Goal: Task Accomplishment & Management: Use online tool/utility

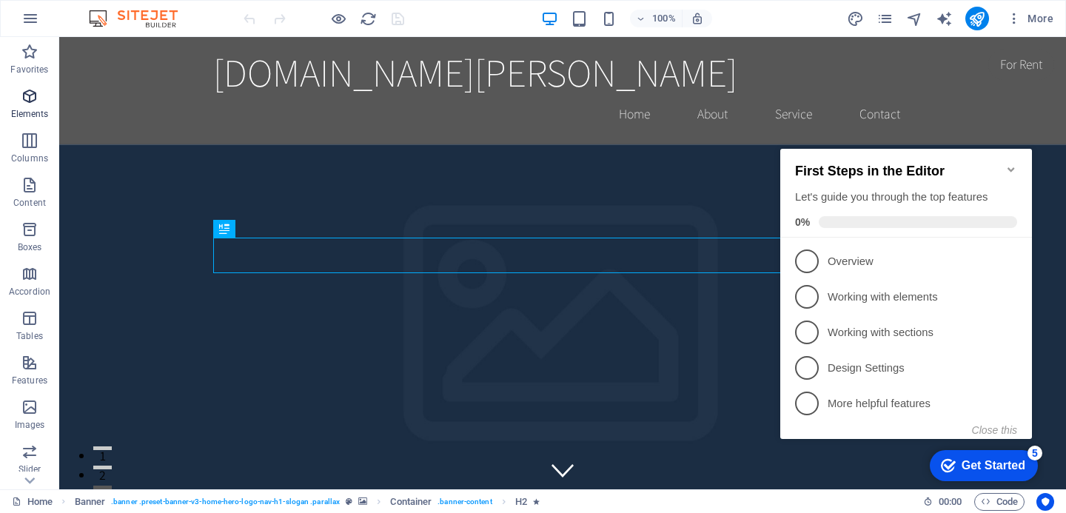
click at [36, 93] on icon "button" at bounding box center [30, 96] width 18 height 18
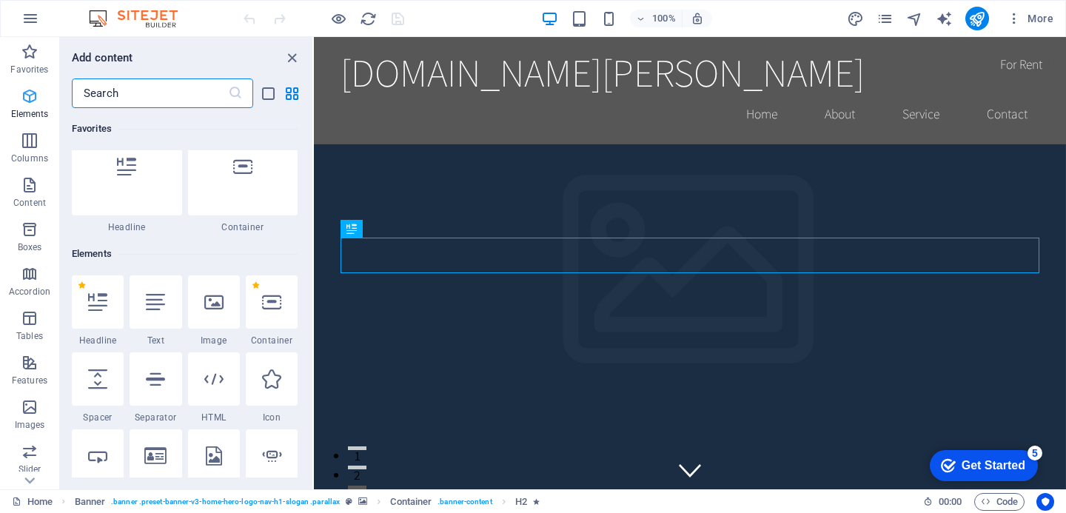
scroll to position [158, 0]
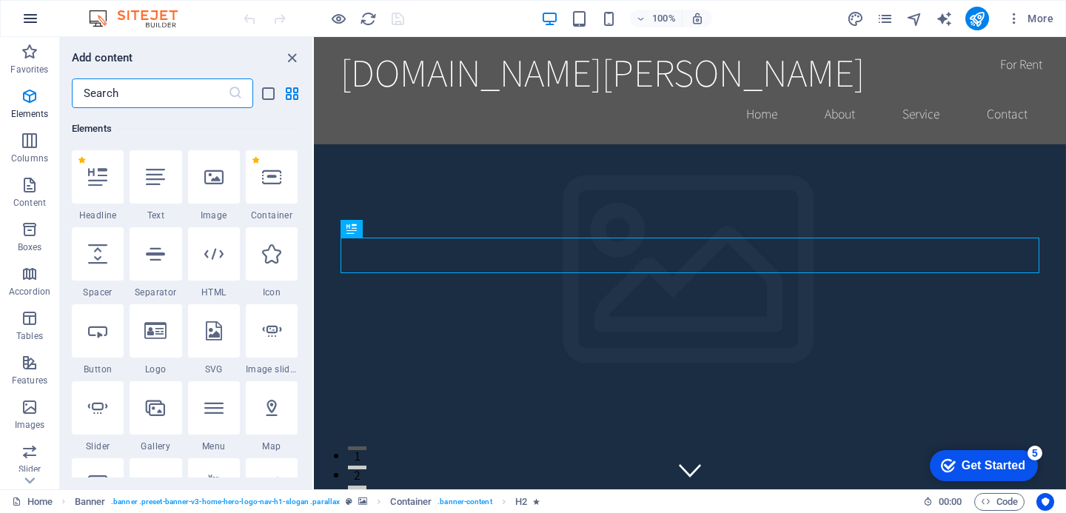
click at [33, 27] on button "button" at bounding box center [31, 19] width 36 height 36
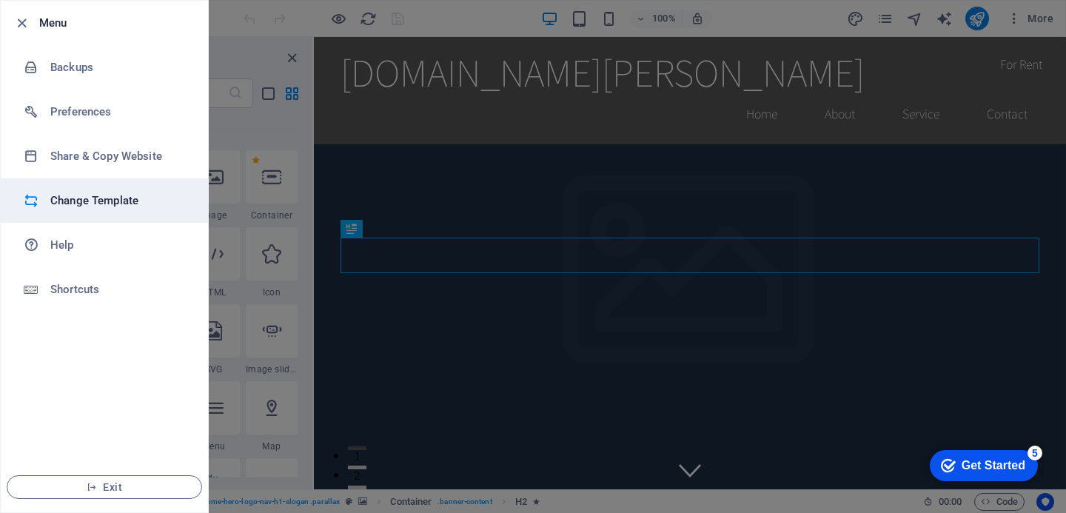
click at [117, 196] on h6 "Change Template" at bounding box center [118, 201] width 137 height 18
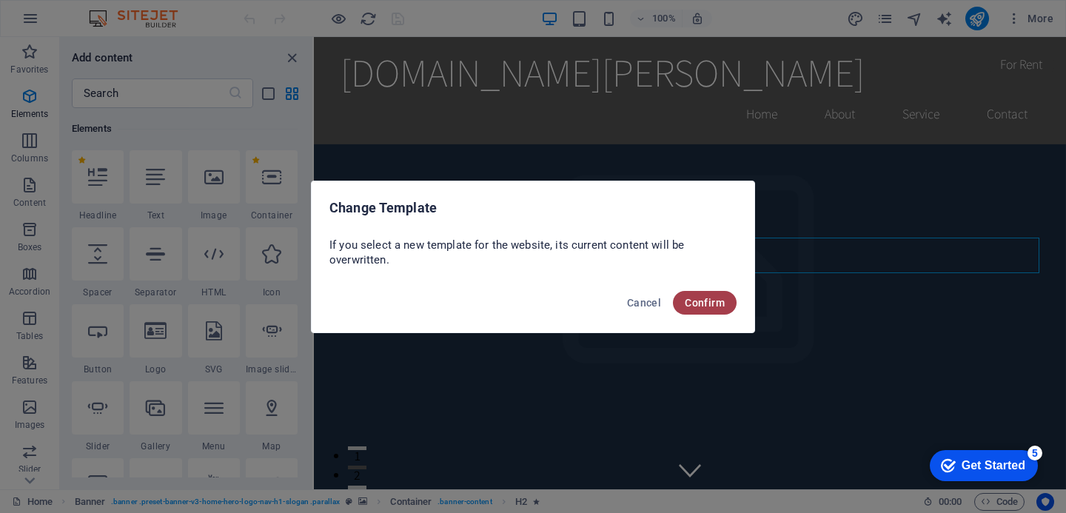
click at [719, 297] on span "Confirm" at bounding box center [705, 303] width 40 height 12
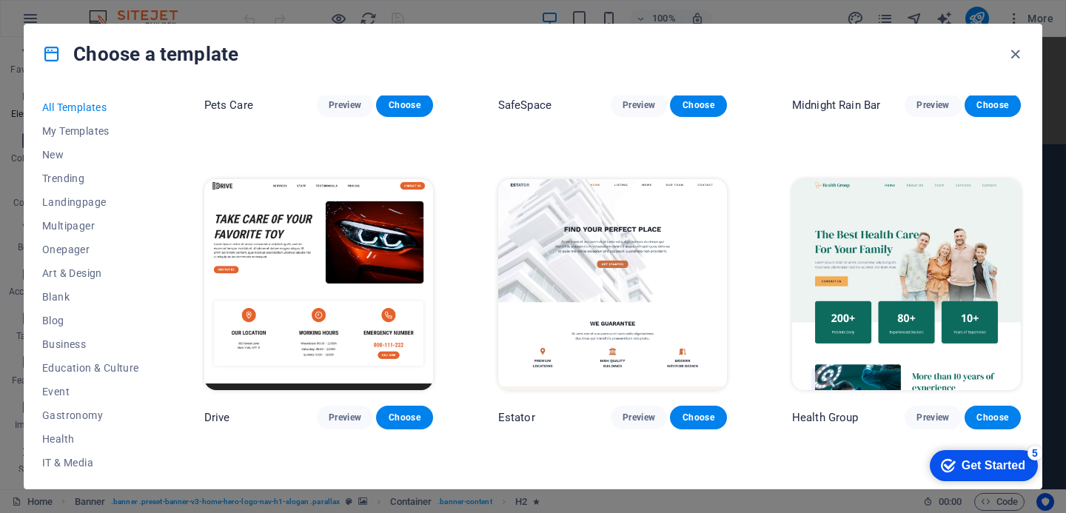
scroll to position [2731, 0]
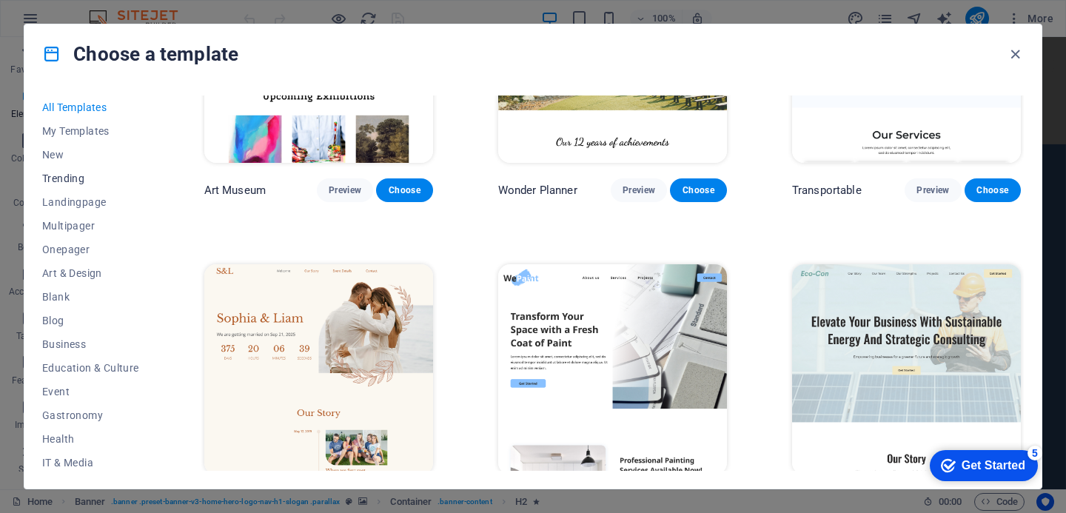
click at [73, 184] on span "Trending" at bounding box center [90, 179] width 97 height 12
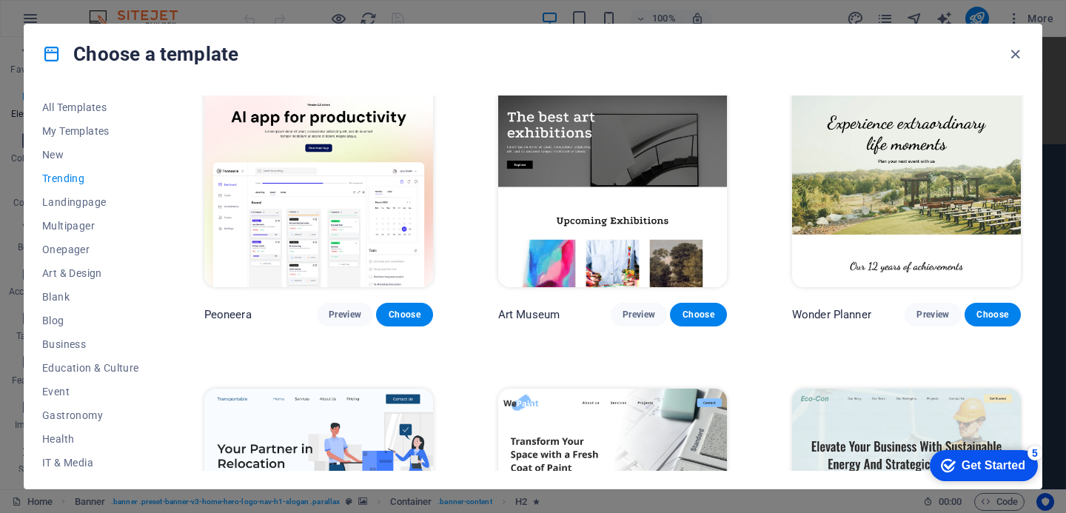
scroll to position [0, 0]
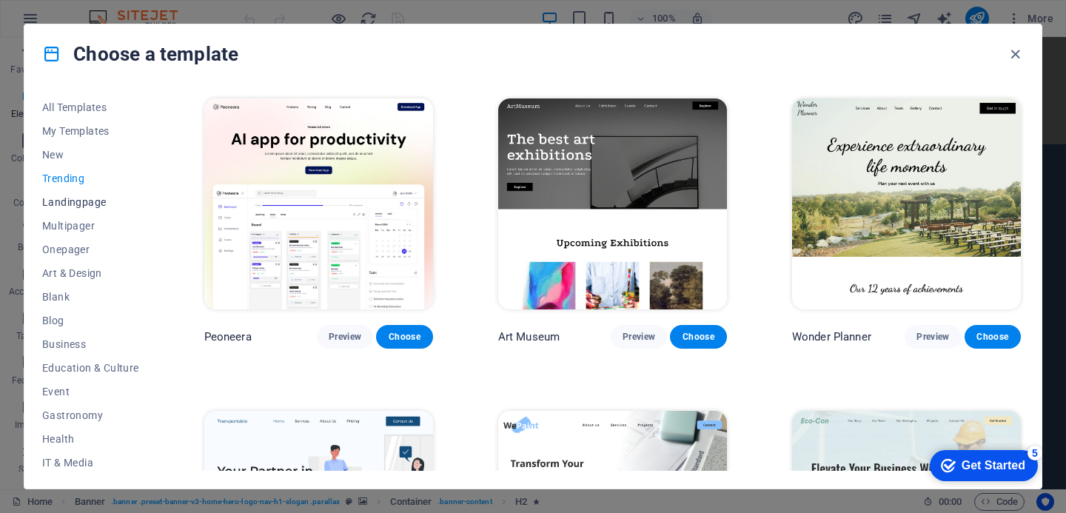
click at [101, 207] on span "Landingpage" at bounding box center [90, 202] width 97 height 12
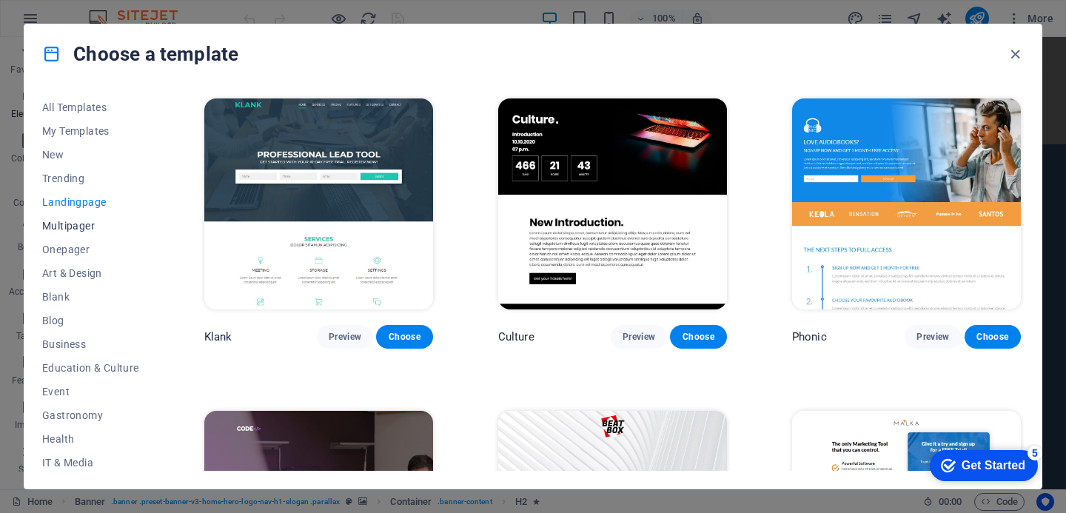
click at [93, 223] on span "Multipager" at bounding box center [90, 226] width 97 height 12
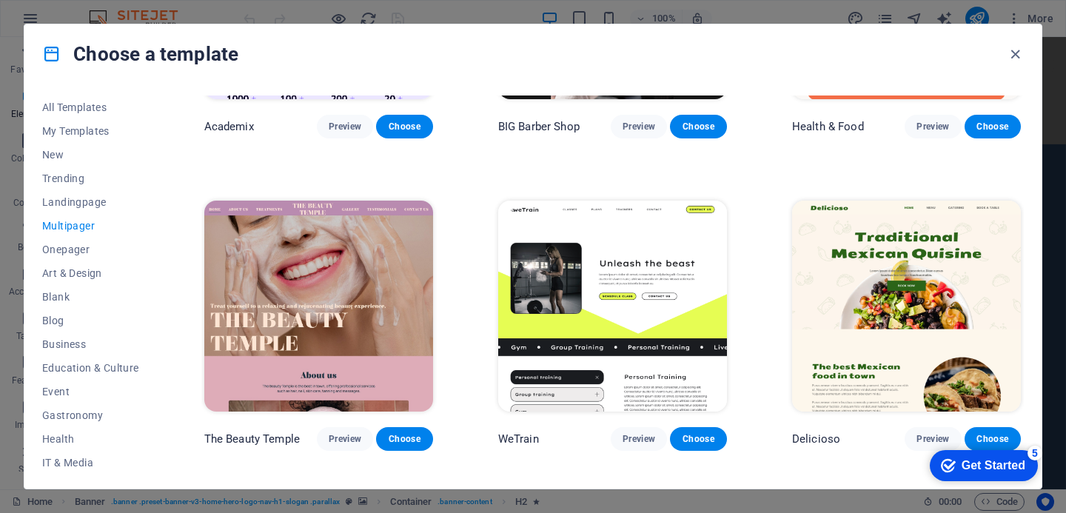
scroll to position [837, 0]
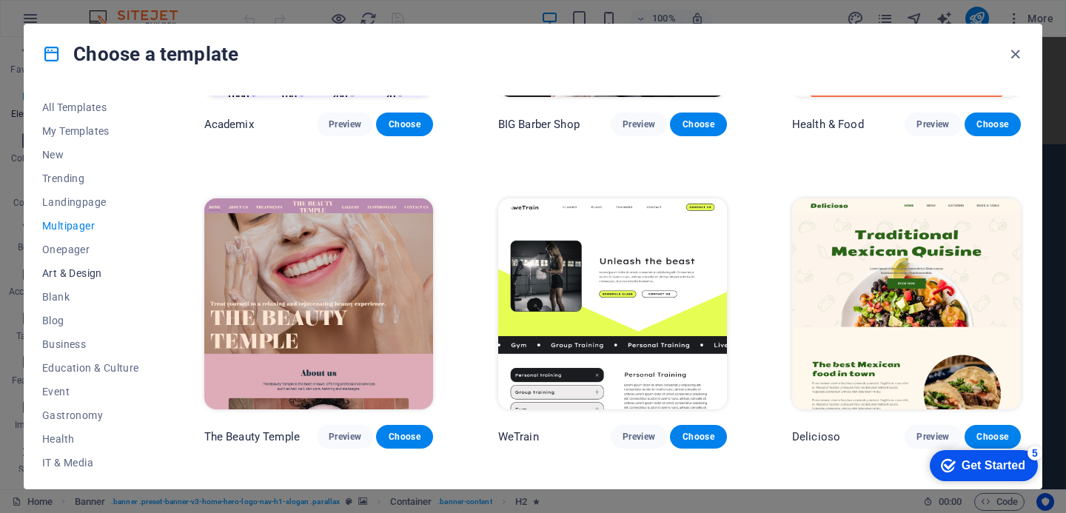
click at [82, 273] on span "Art & Design" at bounding box center [90, 273] width 97 height 12
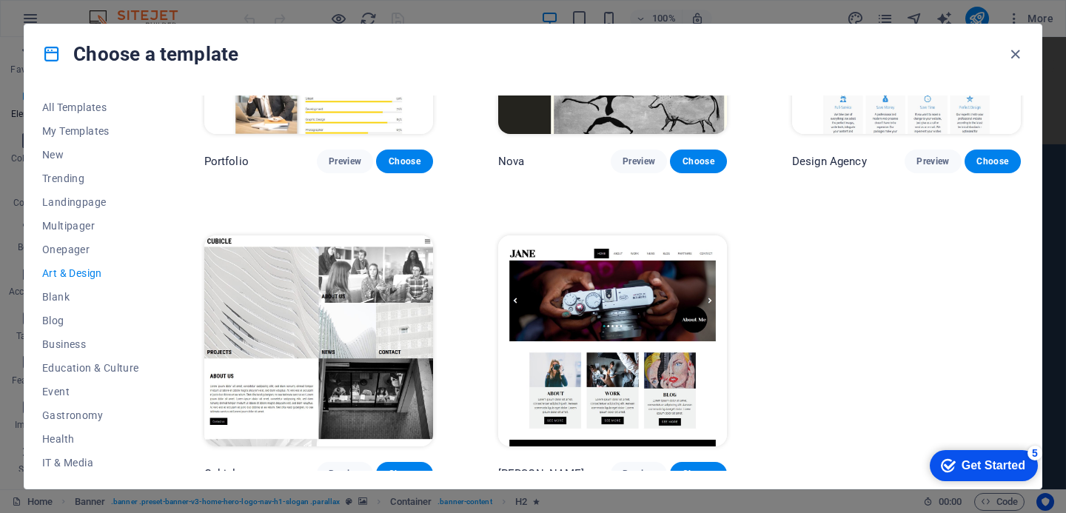
scroll to position [1119, 0]
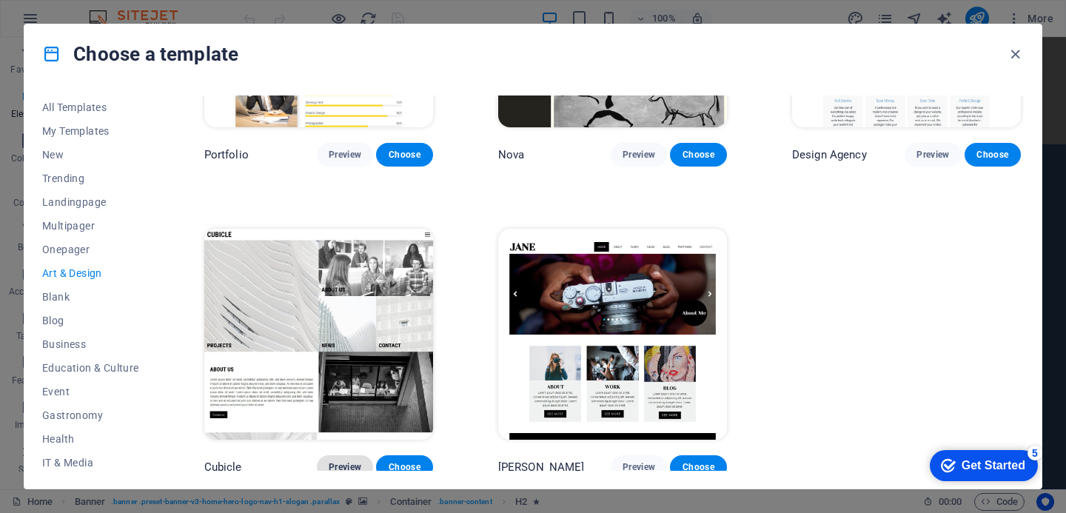
click at [344, 464] on span "Preview" at bounding box center [345, 467] width 33 height 12
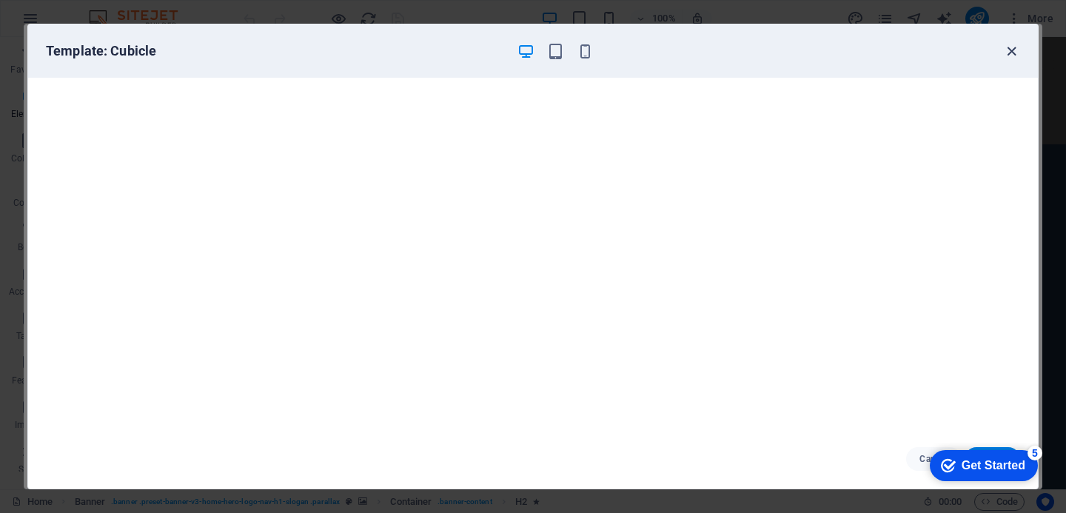
click at [1012, 44] on icon "button" at bounding box center [1012, 51] width 17 height 17
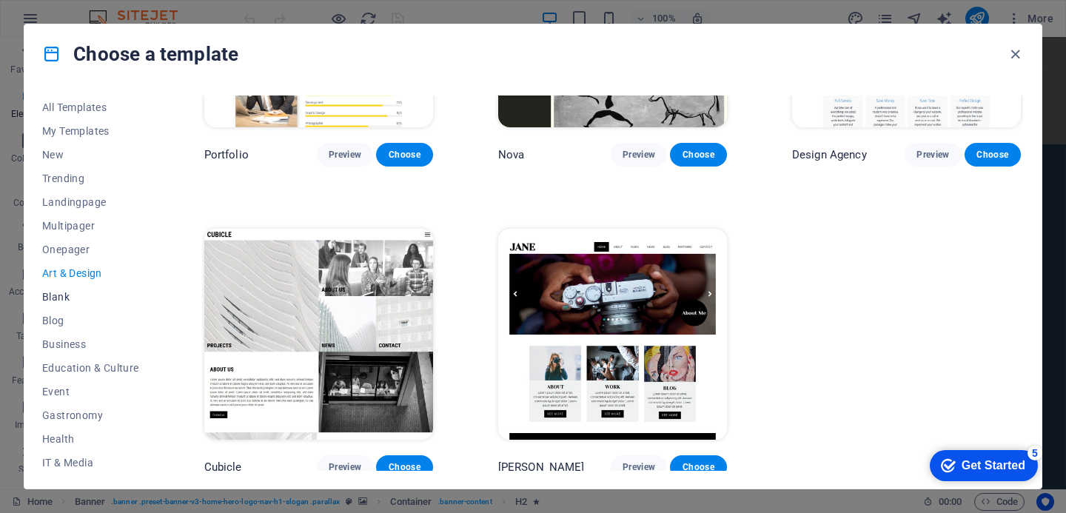
click at [56, 298] on span "Blank" at bounding box center [90, 297] width 97 height 12
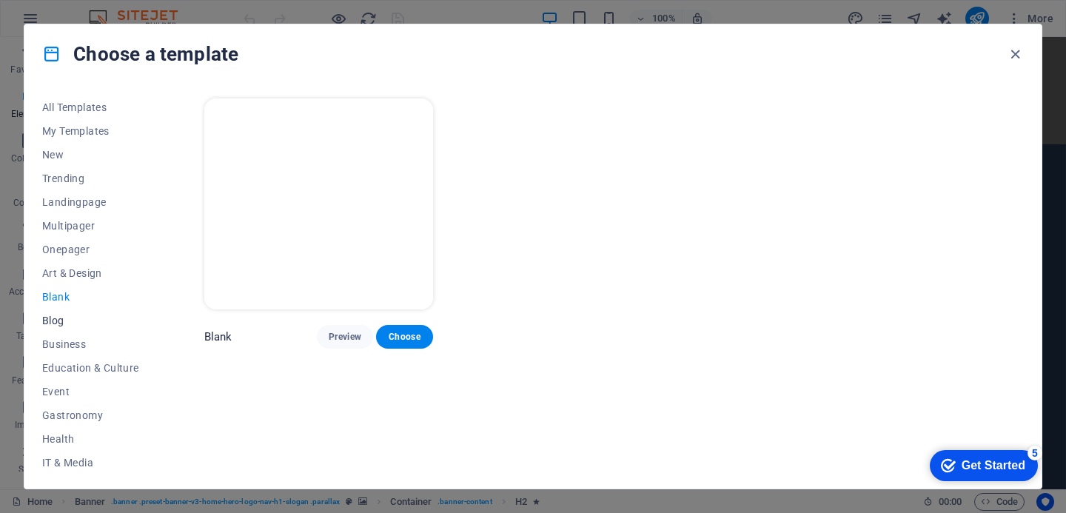
click at [59, 323] on span "Blog" at bounding box center [90, 321] width 97 height 12
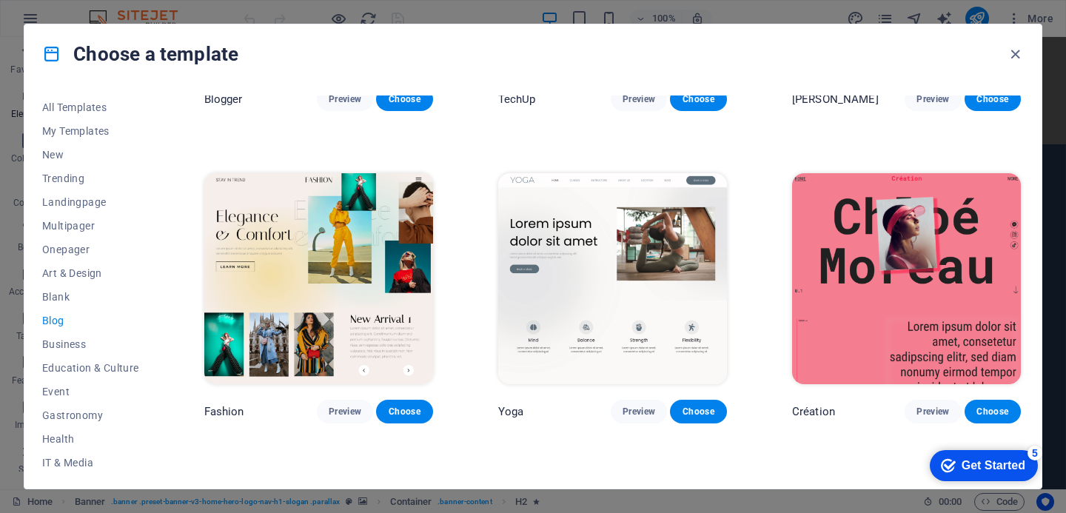
scroll to position [1488, 0]
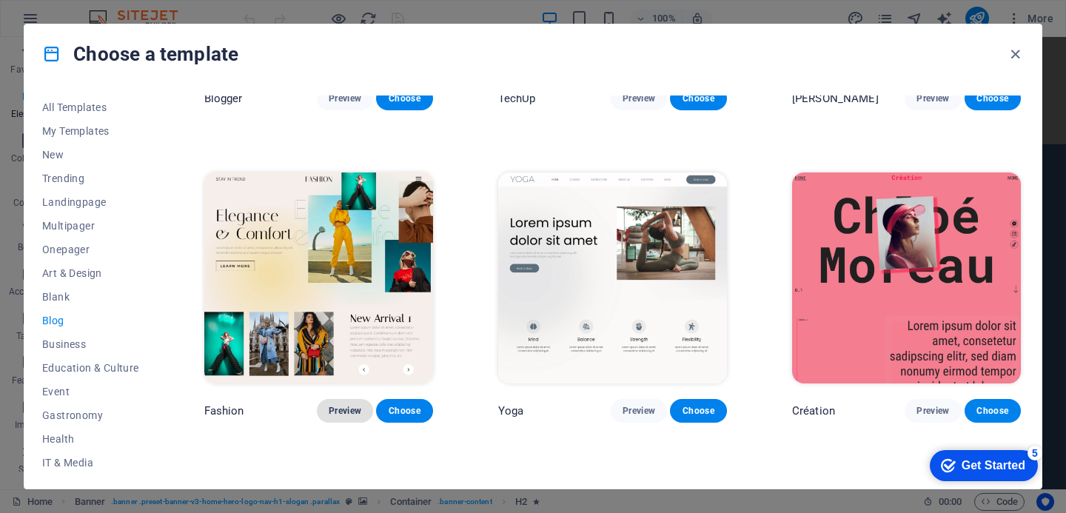
click at [347, 405] on span "Preview" at bounding box center [345, 411] width 33 height 12
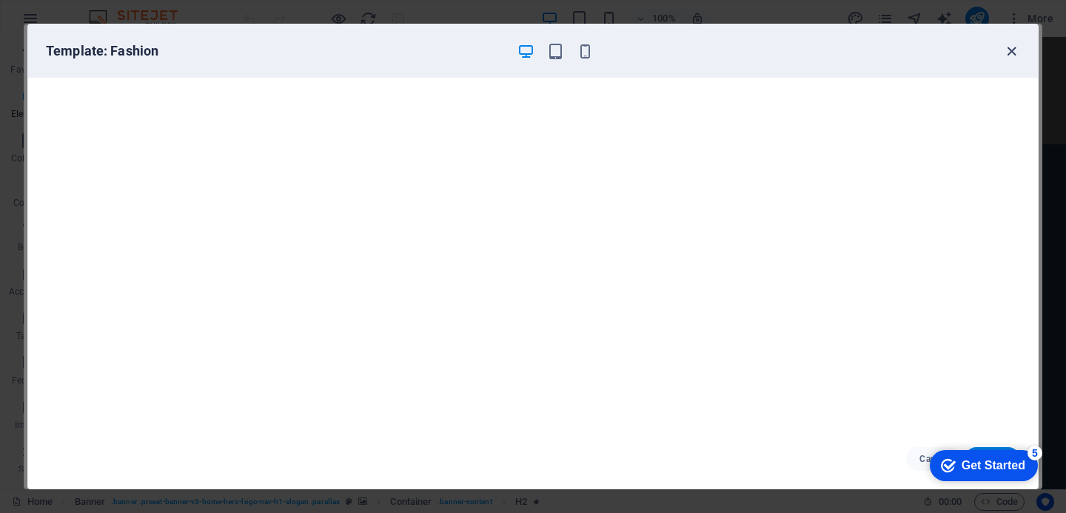
click at [1016, 51] on icon "button" at bounding box center [1012, 51] width 17 height 17
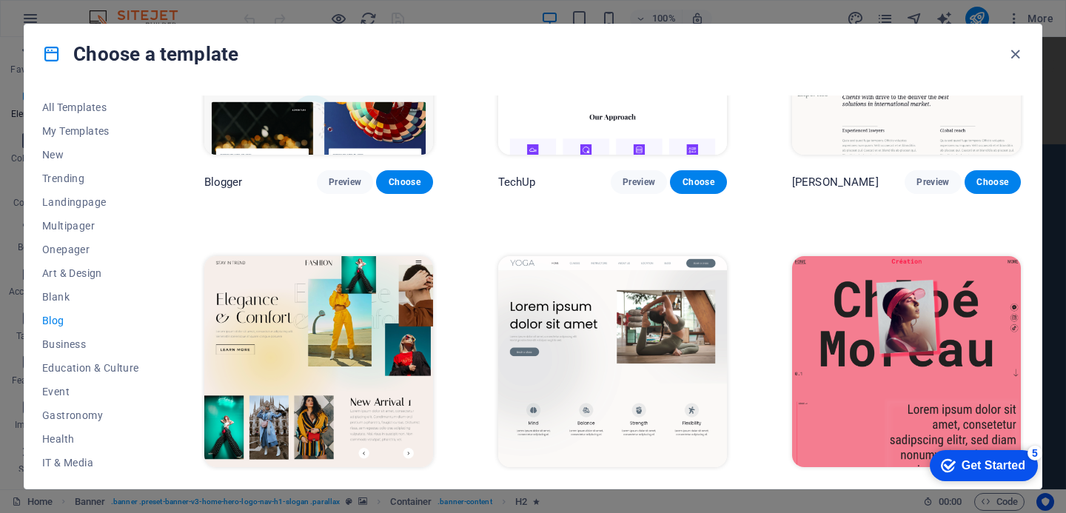
scroll to position [1479, 0]
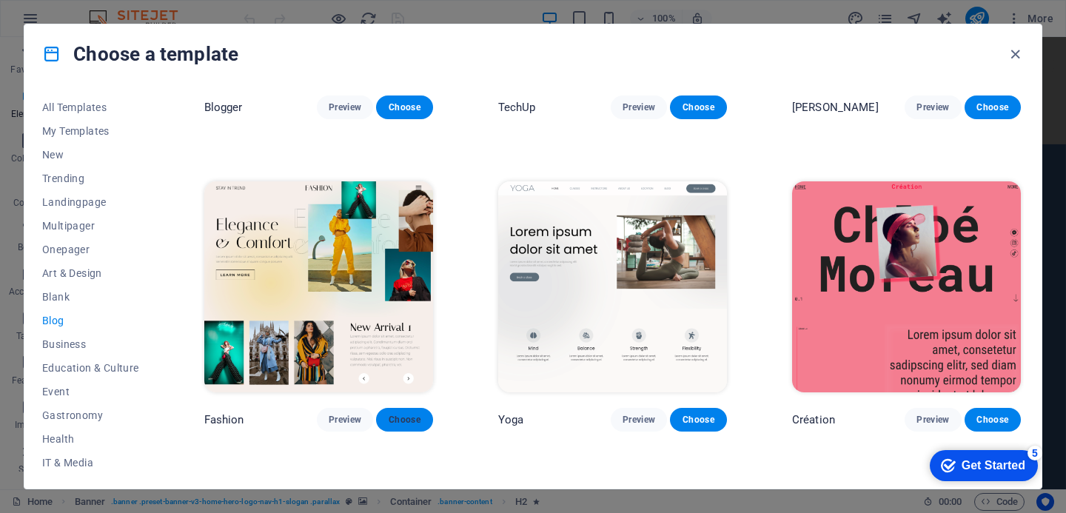
click at [398, 414] on span "Choose" at bounding box center [404, 420] width 33 height 12
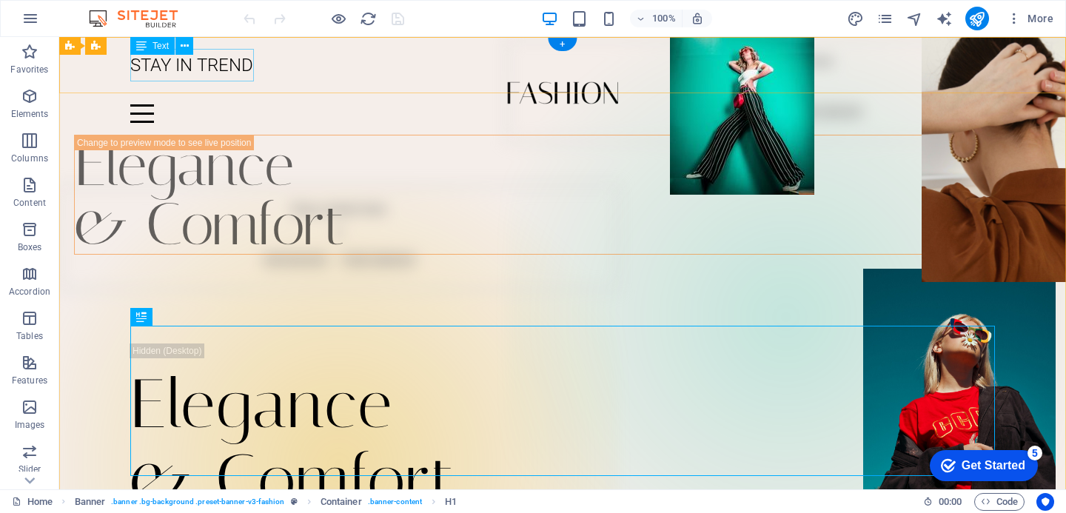
click at [213, 69] on div "STAY IN TREND" at bounding box center [562, 65] width 865 height 33
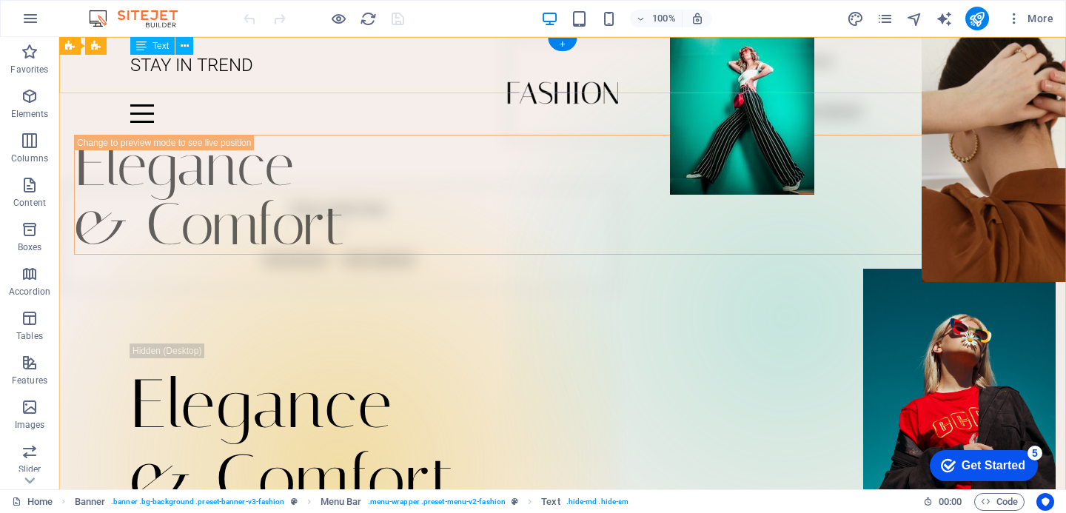
click at [209, 61] on div "STAY IN TREND" at bounding box center [562, 65] width 865 height 33
click at [184, 70] on div "STAY IN TREND" at bounding box center [562, 65] width 865 height 33
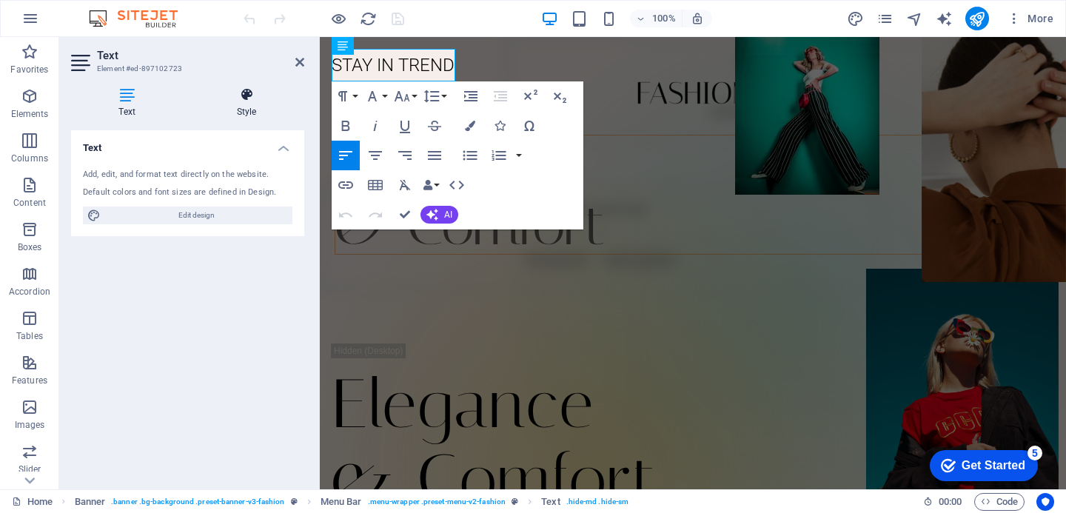
click at [244, 98] on icon at bounding box center [247, 94] width 116 height 15
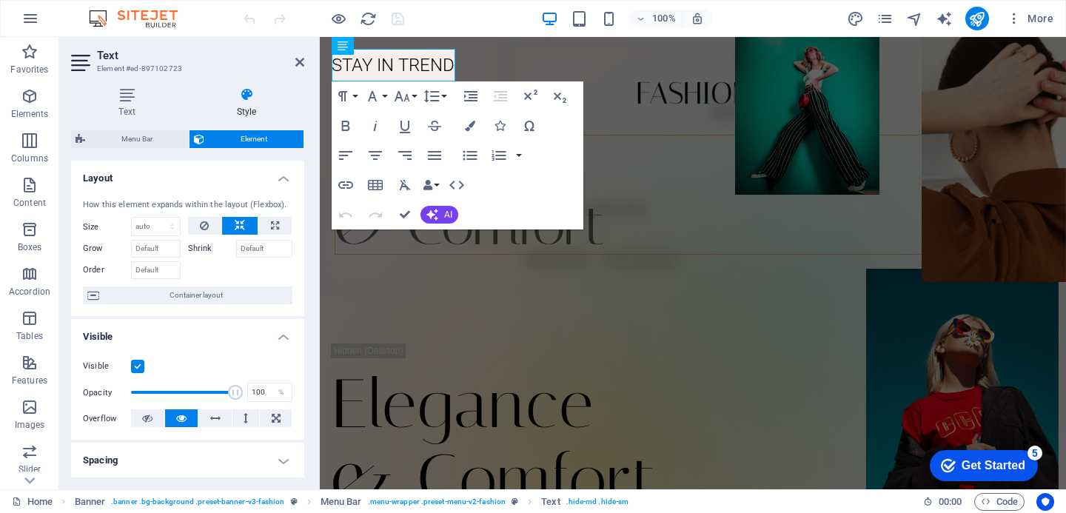
click at [244, 133] on span "Element" at bounding box center [254, 139] width 90 height 18
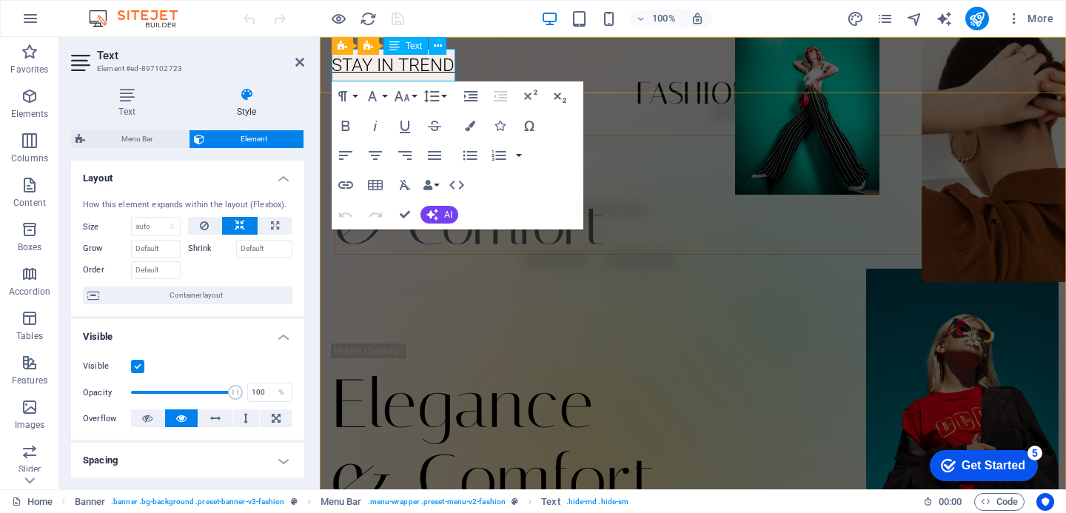
click at [363, 63] on span "STAY IN TREND" at bounding box center [393, 65] width 123 height 21
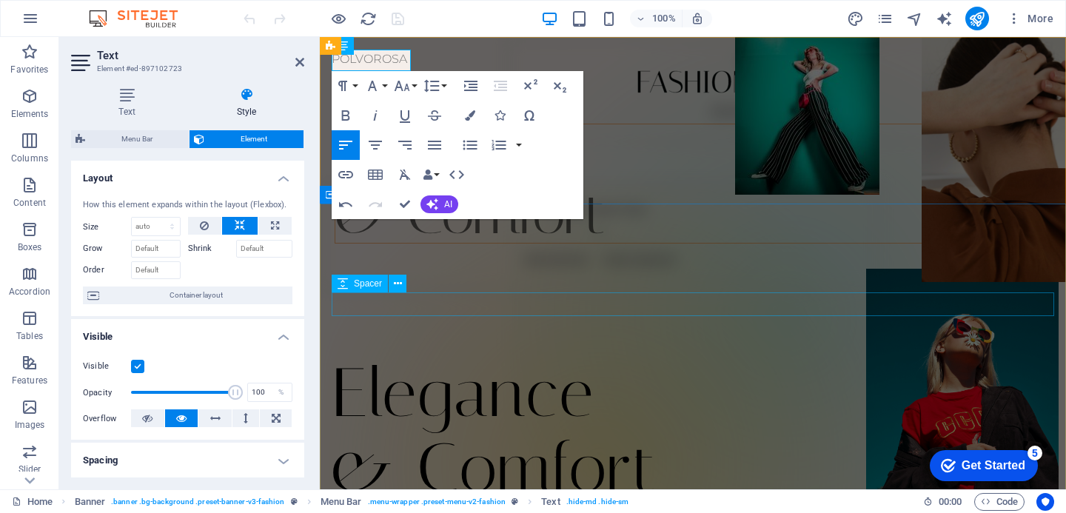
click at [375, 283] on span "Spacer" at bounding box center [368, 283] width 28 height 9
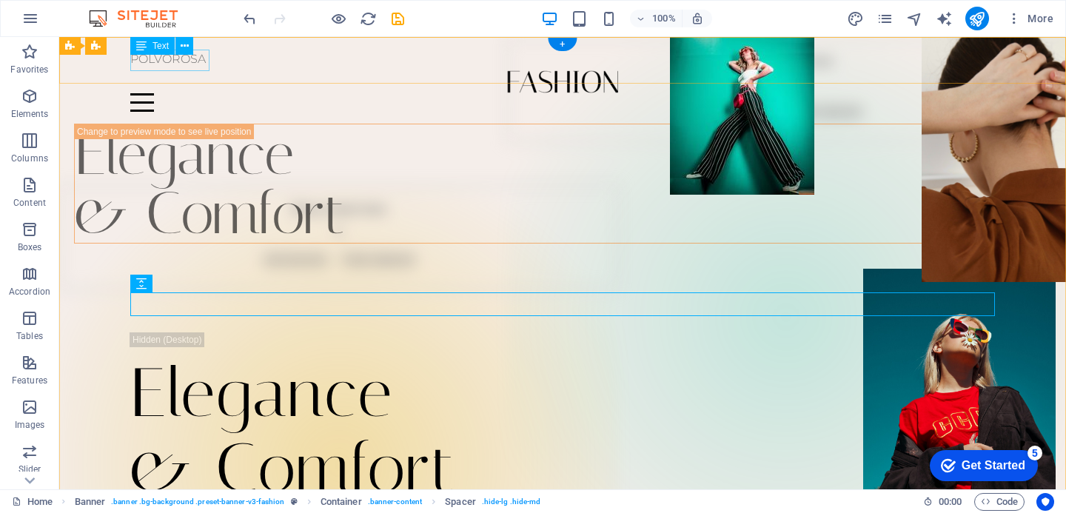
click at [176, 64] on div "POLVOROSA" at bounding box center [562, 59] width 865 height 21
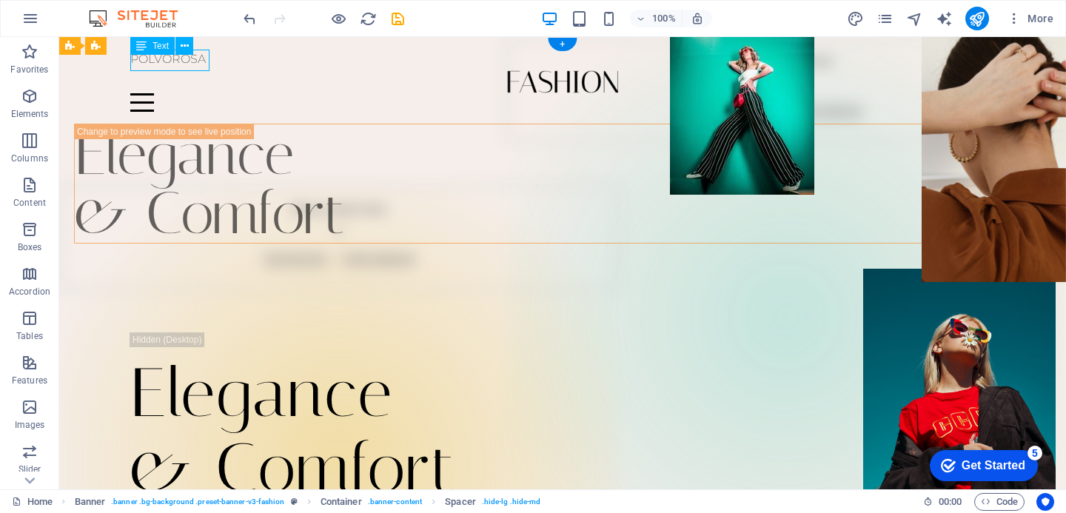
click at [176, 64] on div "POLVOROSA" at bounding box center [562, 59] width 865 height 21
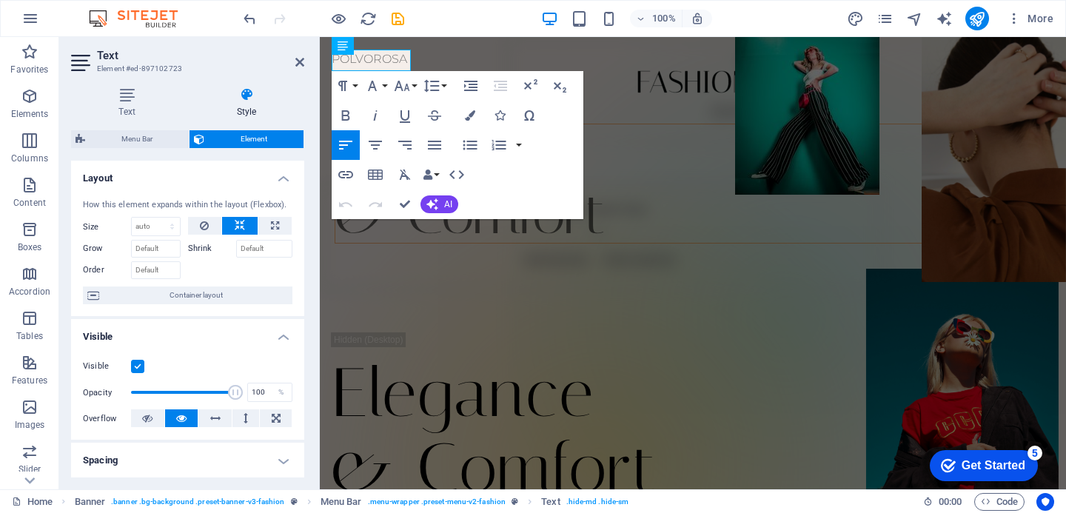
click at [176, 64] on h3 "Element #ed-897102723" at bounding box center [186, 68] width 178 height 13
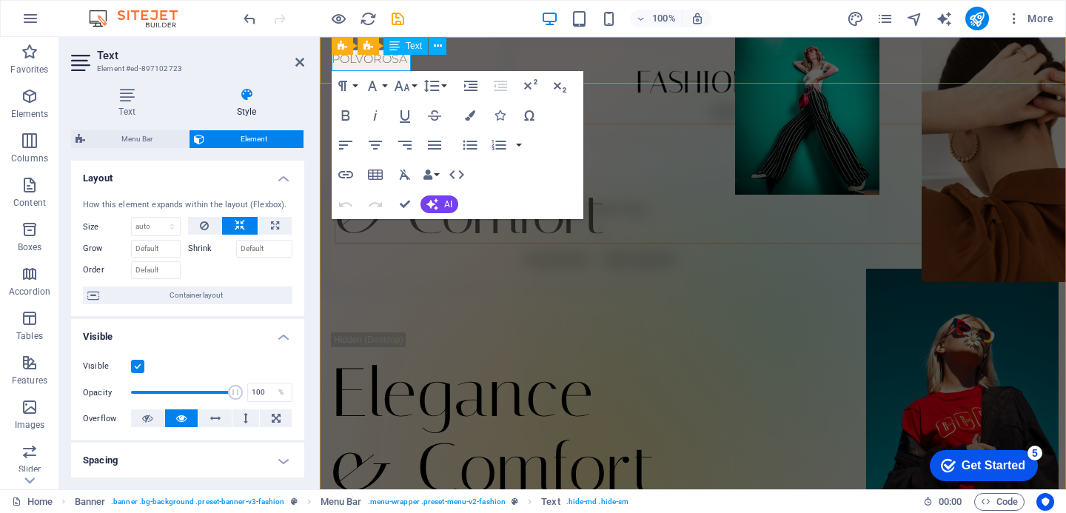
click at [375, 59] on p "POLVOROSA" at bounding box center [693, 59] width 723 height 21
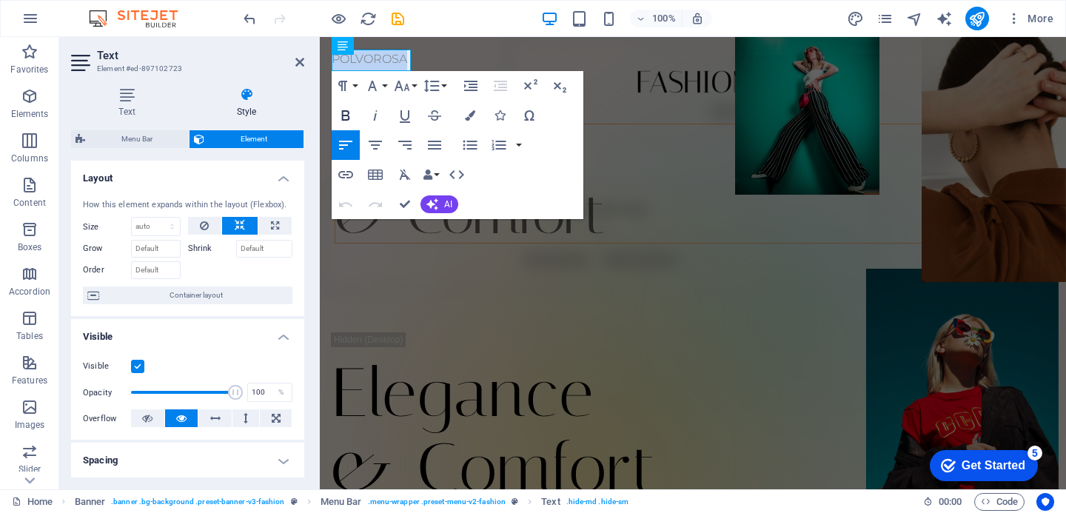
click at [344, 116] on icon "button" at bounding box center [346, 116] width 18 height 18
click at [382, 90] on button "Font Family" at bounding box center [375, 86] width 28 height 30
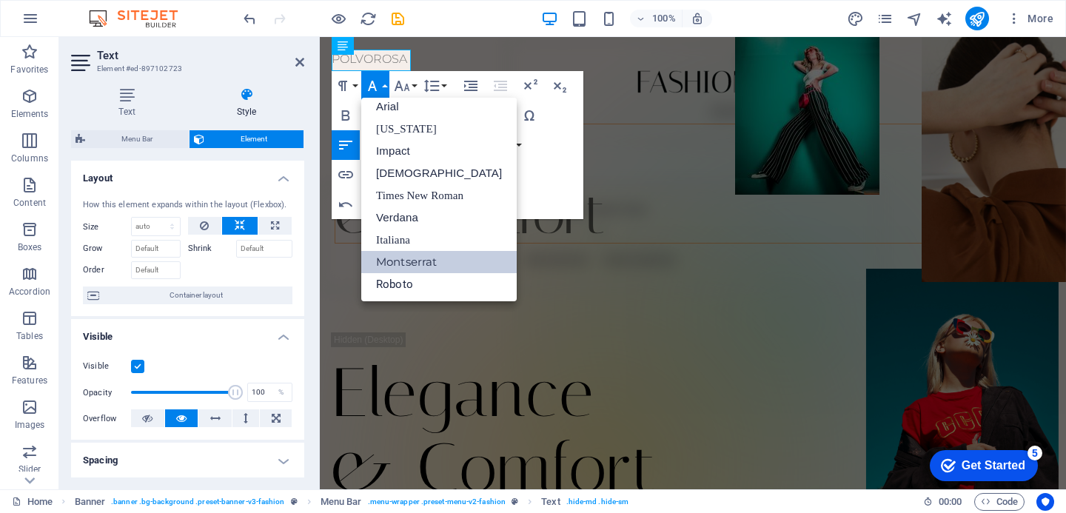
scroll to position [8, 0]
click at [401, 85] on icon "button" at bounding box center [403, 86] width 16 height 10
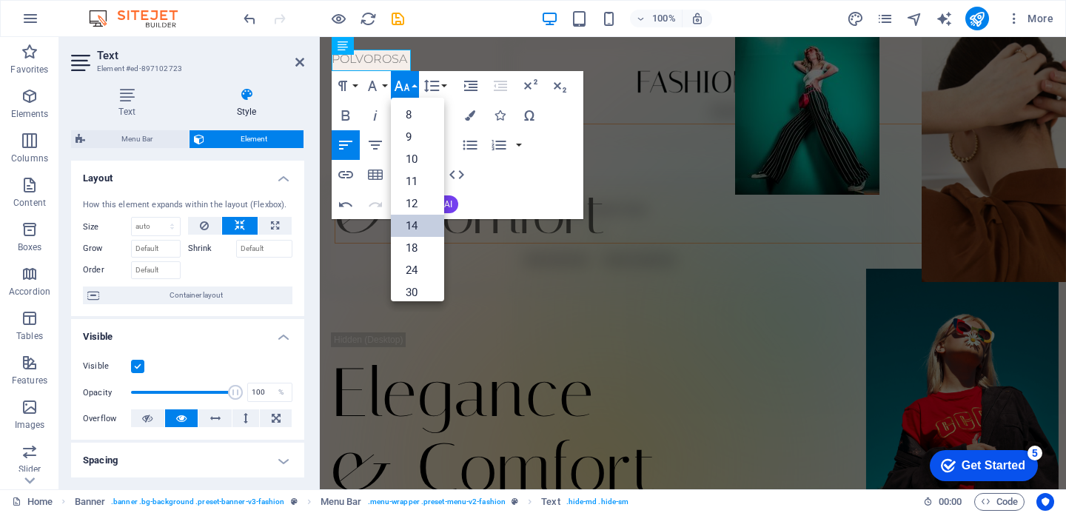
click at [416, 222] on link "14" at bounding box center [417, 226] width 53 height 22
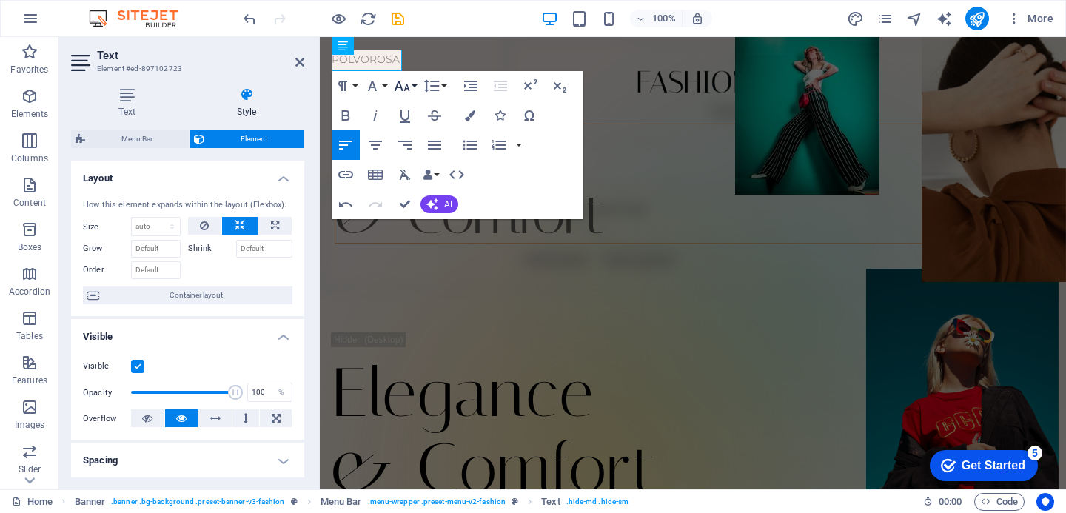
click at [414, 89] on button "Font Size" at bounding box center [405, 86] width 28 height 30
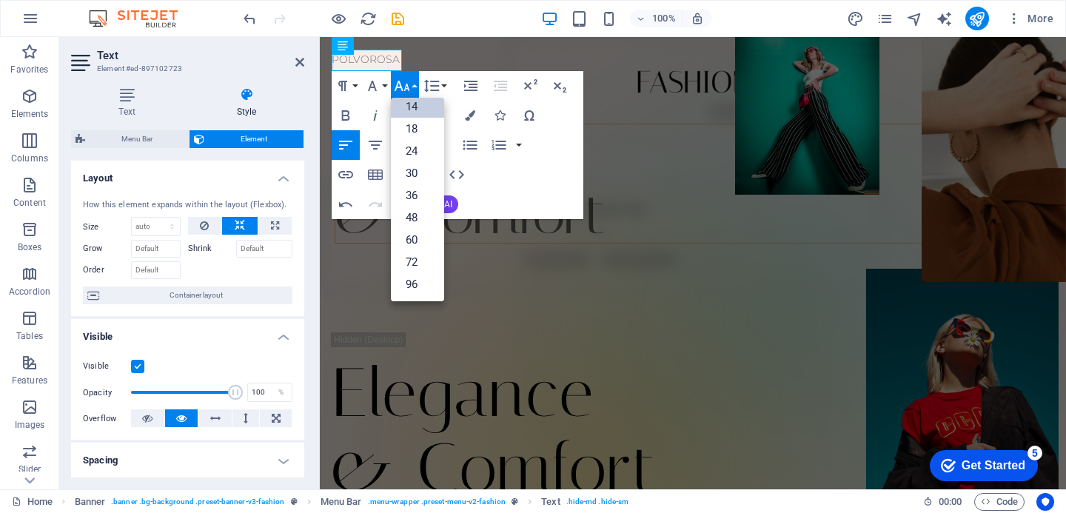
scroll to position [119, 0]
click at [414, 277] on link "96" at bounding box center [417, 284] width 53 height 22
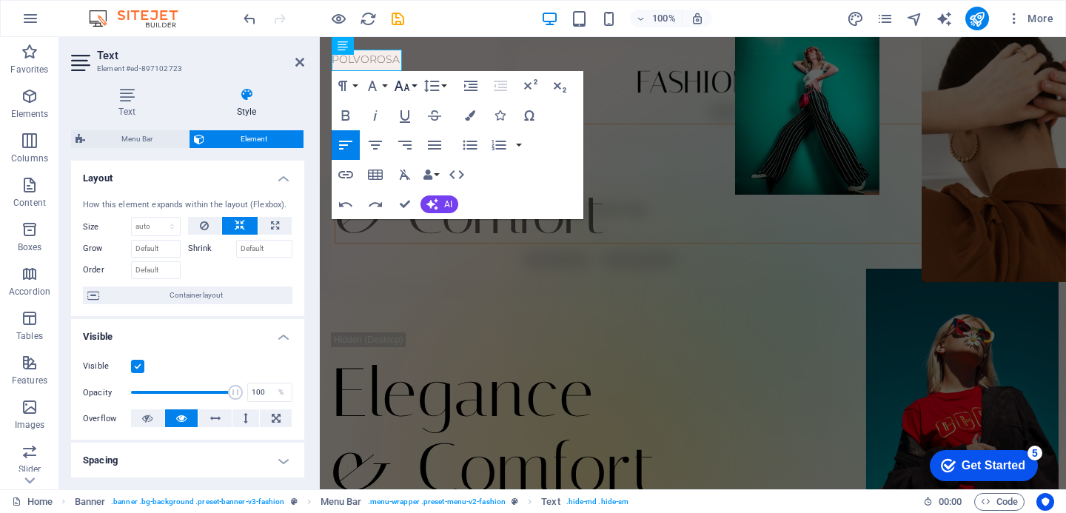
click at [415, 88] on button "Font Size" at bounding box center [405, 86] width 28 height 30
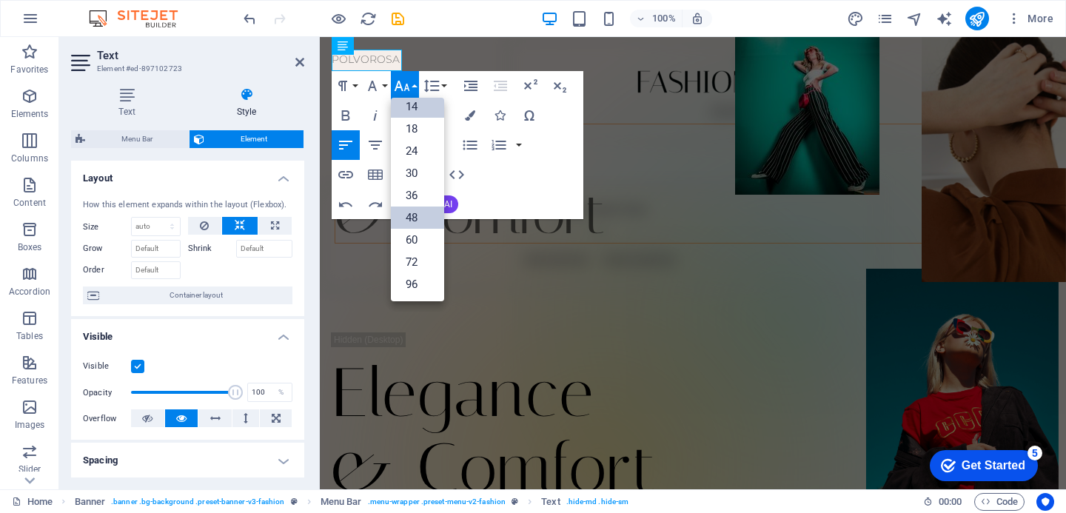
click at [418, 224] on link "48" at bounding box center [417, 218] width 53 height 22
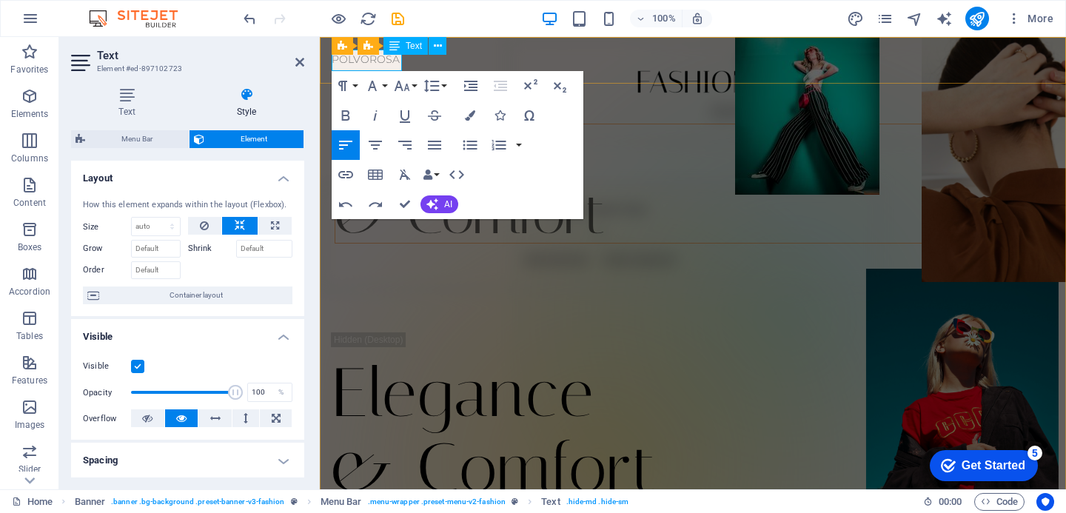
click at [394, 59] on span "POLVOROSA" at bounding box center [366, 59] width 68 height 13
click at [398, 59] on p "POLVOROSA" at bounding box center [693, 59] width 723 height 21
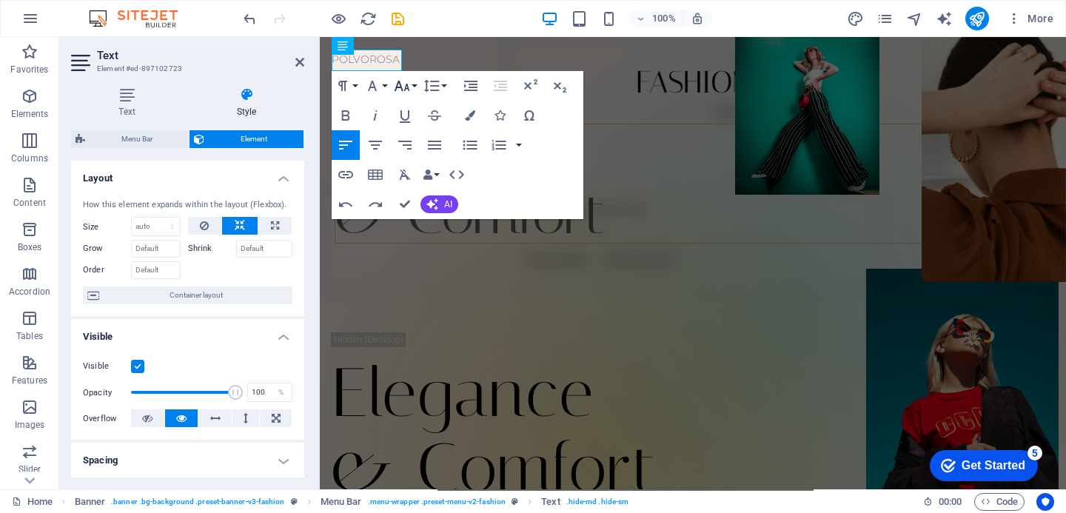
click at [418, 90] on button "Font Size" at bounding box center [405, 86] width 28 height 30
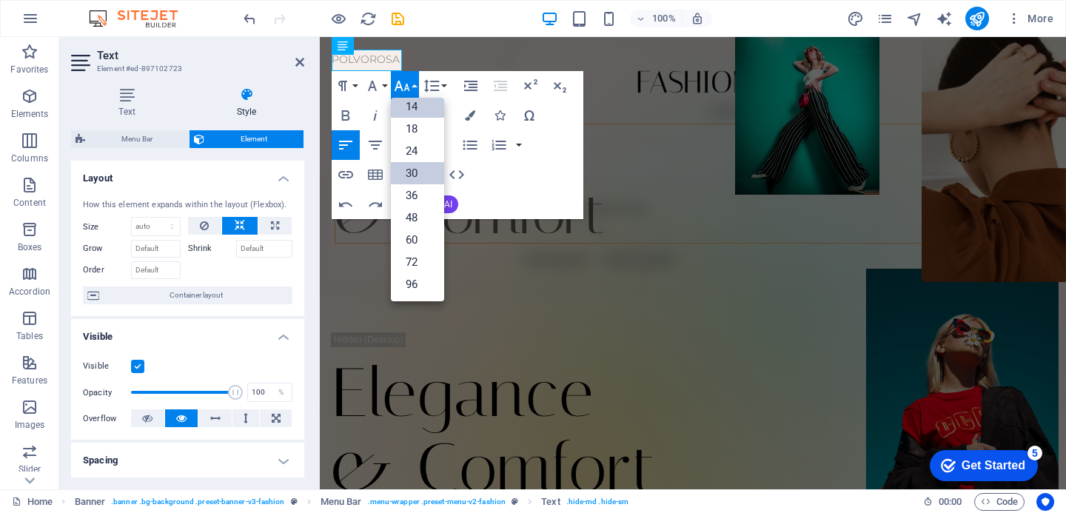
click at [424, 173] on link "30" at bounding box center [417, 173] width 53 height 22
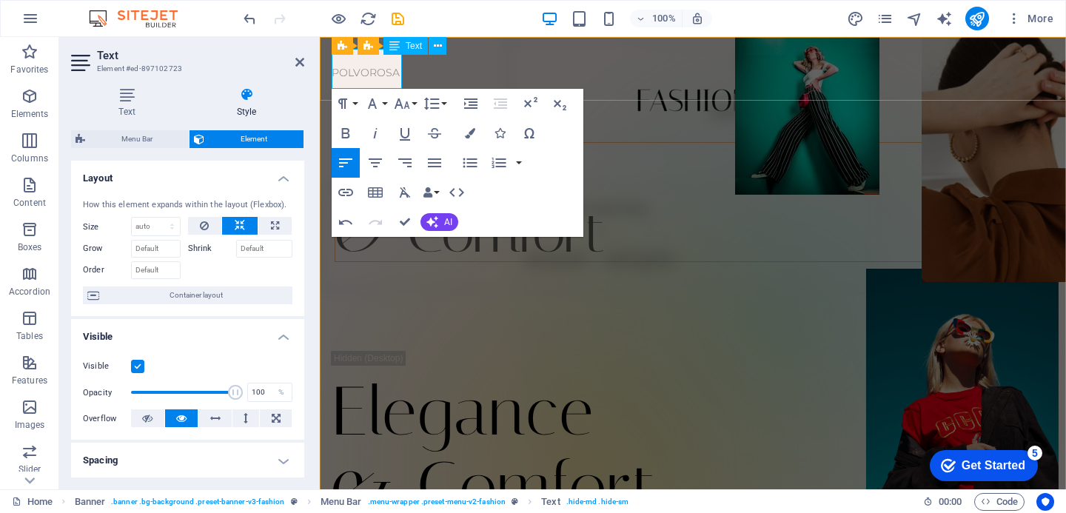
click at [333, 75] on span "POLVOROSA" at bounding box center [366, 72] width 68 height 13
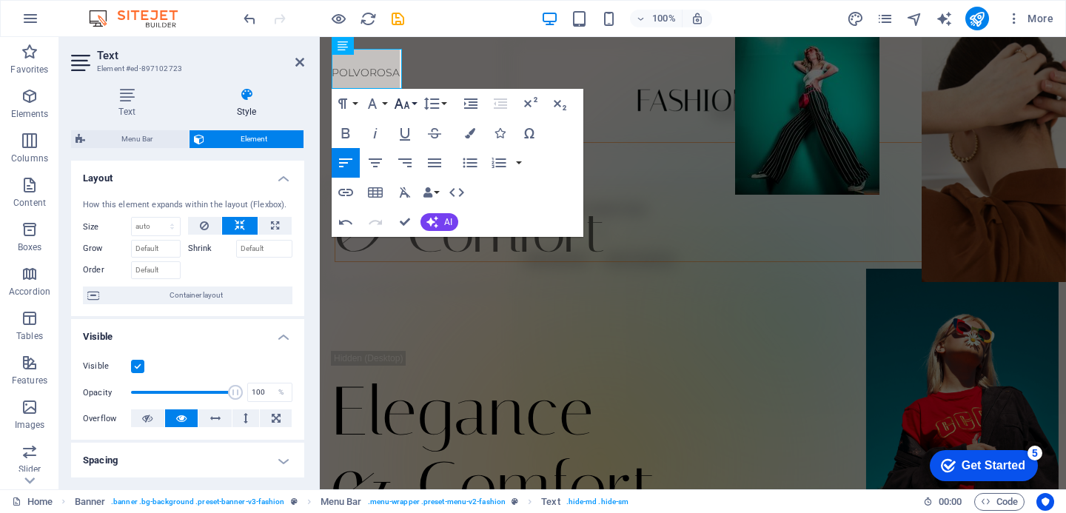
click at [410, 104] on icon "button" at bounding box center [402, 104] width 18 height 18
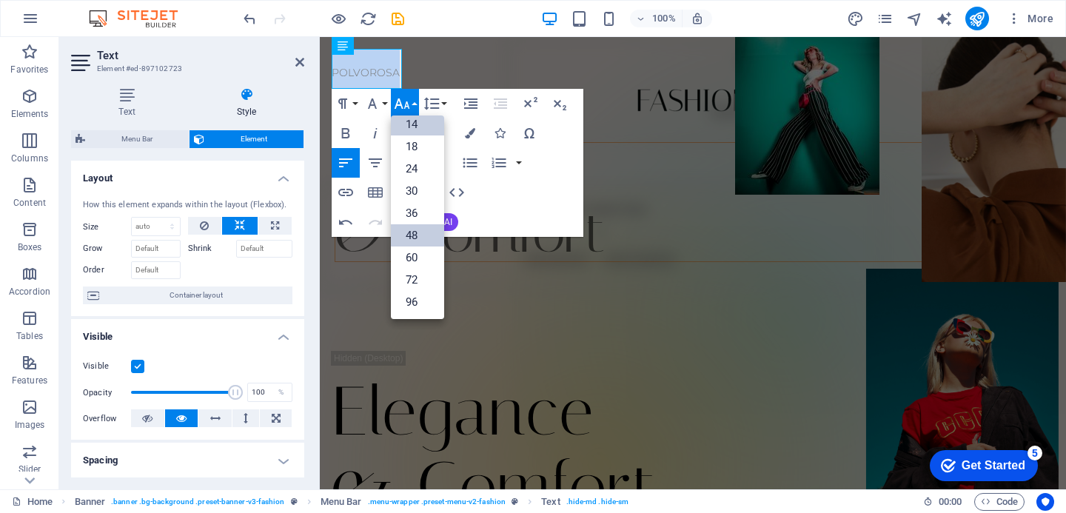
click at [421, 233] on link "48" at bounding box center [417, 235] width 53 height 22
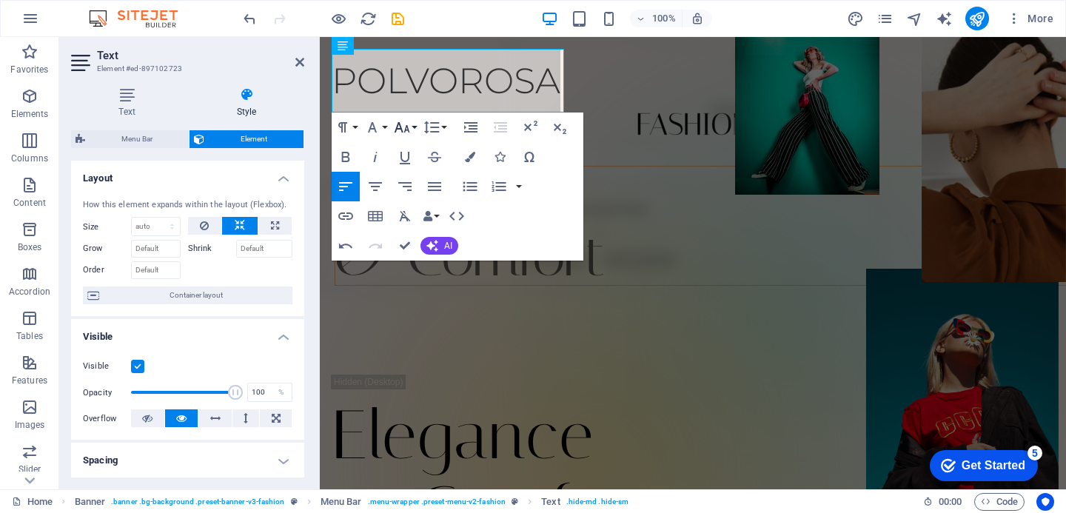
click at [406, 134] on icon "button" at bounding box center [402, 127] width 18 height 18
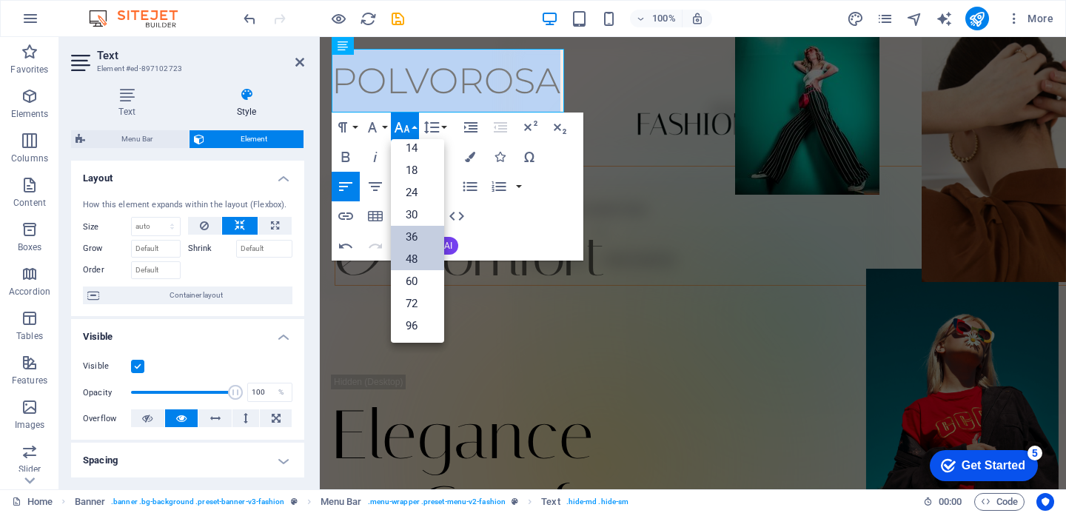
click at [415, 238] on link "36" at bounding box center [417, 237] width 53 height 22
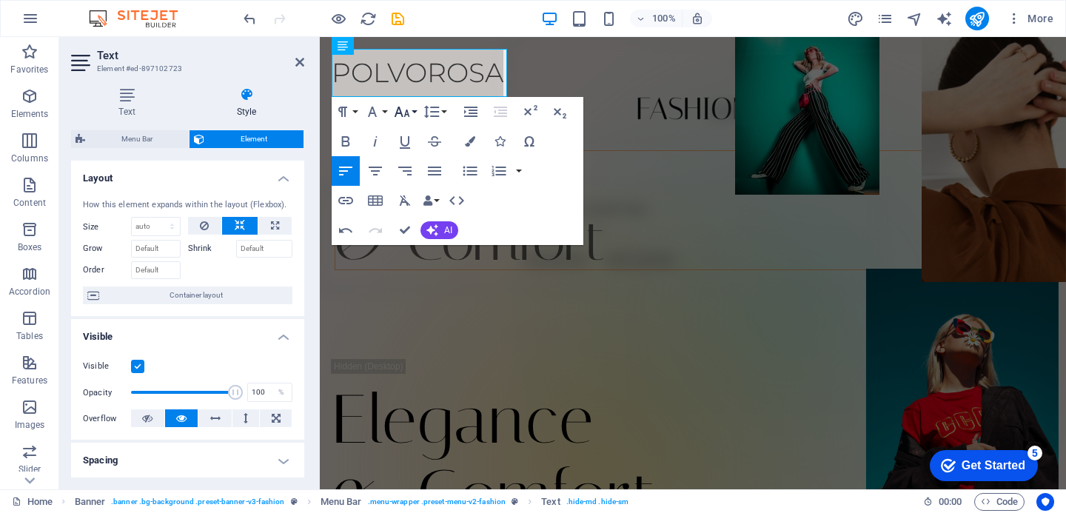
click at [412, 117] on button "Font Size" at bounding box center [405, 112] width 28 height 30
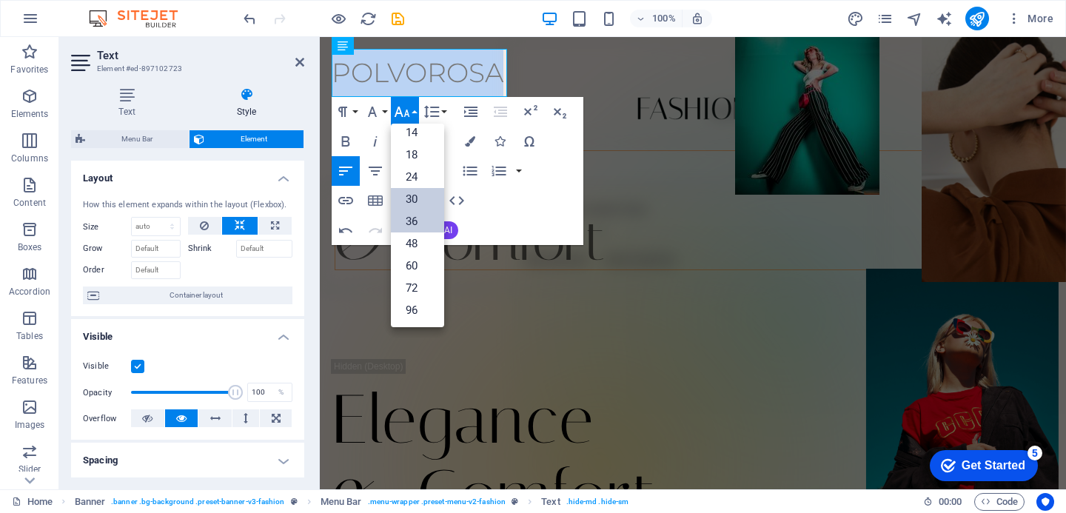
click at [413, 208] on link "30" at bounding box center [417, 199] width 53 height 22
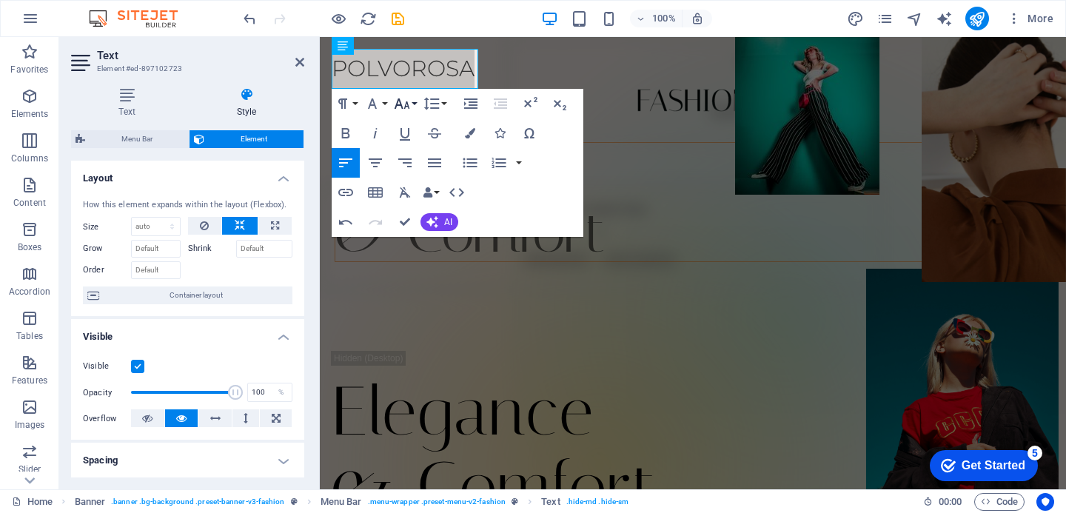
click at [408, 109] on icon "button" at bounding box center [402, 104] width 18 height 18
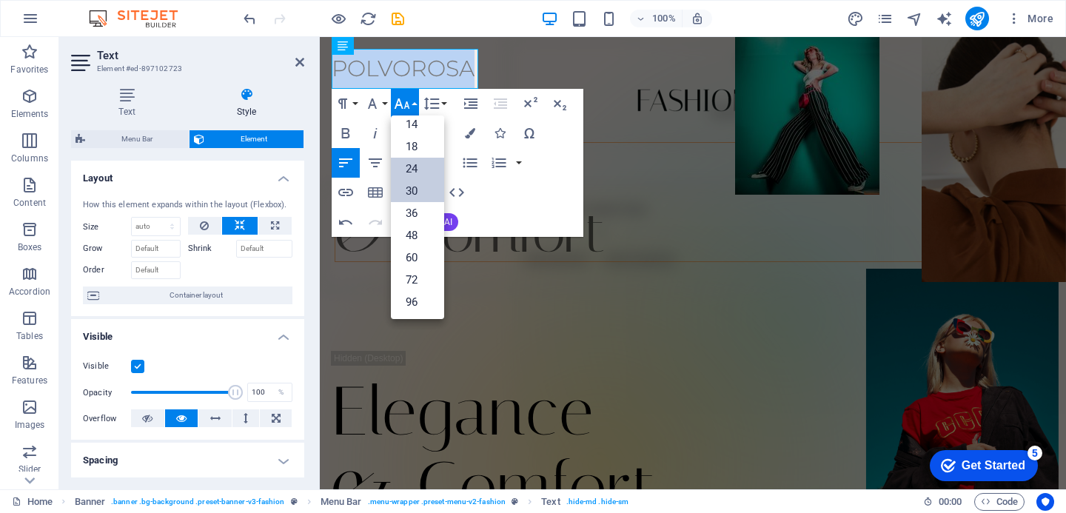
click at [415, 174] on link "24" at bounding box center [417, 169] width 53 height 22
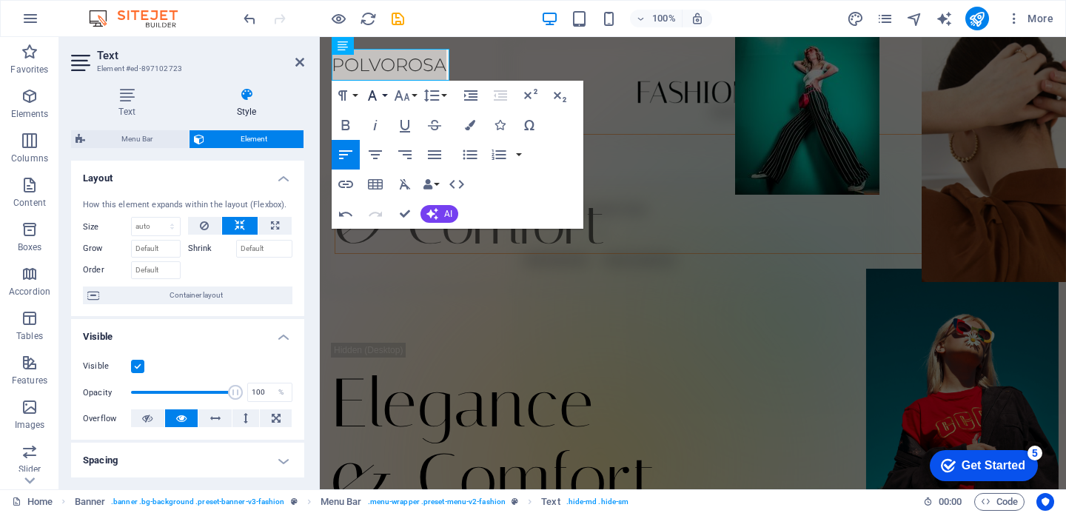
click at [381, 94] on button "Font Family" at bounding box center [375, 96] width 28 height 30
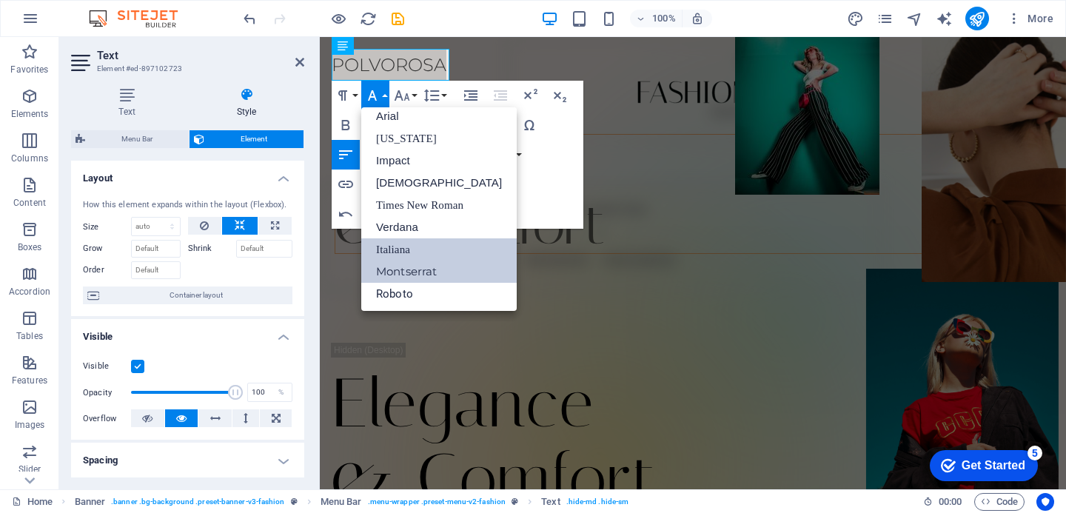
scroll to position [0, 0]
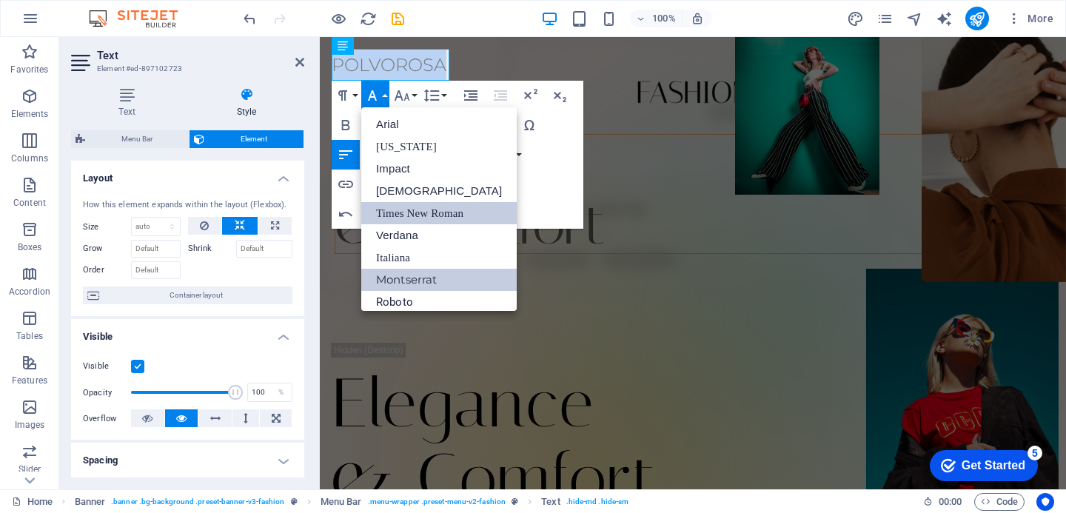
click at [421, 208] on link "Times New Roman" at bounding box center [439, 213] width 156 height 22
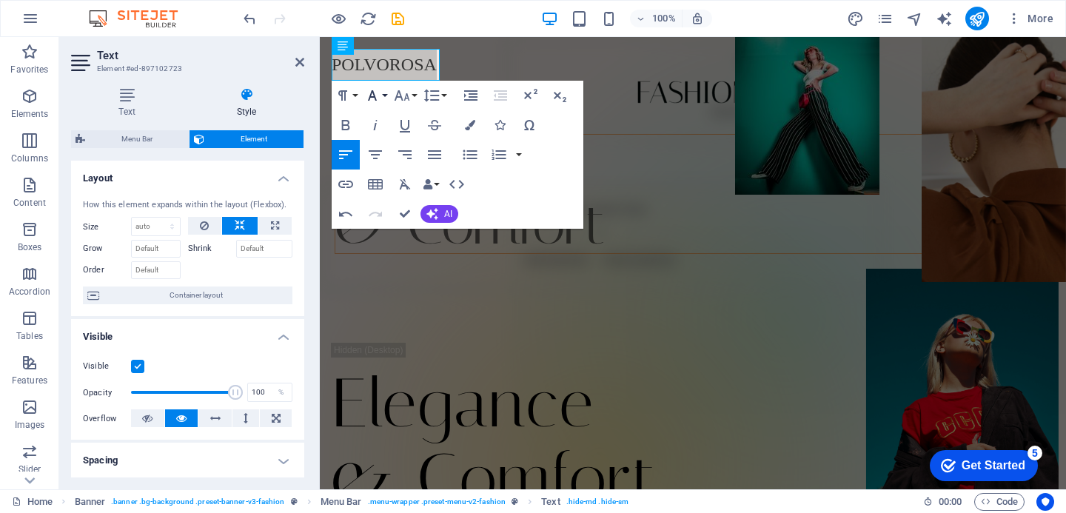
click at [384, 98] on button "Font Family" at bounding box center [375, 96] width 28 height 30
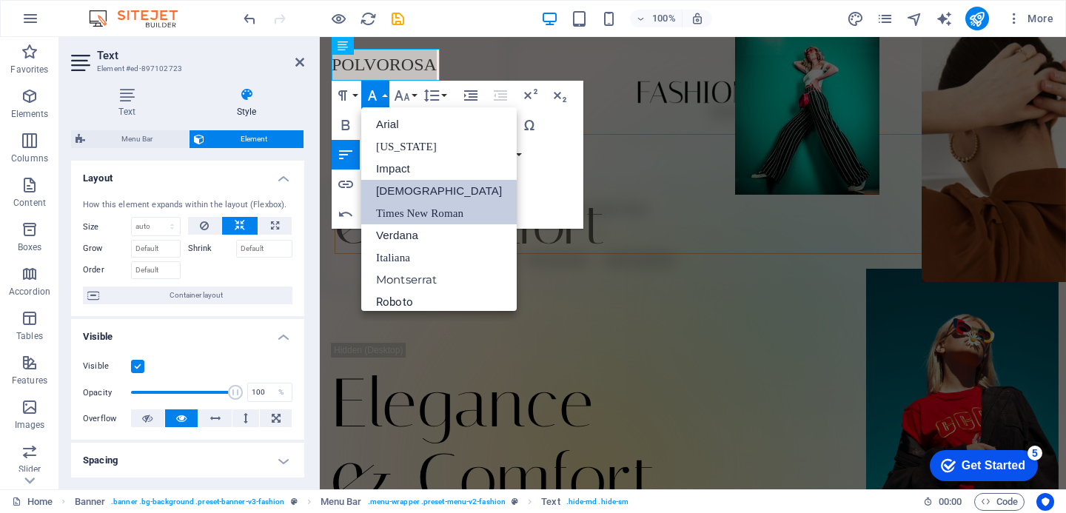
scroll to position [8, 0]
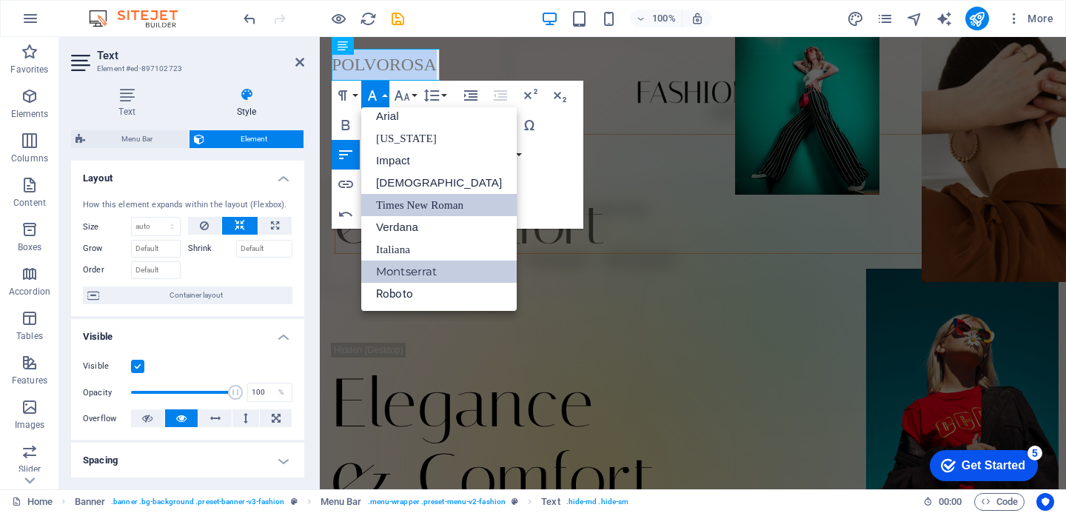
click at [396, 272] on link "Montserrat" at bounding box center [439, 272] width 156 height 22
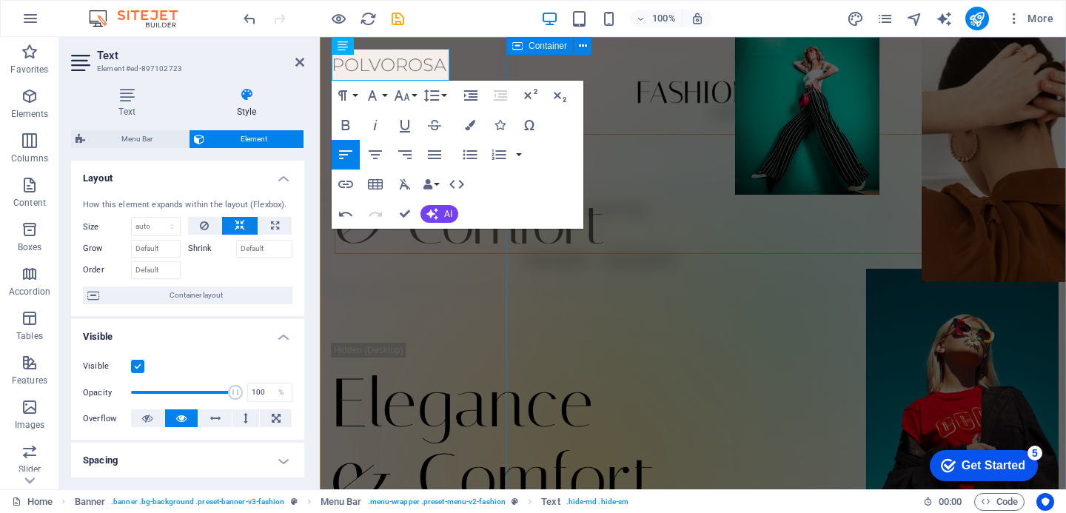
click at [655, 118] on div "Drop content here or Add elements Paste clipboard" at bounding box center [787, 89] width 560 height 105
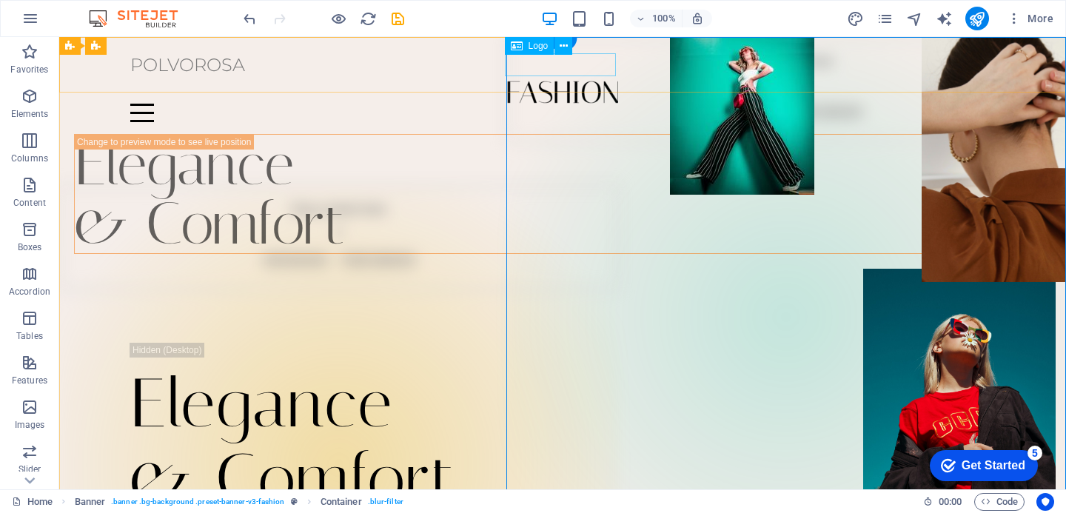
click at [559, 81] on div at bounding box center [562, 92] width 865 height 23
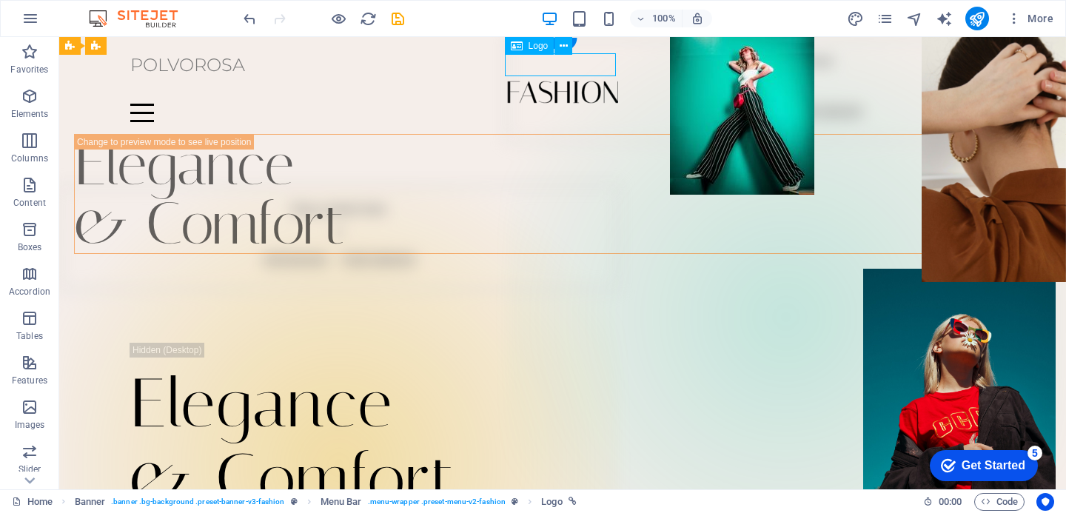
click at [559, 81] on div at bounding box center [562, 92] width 865 height 23
click at [298, 67] on div "POLVOROSA Home Journal Events Brand Partnerships Location Contact" at bounding box center [562, 85] width 1007 height 97
select select "px"
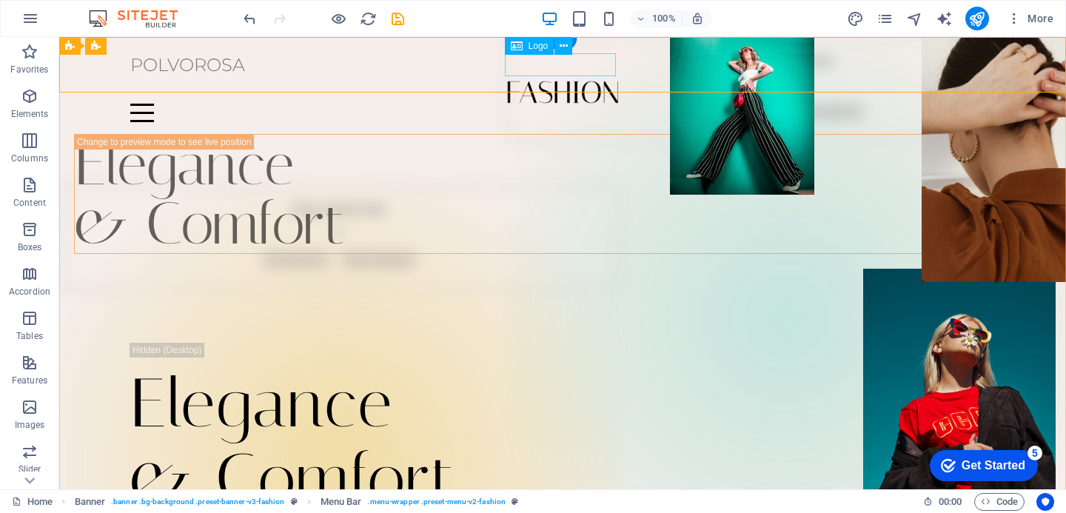
click at [577, 81] on div at bounding box center [562, 92] width 865 height 23
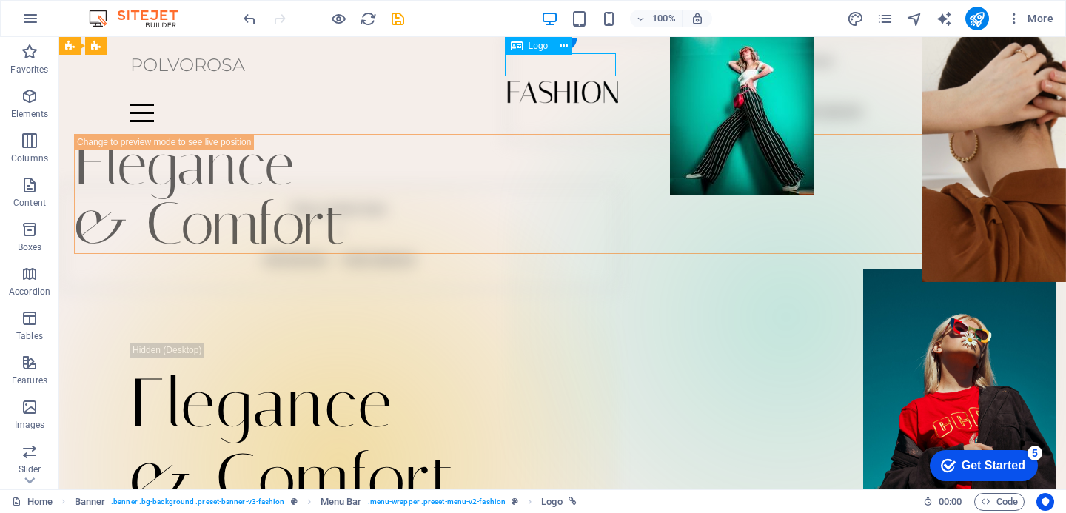
click at [577, 81] on div at bounding box center [562, 92] width 865 height 23
select select "px"
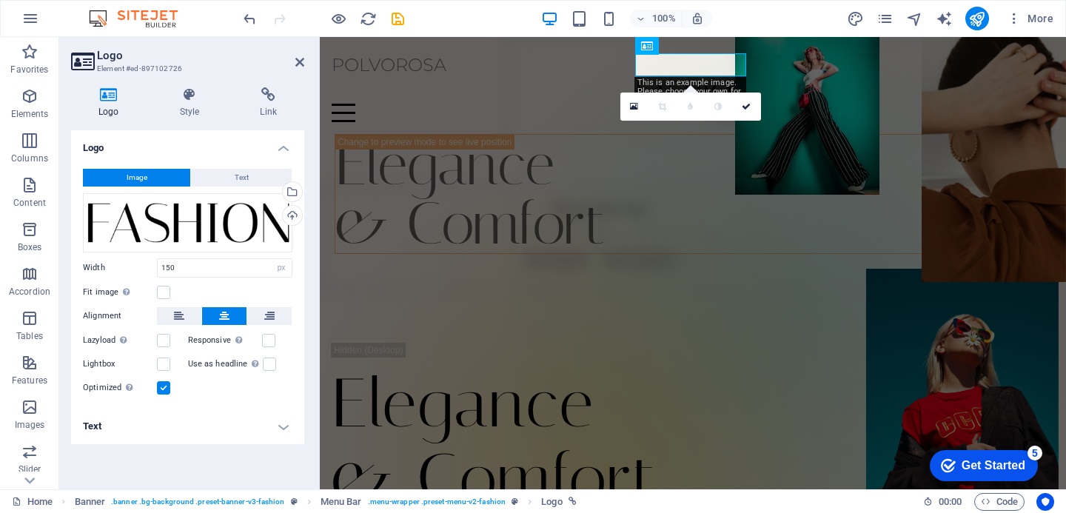
click at [140, 177] on span "Image" at bounding box center [137, 178] width 21 height 18
click at [295, 217] on div "Upload" at bounding box center [291, 217] width 22 height 22
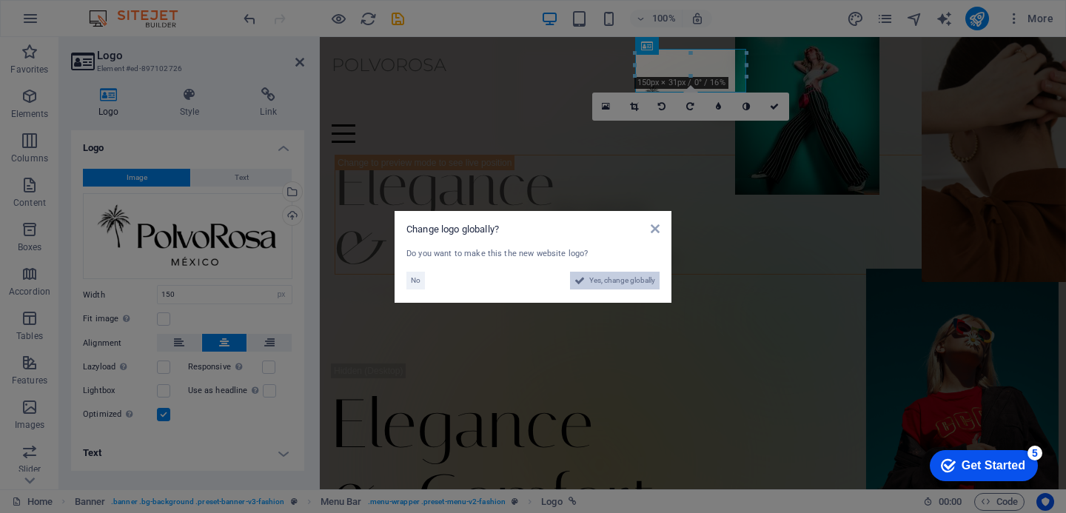
click at [607, 284] on span "Yes, change globally" at bounding box center [623, 281] width 66 height 18
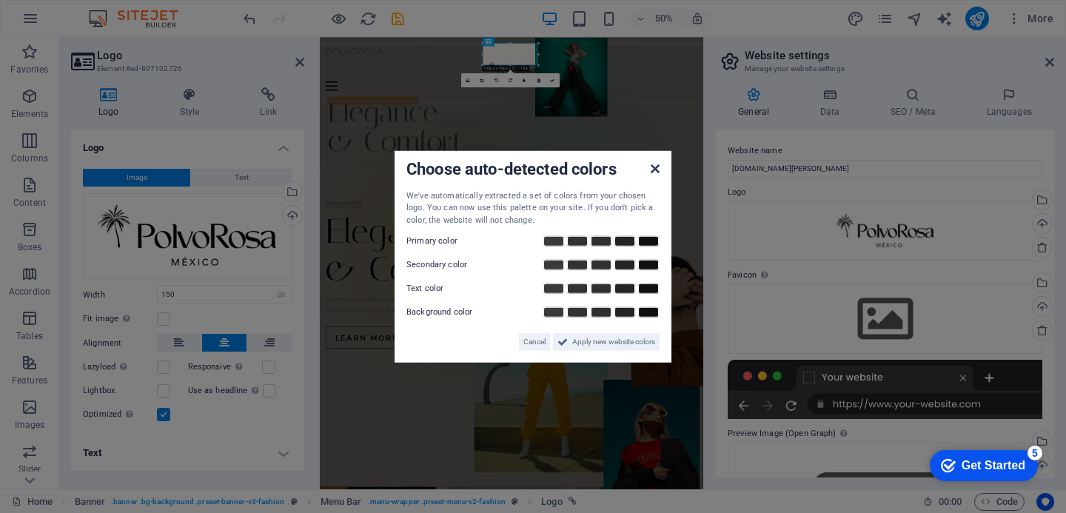
click at [658, 171] on icon at bounding box center [655, 168] width 9 height 12
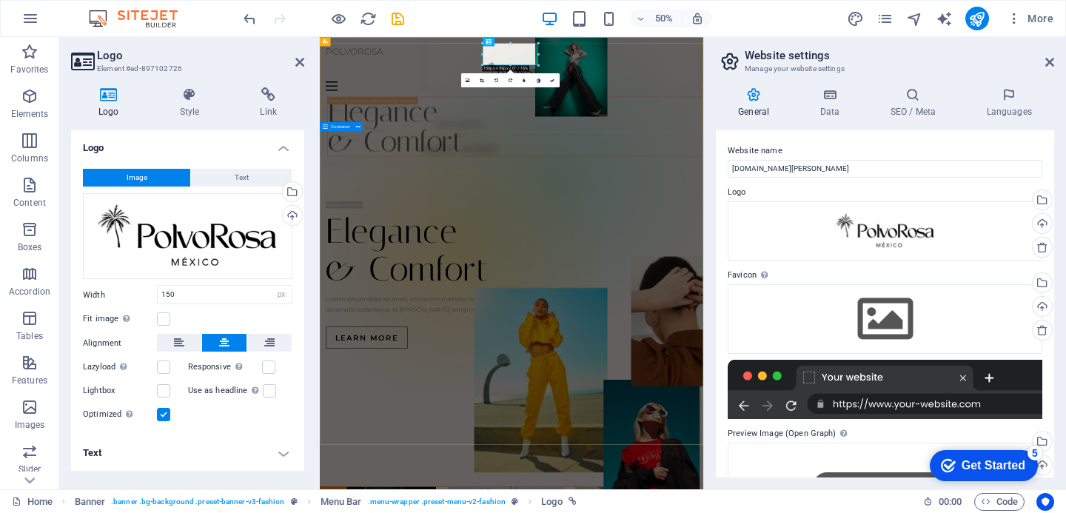
click at [851, 283] on div "Elegance & Comfort Lorem ipsum dolor sit amet, consectetur adipiscing elit. Ven…" at bounding box center [703, 511] width 767 height 473
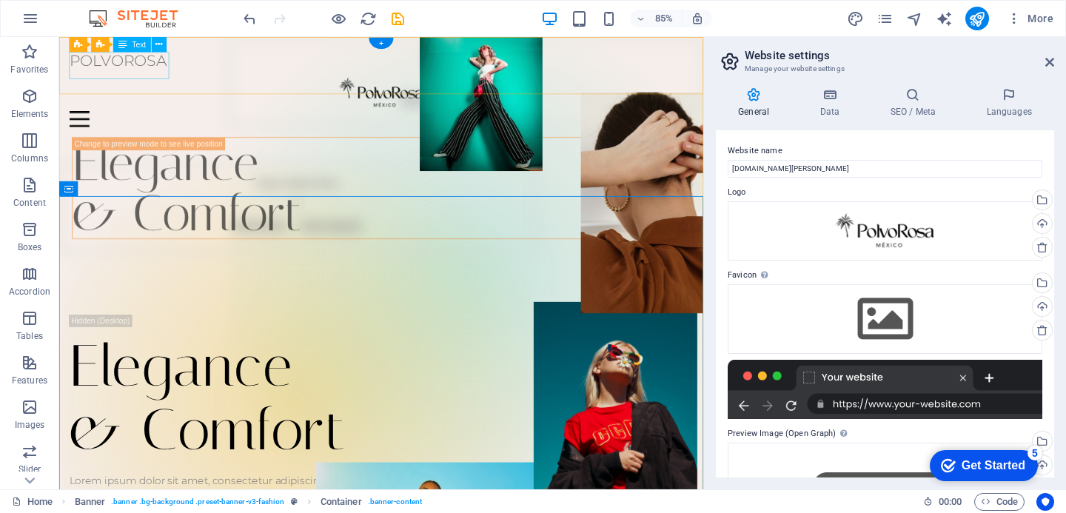
click at [167, 77] on div "POLVOROSA" at bounding box center [438, 65] width 735 height 32
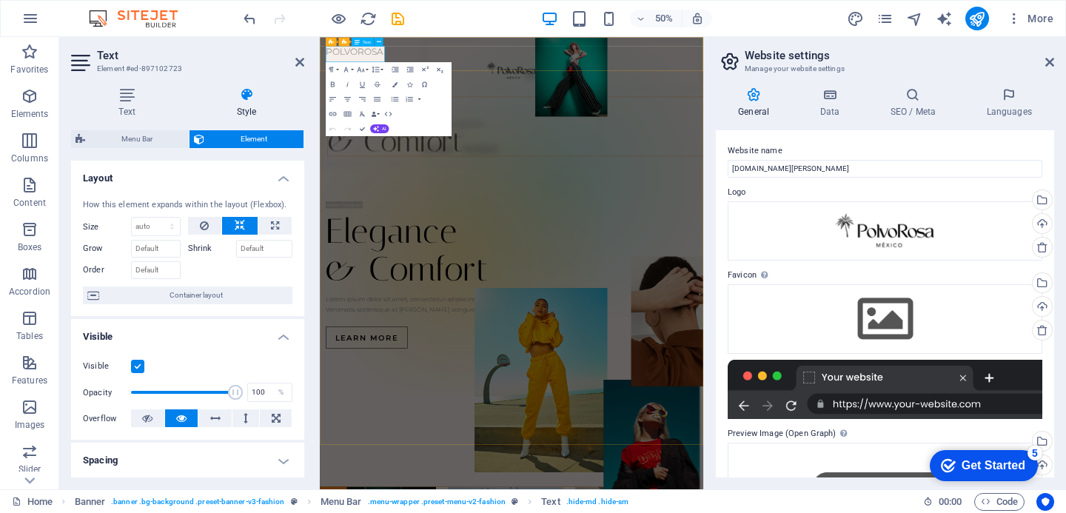
click at [393, 76] on span "POLVOROSA" at bounding box center [389, 64] width 115 height 21
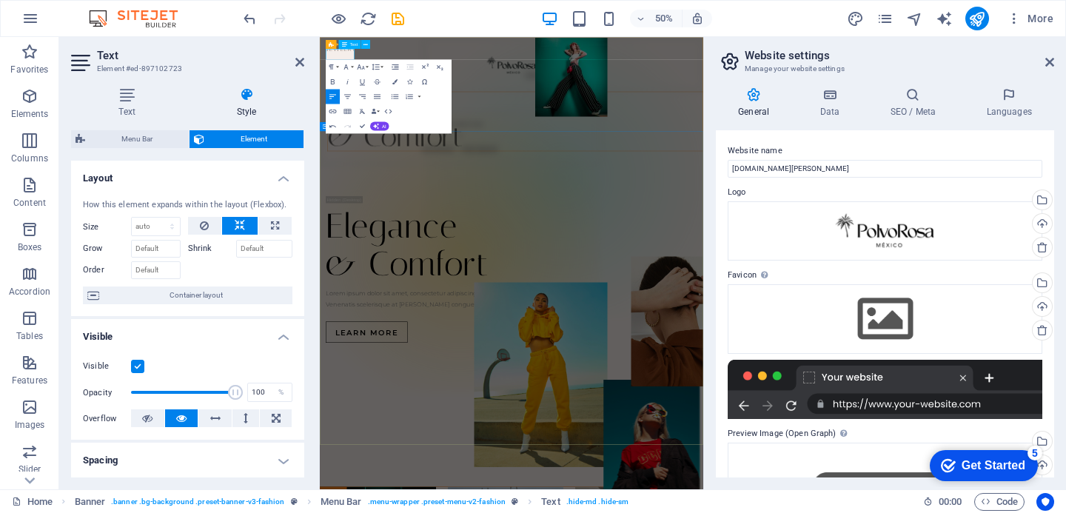
click at [475, 338] on div "Elegance & Comfort Lorem ipsum dolor sit amet, consectetur adipiscing elit. Ven…" at bounding box center [703, 500] width 767 height 473
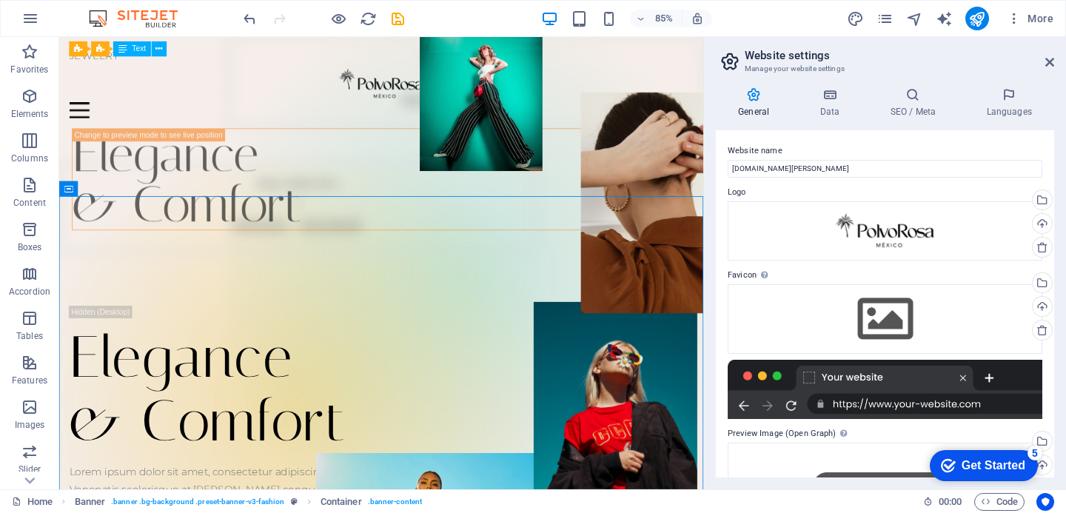
click at [1053, 55] on h2 "Website settings" at bounding box center [900, 55] width 310 height 13
click at [1052, 63] on icon at bounding box center [1050, 62] width 9 height 12
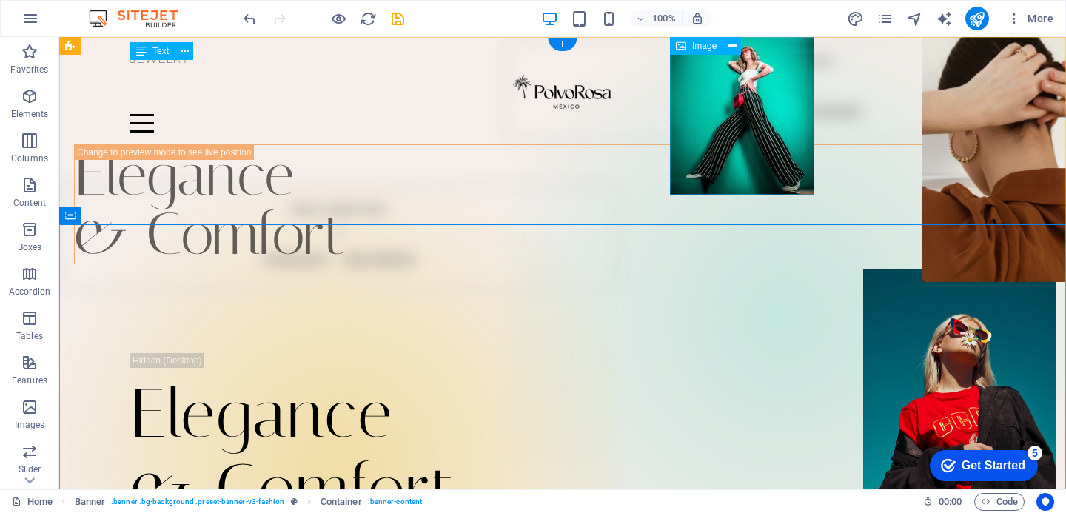
click at [692, 141] on figure at bounding box center [742, 116] width 144 height 158
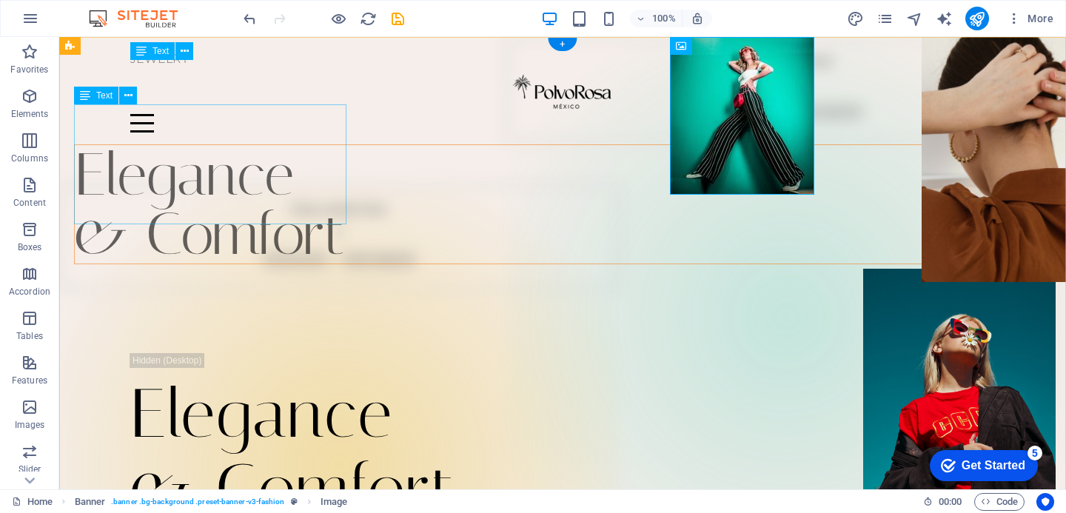
click at [275, 157] on div "Elegance & Comfort" at bounding box center [577, 204] width 1007 height 120
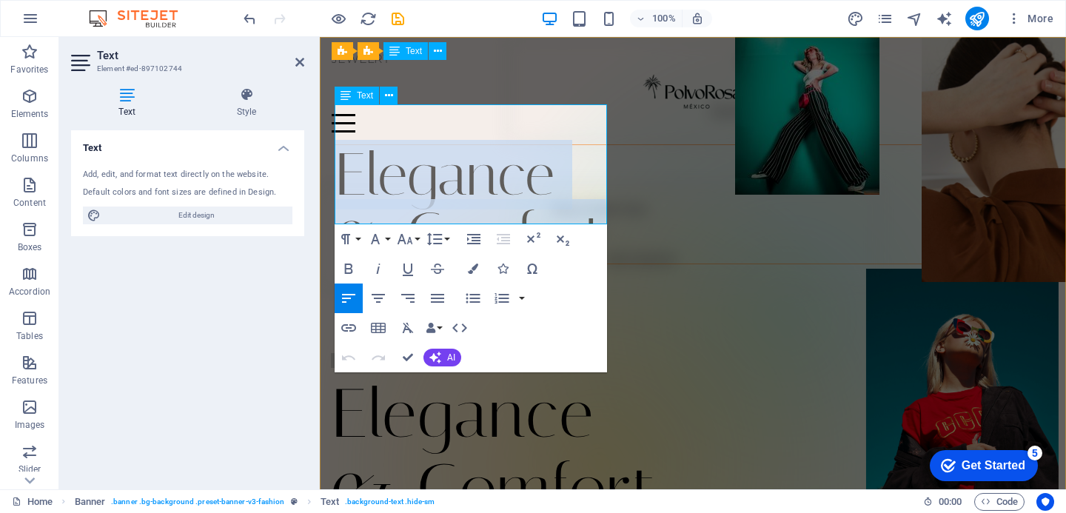
drag, startPoint x: 342, startPoint y: 144, endPoint x: 598, endPoint y: 189, distance: 260.1
click at [598, 189] on div "Elegance & Comfort" at bounding box center [708, 204] width 745 height 118
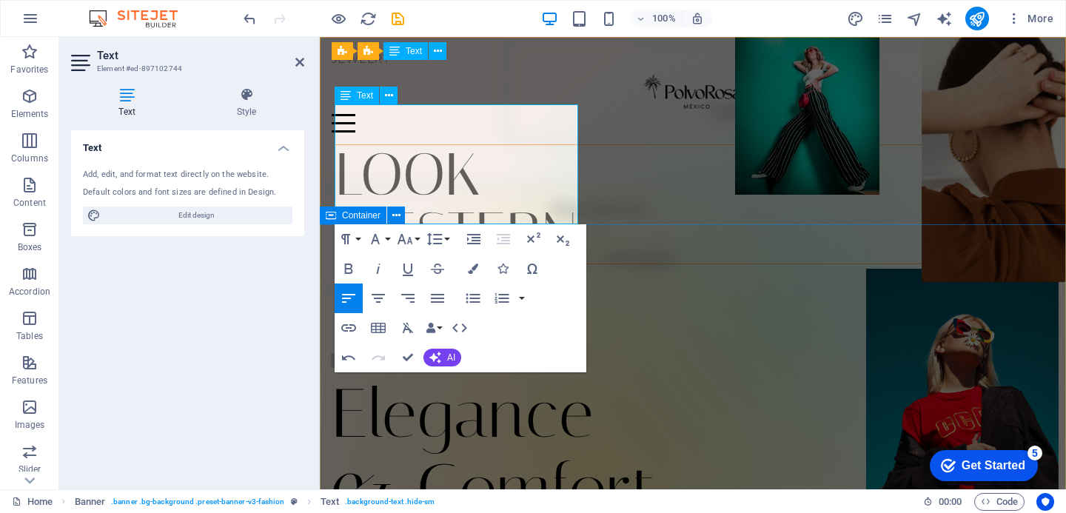
click at [755, 264] on div "Elegance & Comfort Lorem ipsum dolor sit amet, consectetur adipiscing elit. Ven…" at bounding box center [693, 500] width 747 height 473
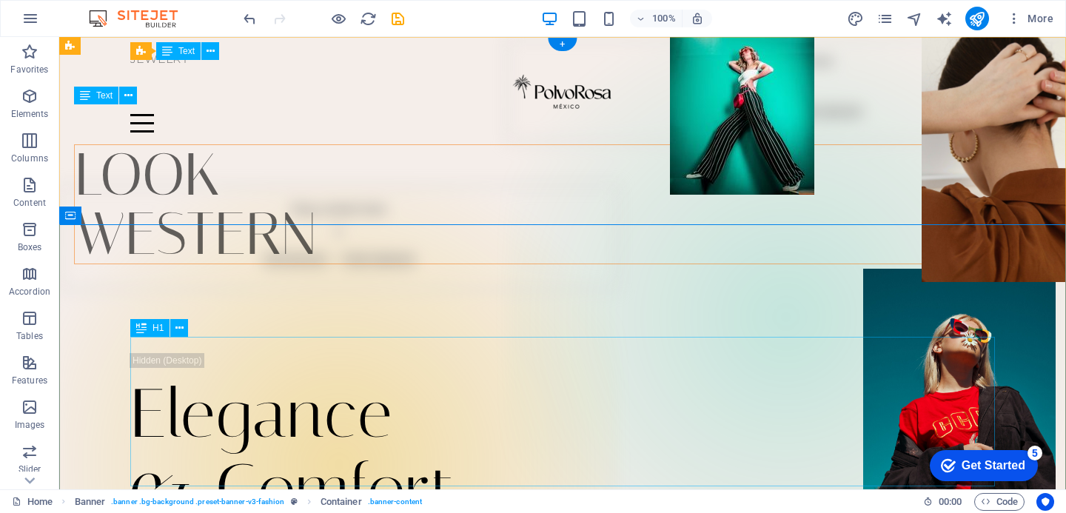
click at [347, 377] on div "Elegance & Comfort" at bounding box center [562, 452] width 865 height 150
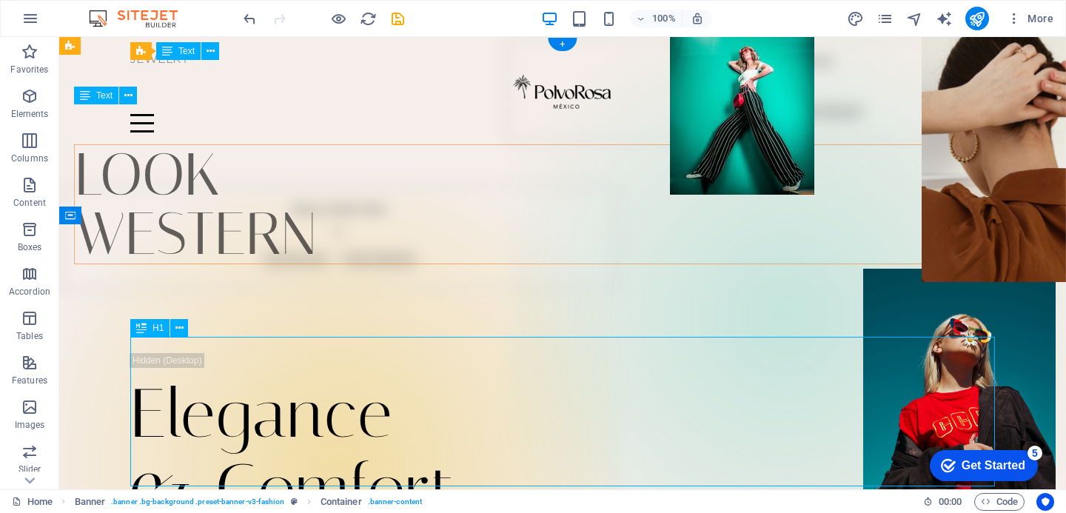
click at [347, 377] on div "Elegance & Comfort" at bounding box center [562, 452] width 865 height 150
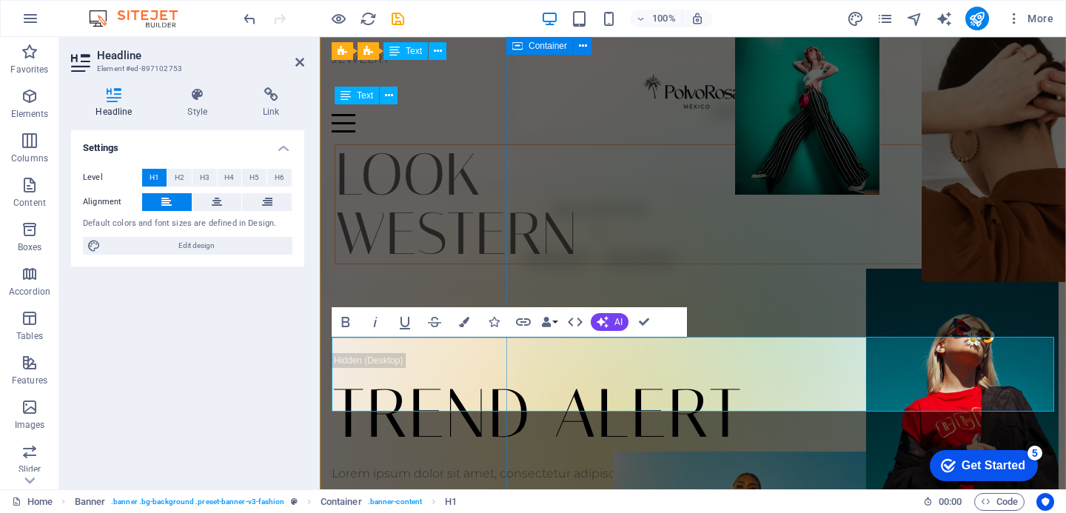
click at [630, 158] on div "Drop content here or Add elements Paste clipboard" at bounding box center [787, 317] width 560 height 560
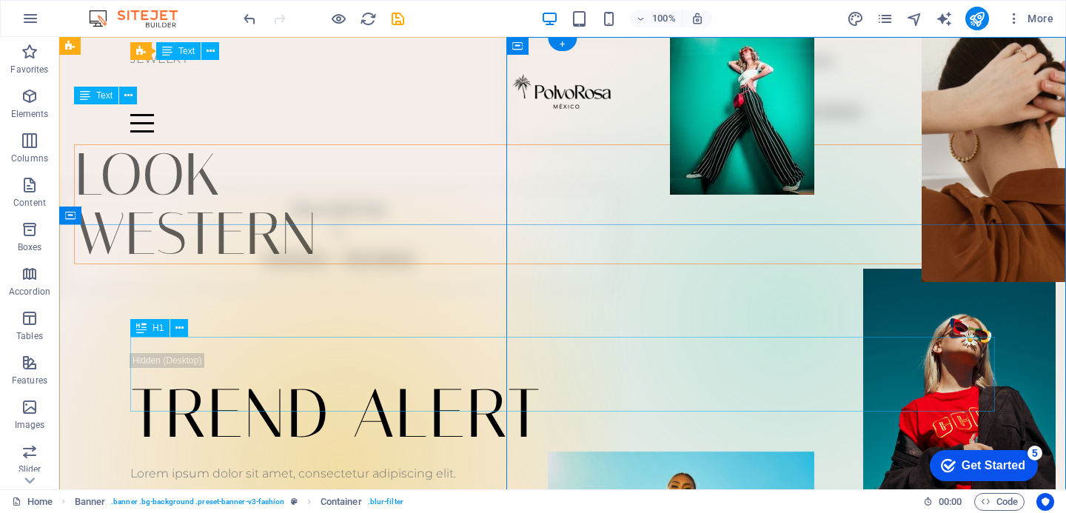
click at [412, 377] on div "TREND ALERT" at bounding box center [562, 414] width 865 height 75
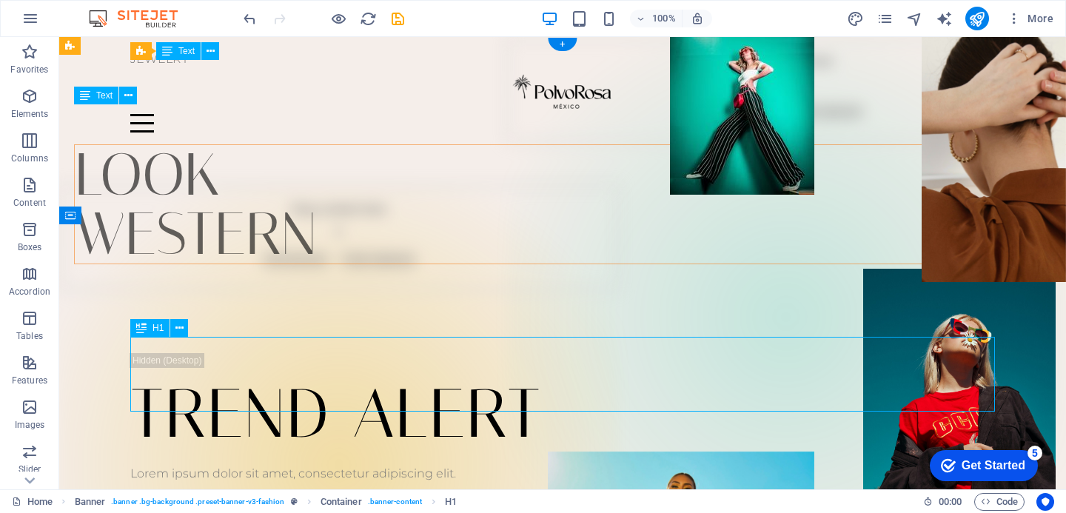
click at [412, 377] on div "TREND ALERT" at bounding box center [562, 414] width 865 height 75
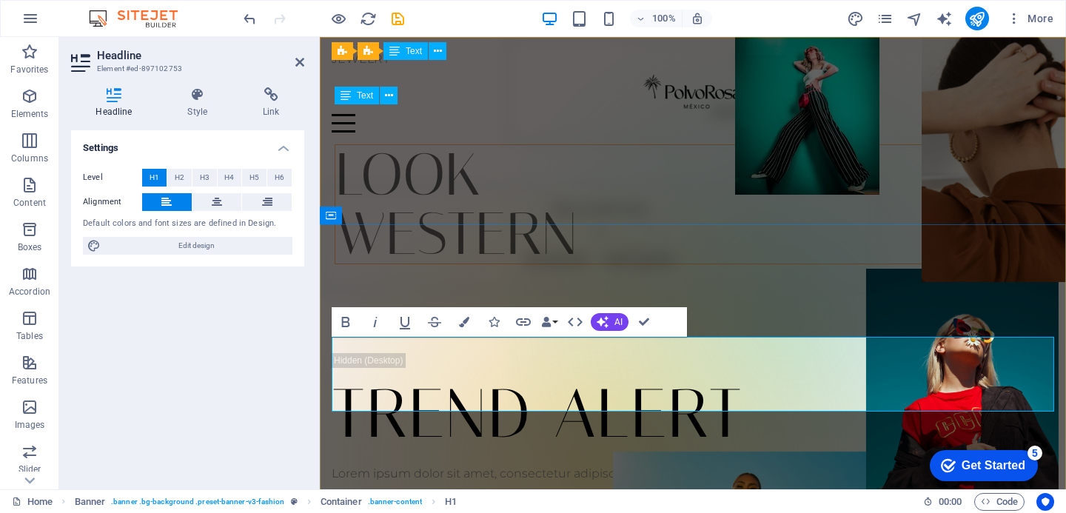
click at [549, 377] on h1 "TREND ALERT" at bounding box center [693, 414] width 723 height 75
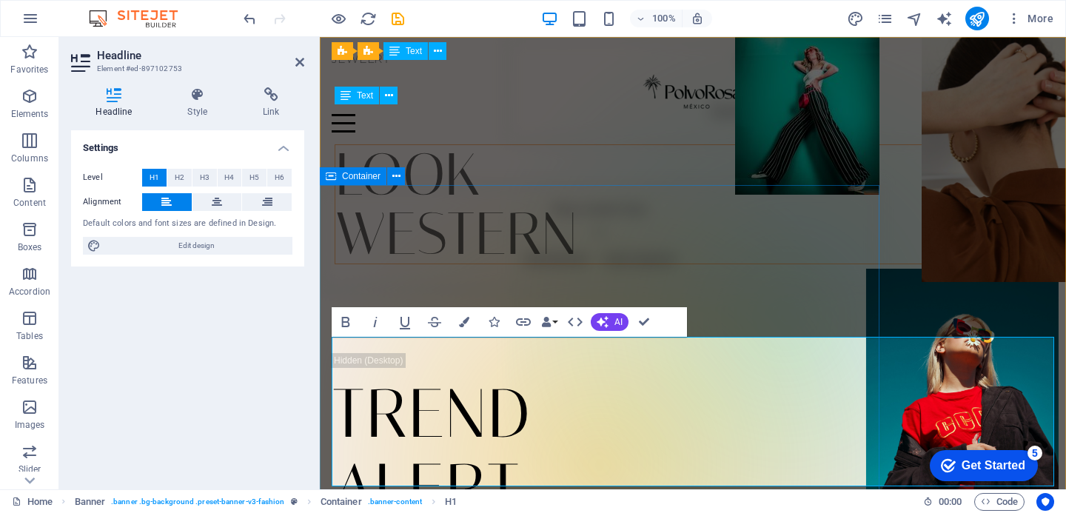
click at [682, 205] on div "Drop content here or Add elements Paste clipboard" at bounding box center [600, 237] width 560 height 105
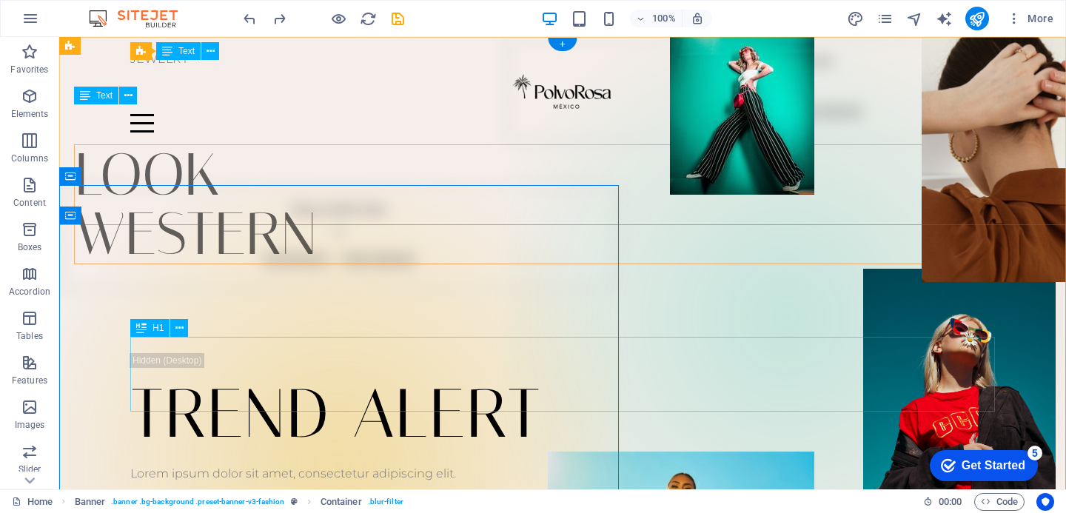
click at [416, 377] on div "TREND ALERT" at bounding box center [562, 414] width 865 height 75
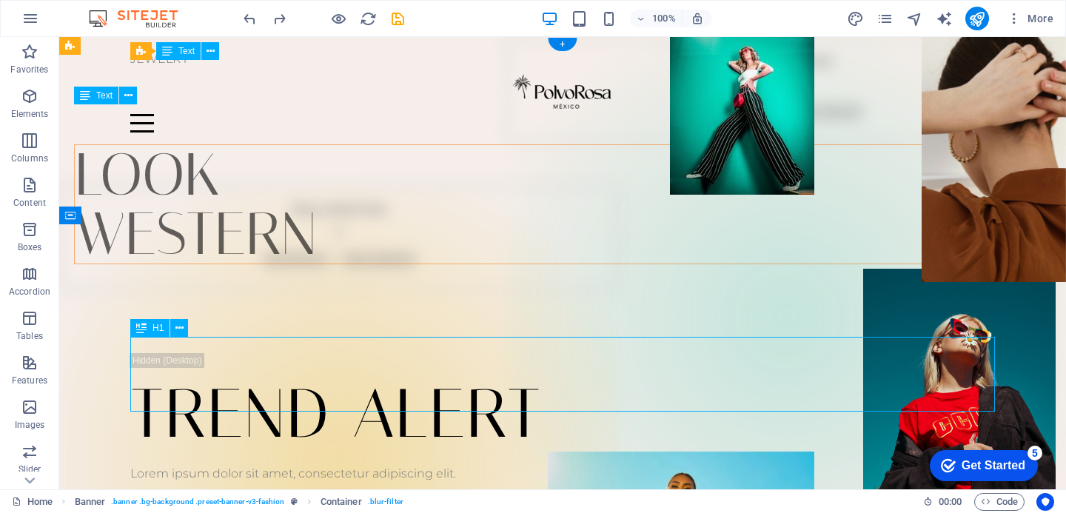
click at [416, 377] on div "TREND ALERT" at bounding box center [562, 414] width 865 height 75
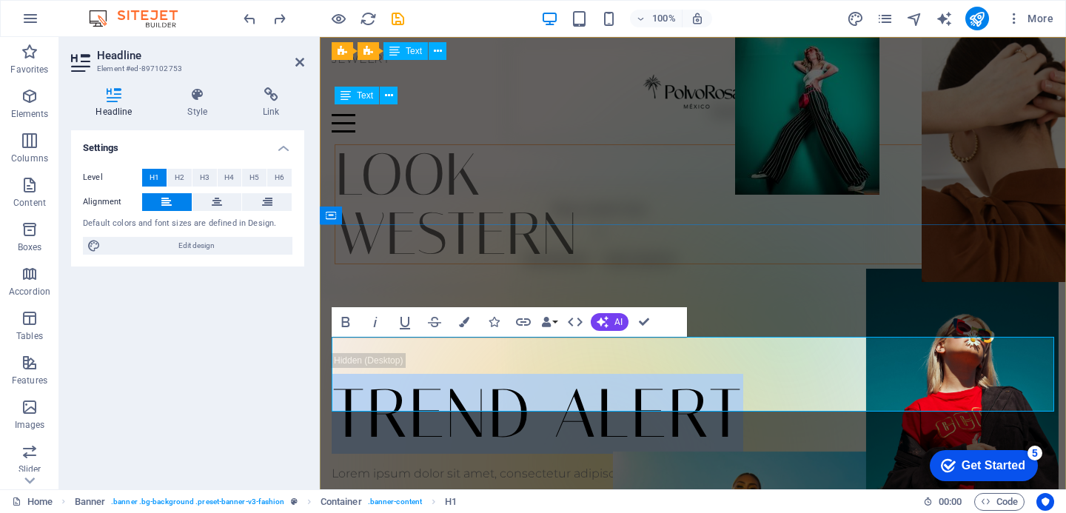
click at [563, 377] on h1 "TREND ALERT" at bounding box center [693, 414] width 723 height 75
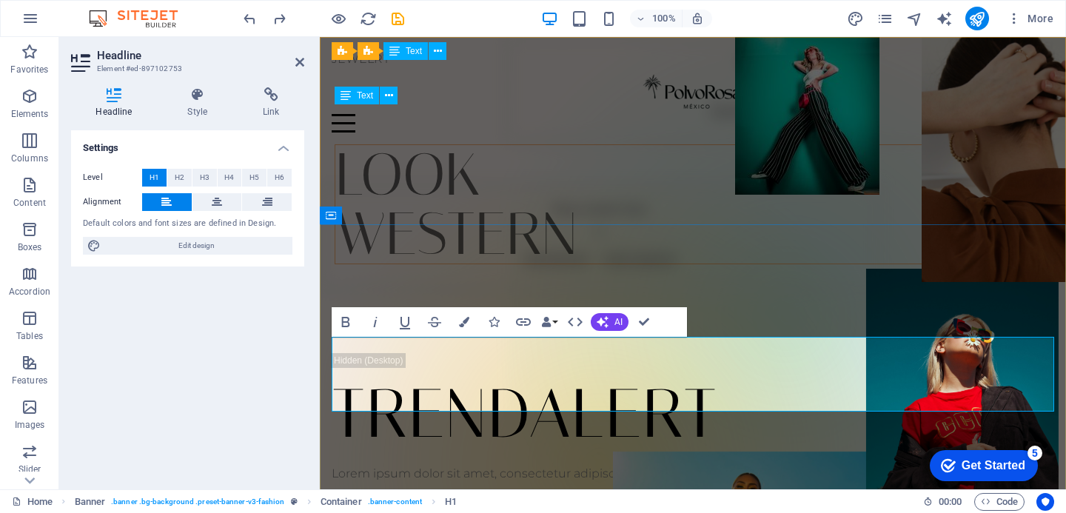
click at [489, 377] on h1 "TRENDALERT" at bounding box center [693, 414] width 723 height 75
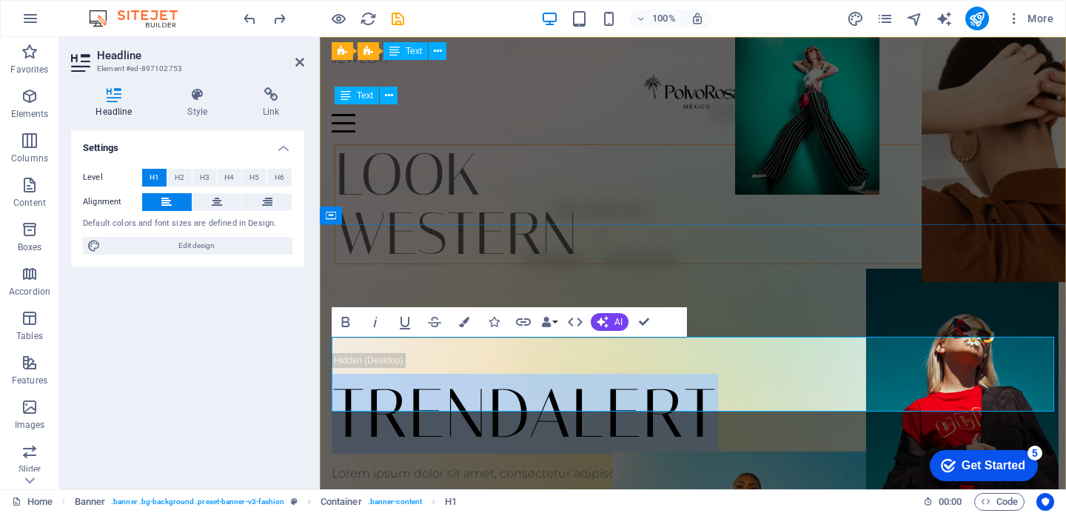
click at [489, 377] on h1 "TRENDALERT" at bounding box center [693, 414] width 723 height 75
click at [648, 268] on div "TRENDALERT Lorem ipsum dolor sit amet, consectetur adipiscing elit. Venenatis s…" at bounding box center [693, 462] width 747 height 397
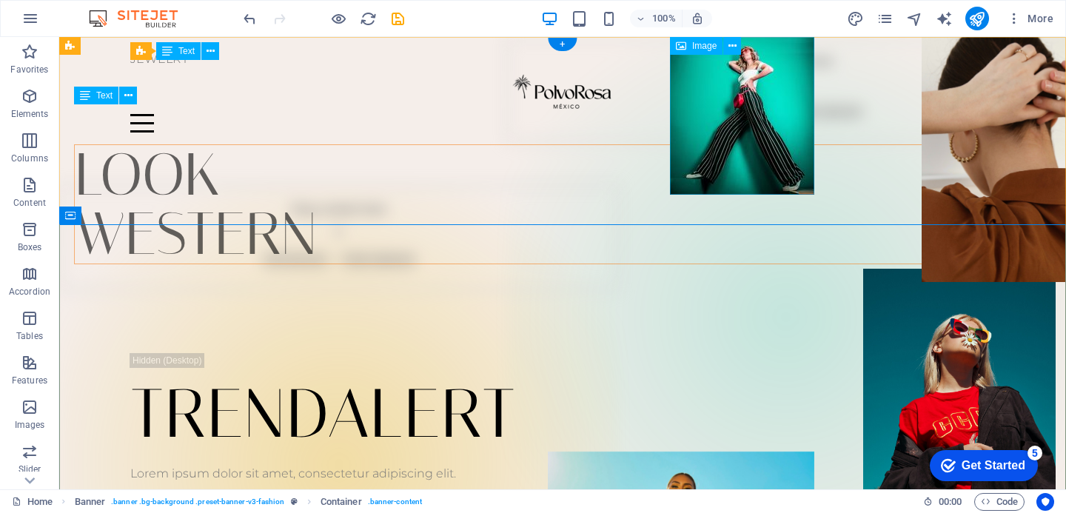
click at [708, 114] on figure at bounding box center [742, 116] width 144 height 158
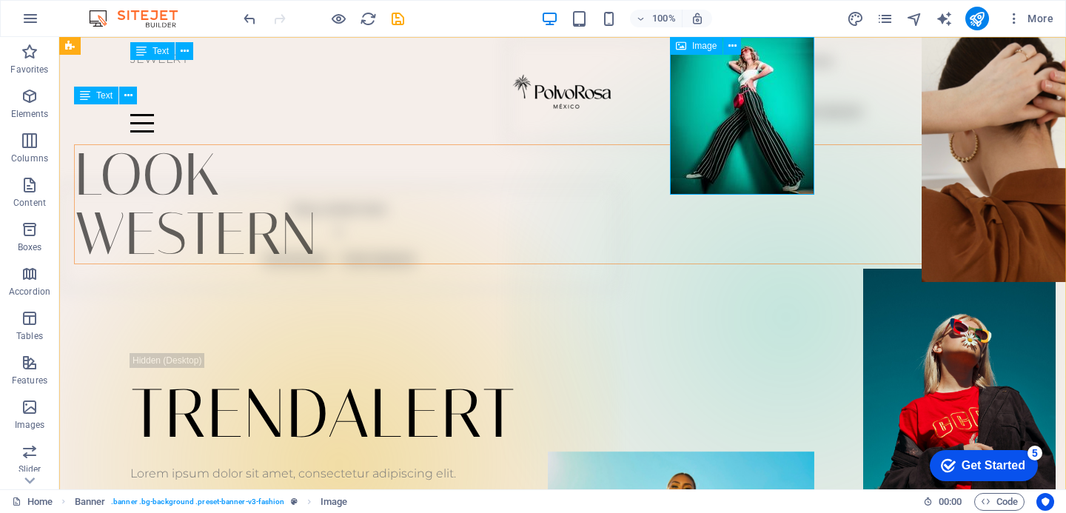
click at [702, 47] on span "Image" at bounding box center [704, 45] width 24 height 9
click at [315, 196] on div "LOOK WESTERN" at bounding box center [577, 204] width 1007 height 120
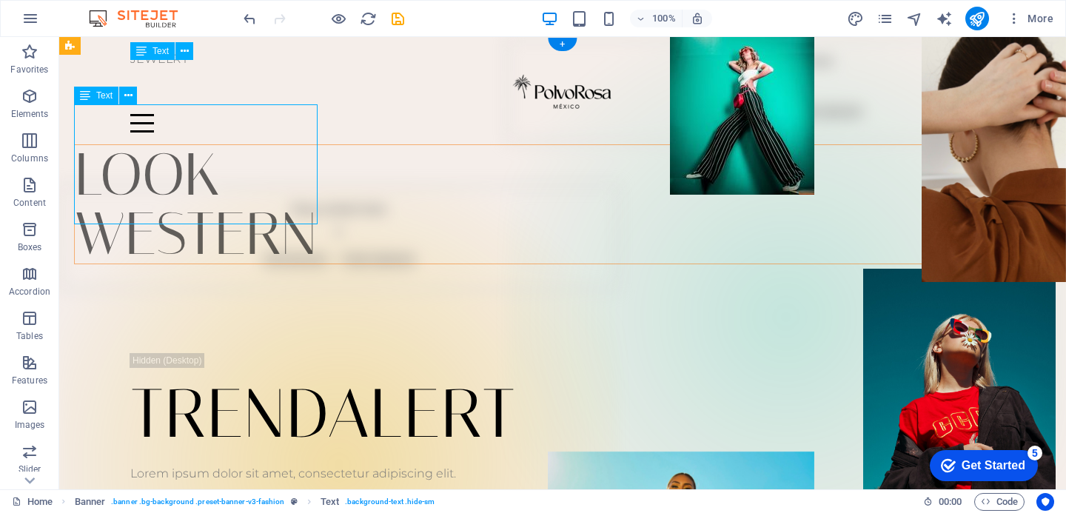
click at [315, 196] on div "LOOK WESTERN" at bounding box center [577, 204] width 1007 height 120
click at [258, 163] on div "LOOK WESTERN" at bounding box center [577, 204] width 1007 height 120
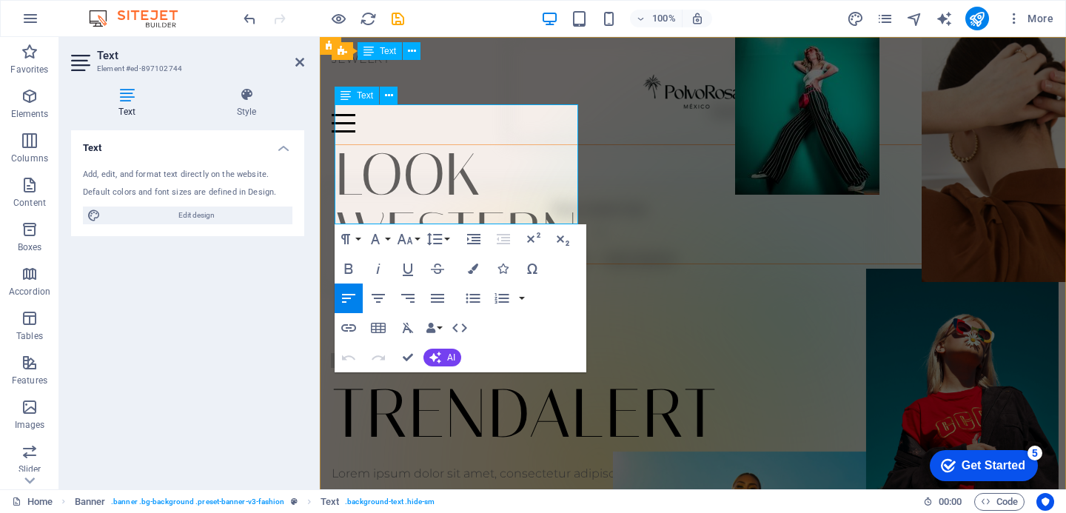
click at [572, 204] on p "WESTERN" at bounding box center [708, 233] width 745 height 59
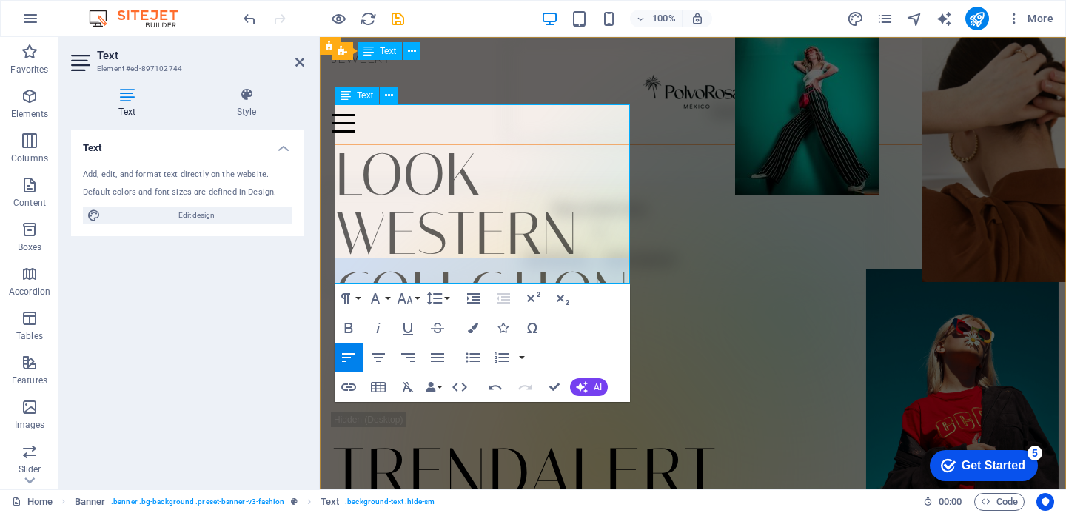
drag, startPoint x: 625, startPoint y: 252, endPoint x: 339, endPoint y: 252, distance: 285.9
click at [339, 264] on p "COLECTION" at bounding box center [708, 293] width 745 height 59
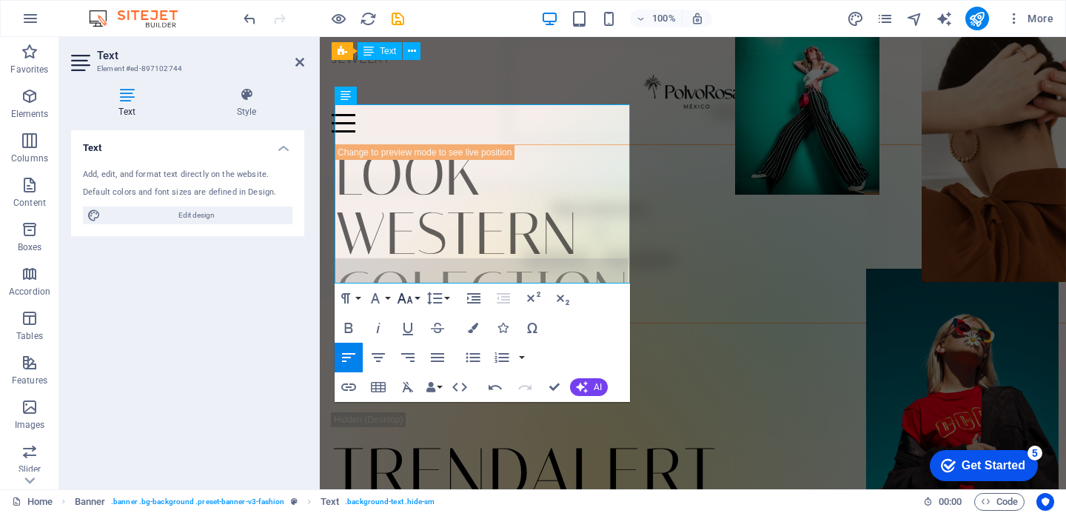
click at [412, 297] on icon "button" at bounding box center [405, 299] width 18 height 18
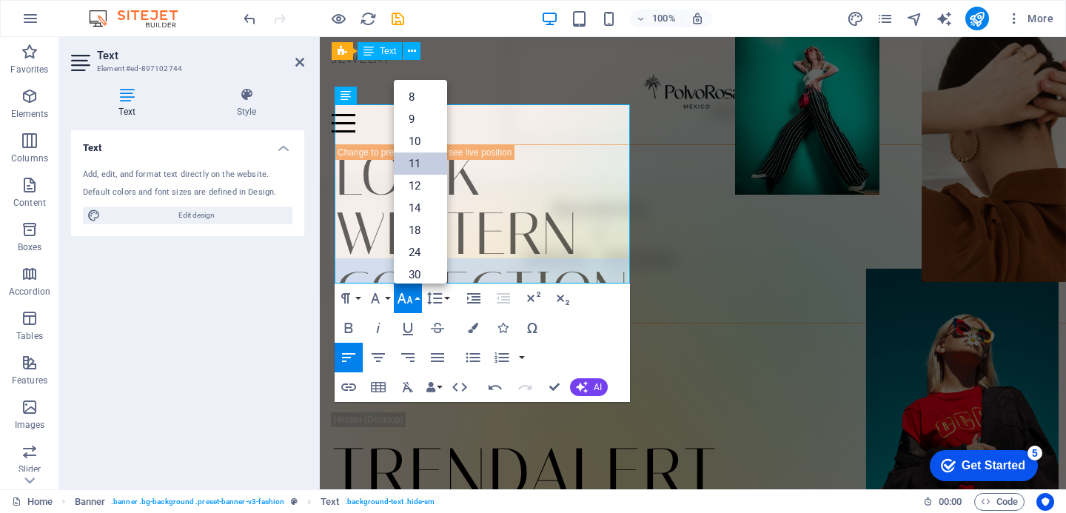
click at [410, 153] on link "11" at bounding box center [420, 164] width 53 height 22
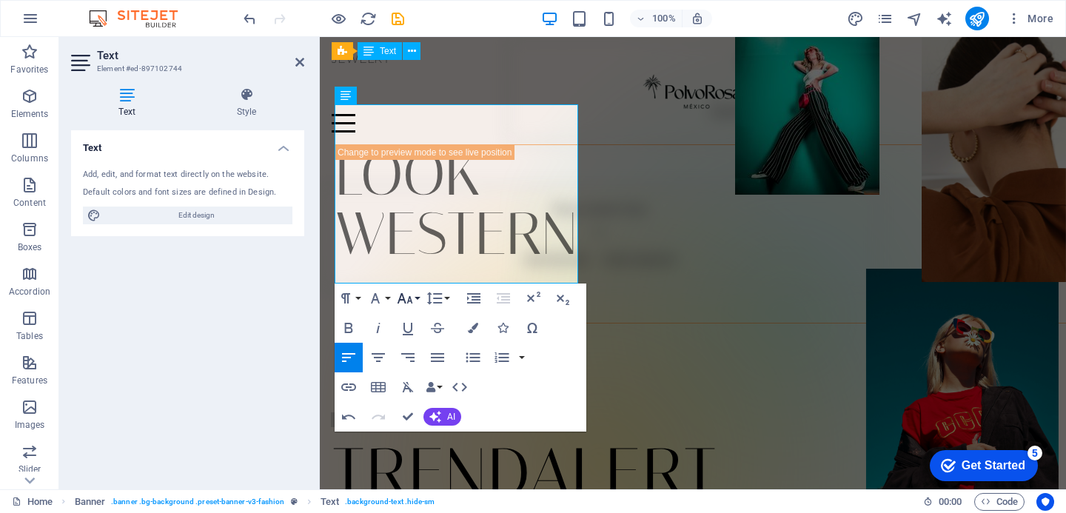
click at [413, 302] on icon "button" at bounding box center [405, 299] width 18 height 18
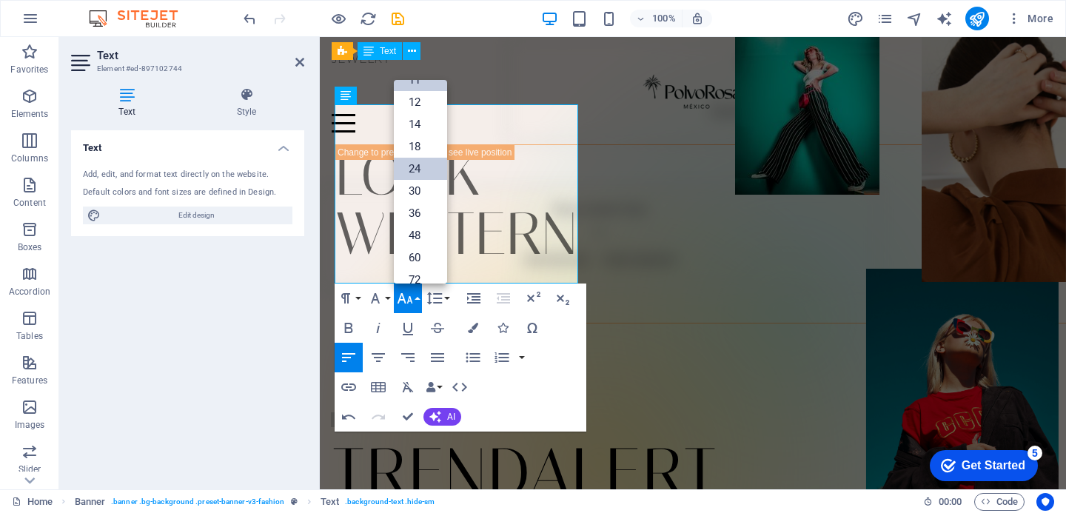
click at [422, 174] on link "24" at bounding box center [420, 169] width 53 height 22
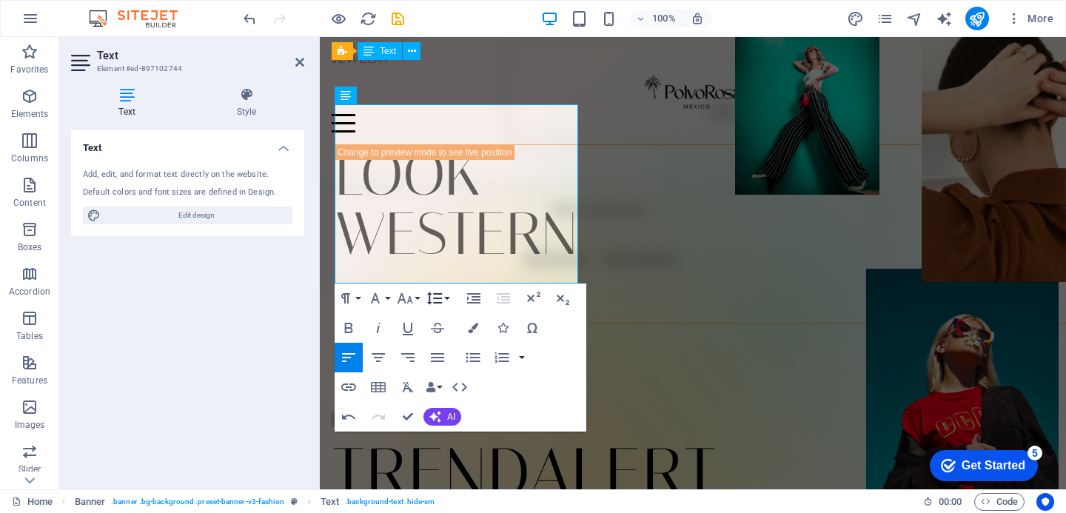
click at [445, 296] on button "Line Height" at bounding box center [438, 299] width 28 height 30
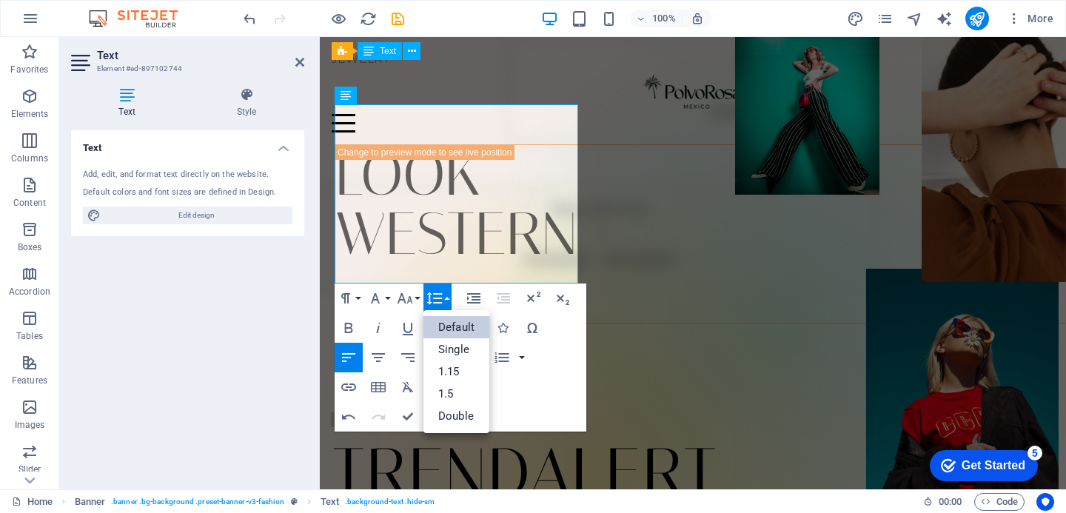
scroll to position [0, 0]
click at [378, 364] on icon "button" at bounding box center [379, 358] width 18 height 18
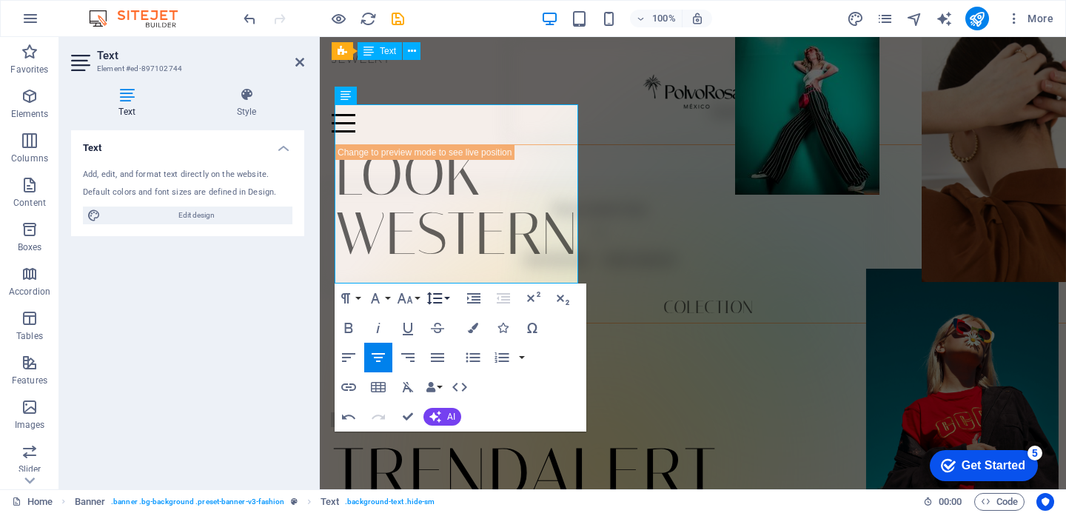
click at [443, 296] on icon "button" at bounding box center [435, 299] width 18 height 18
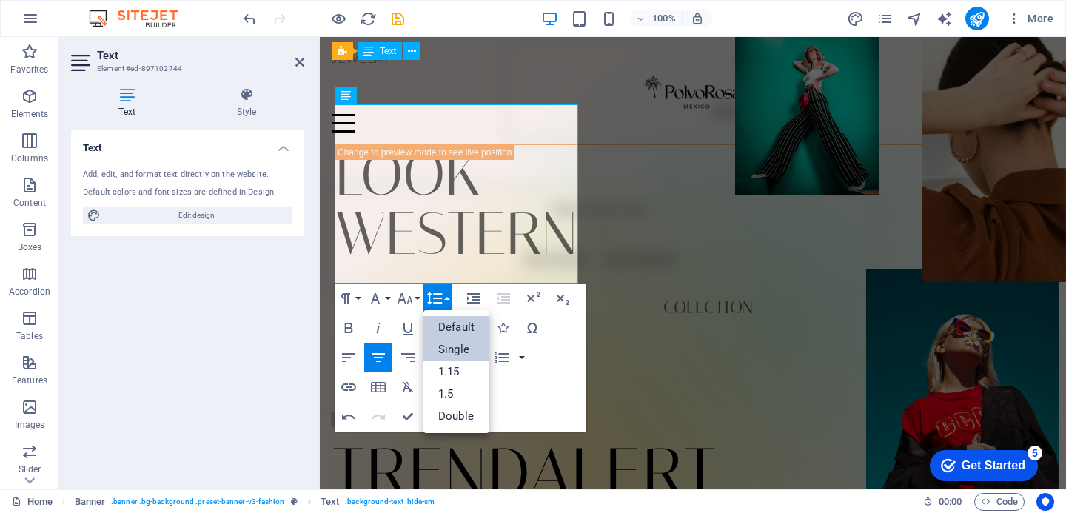
click at [457, 351] on link "Single" at bounding box center [457, 349] width 66 height 22
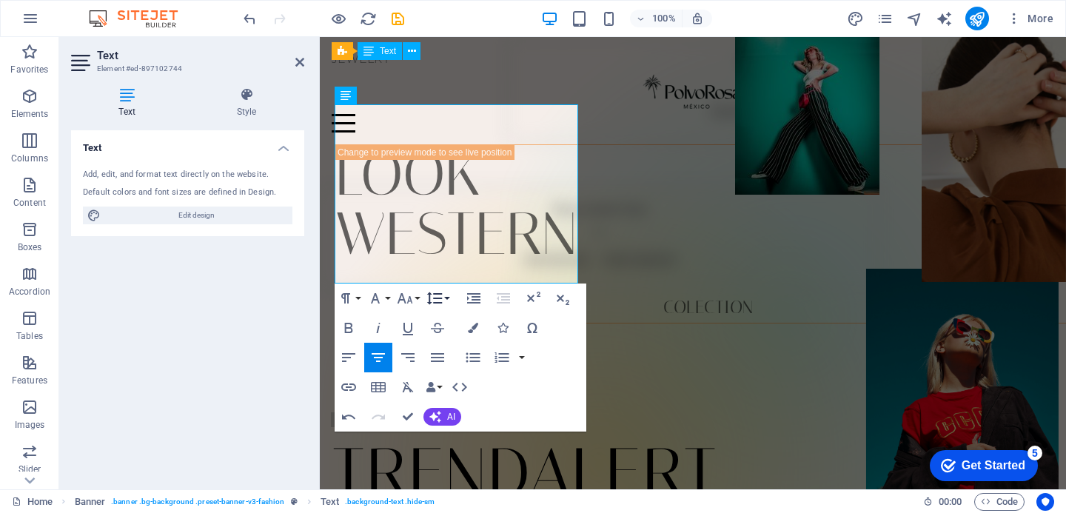
click at [438, 297] on icon "button" at bounding box center [435, 299] width 18 height 18
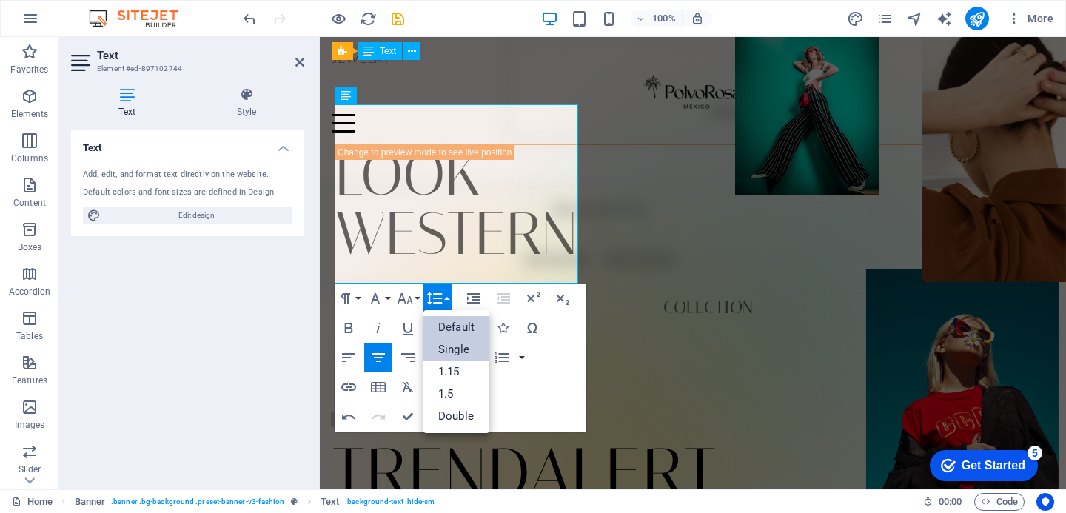
click at [454, 331] on link "Default" at bounding box center [457, 327] width 66 height 22
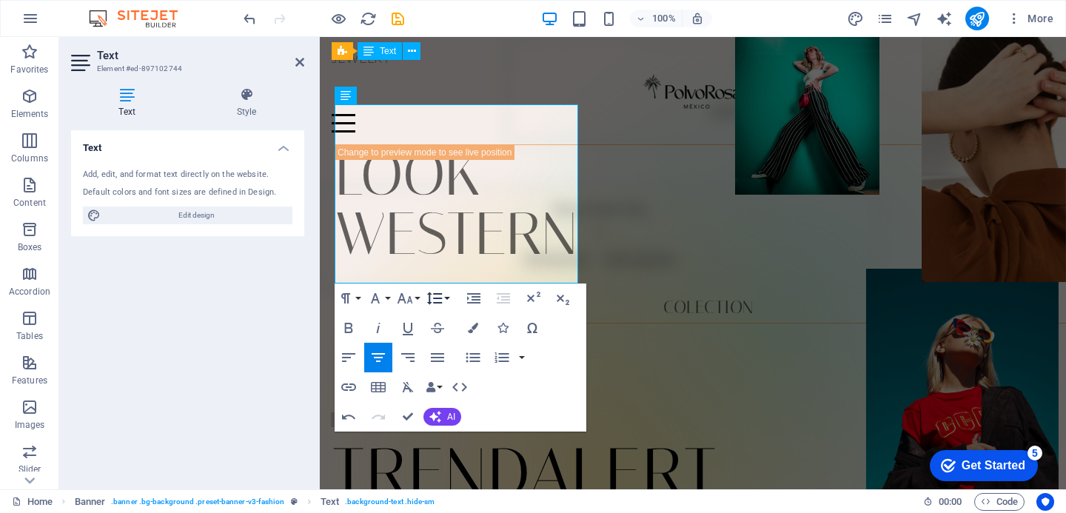
click at [444, 287] on button "Line Height" at bounding box center [438, 299] width 28 height 30
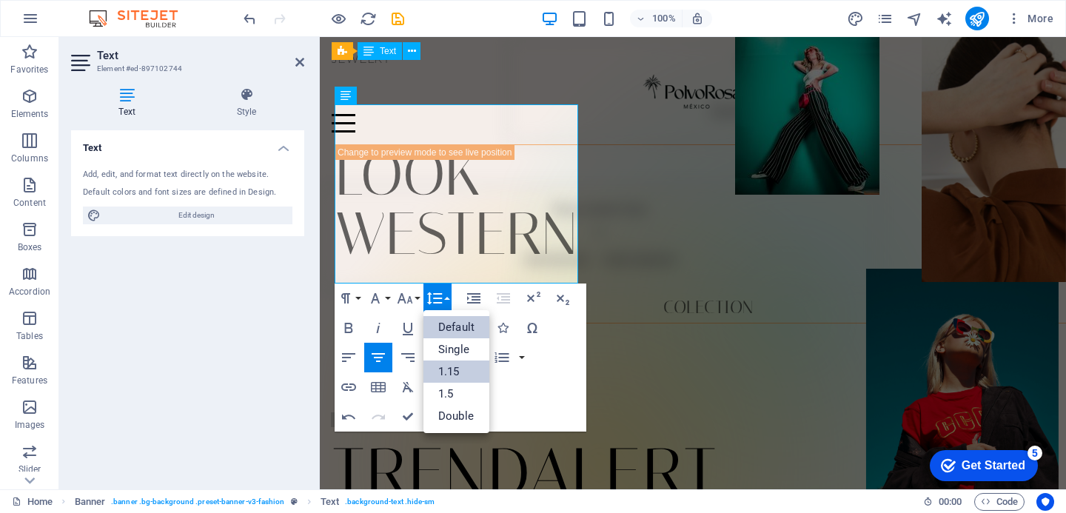
click at [450, 375] on link "1.15" at bounding box center [457, 372] width 66 height 22
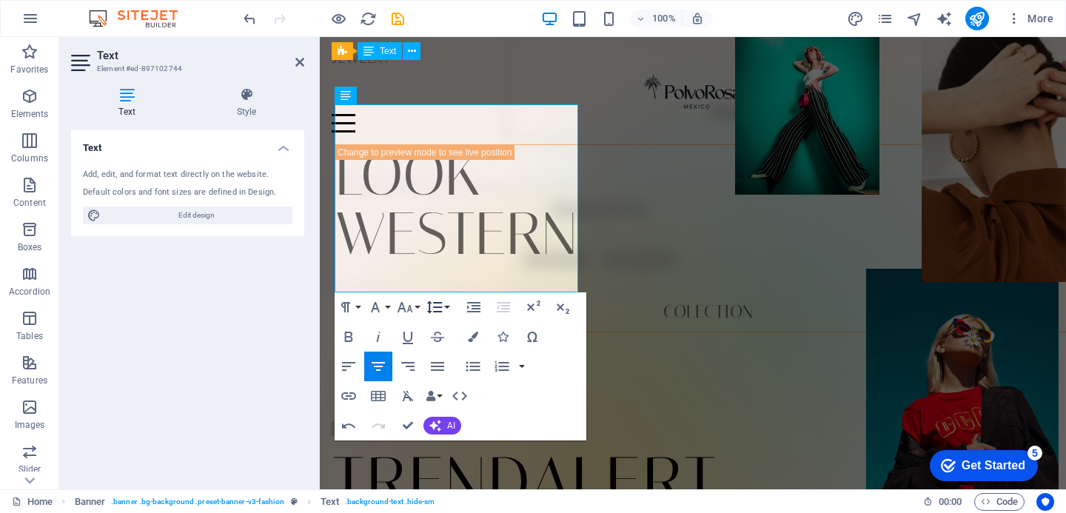
click at [441, 314] on icon "button" at bounding box center [435, 307] width 18 height 18
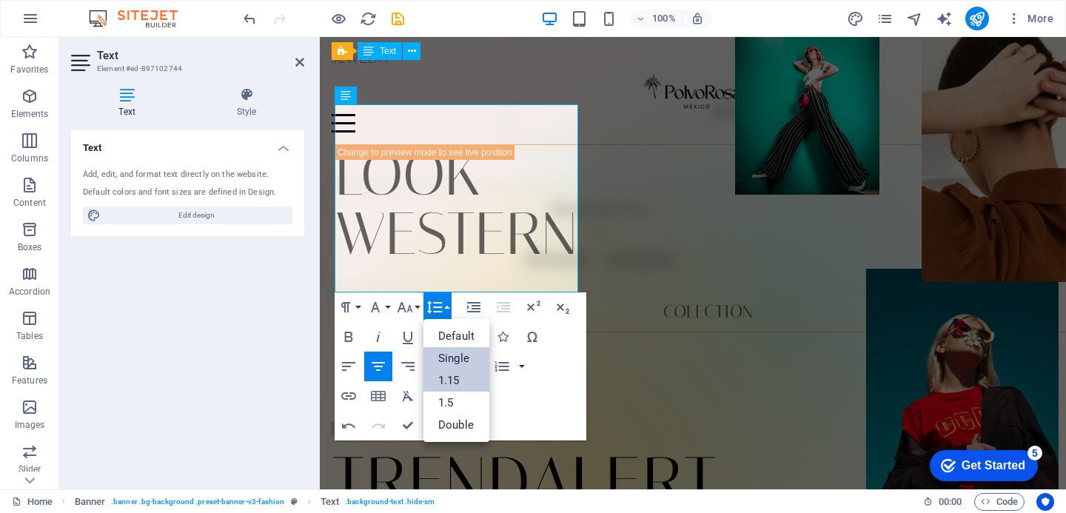
click at [455, 357] on link "Single" at bounding box center [457, 358] width 66 height 22
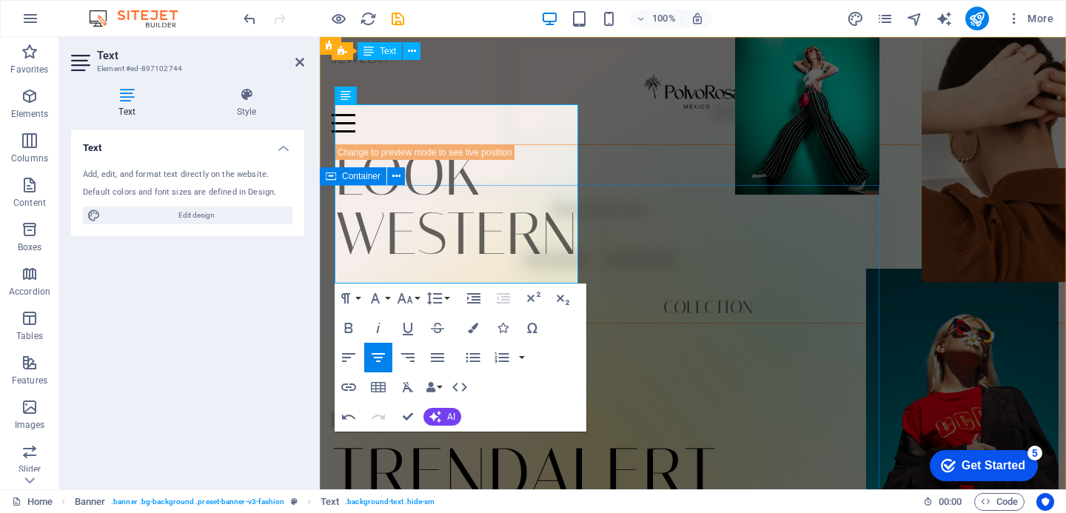
click at [621, 258] on span "Paste clipboard" at bounding box center [639, 260] width 81 height 21
click at [620, 162] on div "Drop content here or Add elements Paste clipboard" at bounding box center [787, 317] width 560 height 560
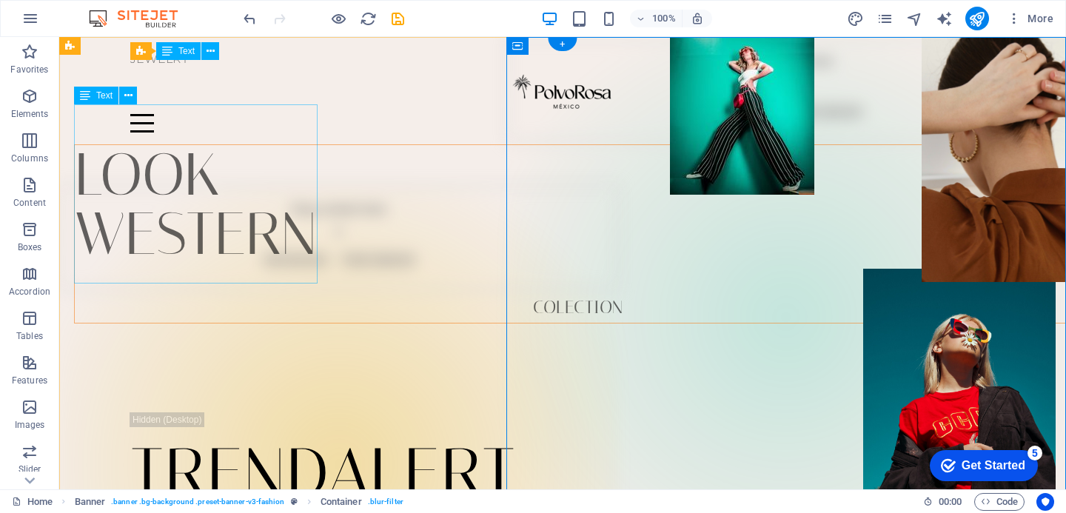
click at [277, 210] on div "LOOK WESTERN COLECTION" at bounding box center [577, 233] width 1007 height 179
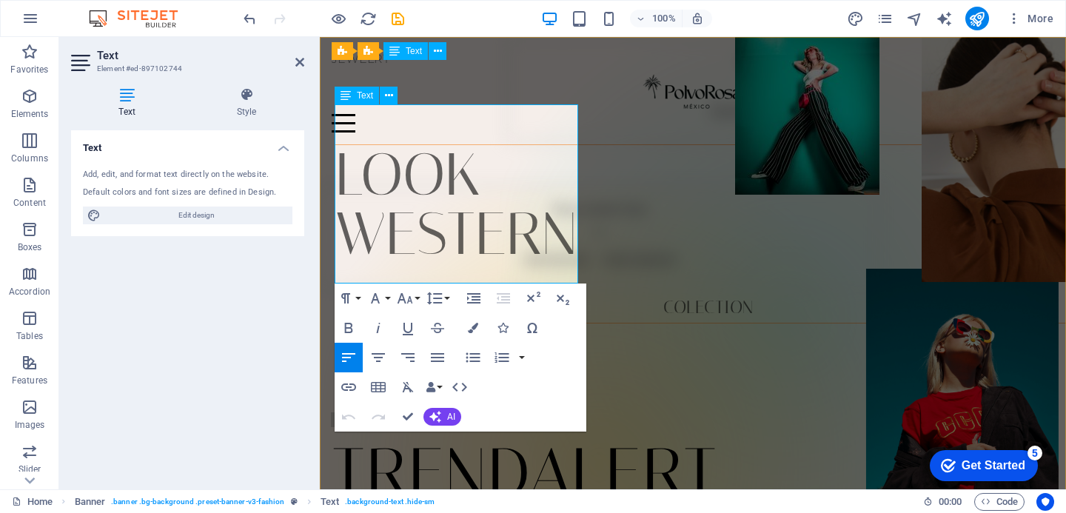
click at [403, 269] on p "COLECTION" at bounding box center [708, 293] width 745 height 59
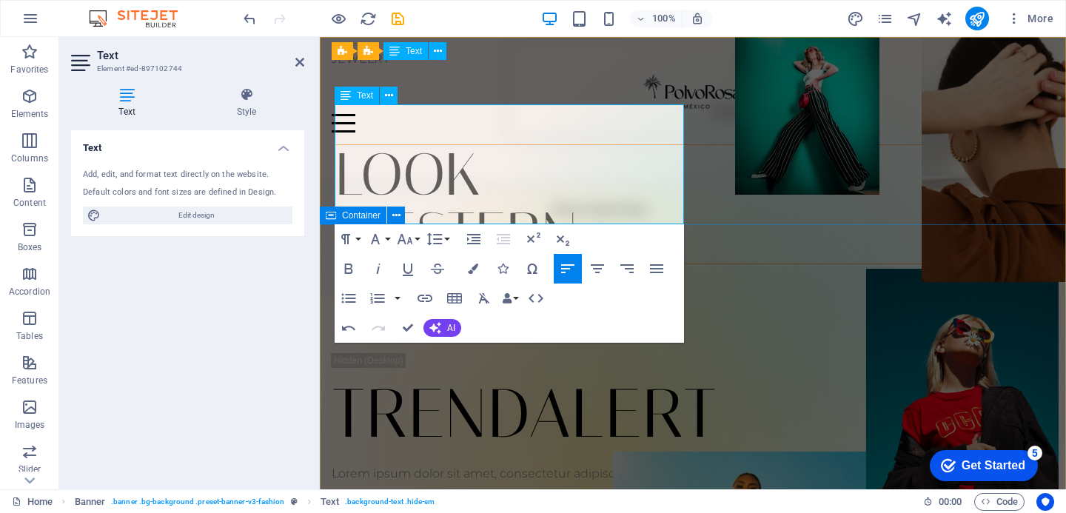
click at [735, 288] on div "TRENDALERT Lorem ipsum dolor sit amet, consectetur adipiscing elit. Venenatis s…" at bounding box center [693, 462] width 747 height 397
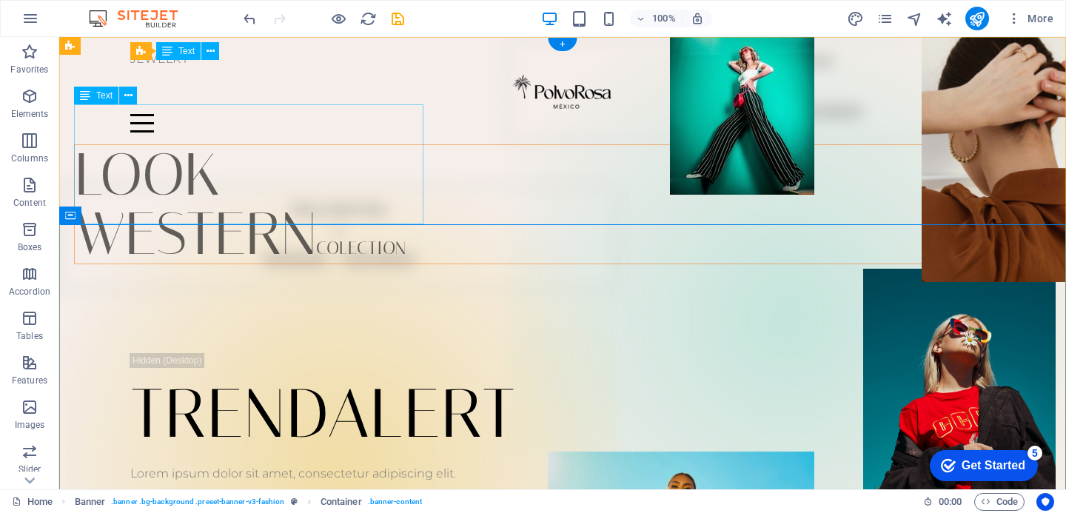
click at [367, 202] on div "LOOK WESTERN COLECTION" at bounding box center [577, 204] width 1007 height 120
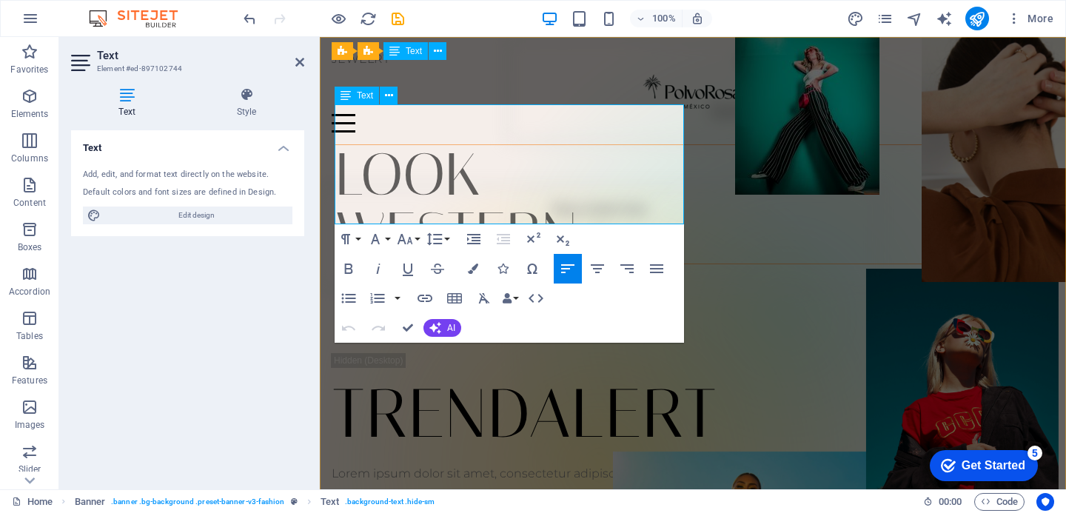
click at [586, 204] on p "WESTERN COLECTION" at bounding box center [708, 233] width 745 height 59
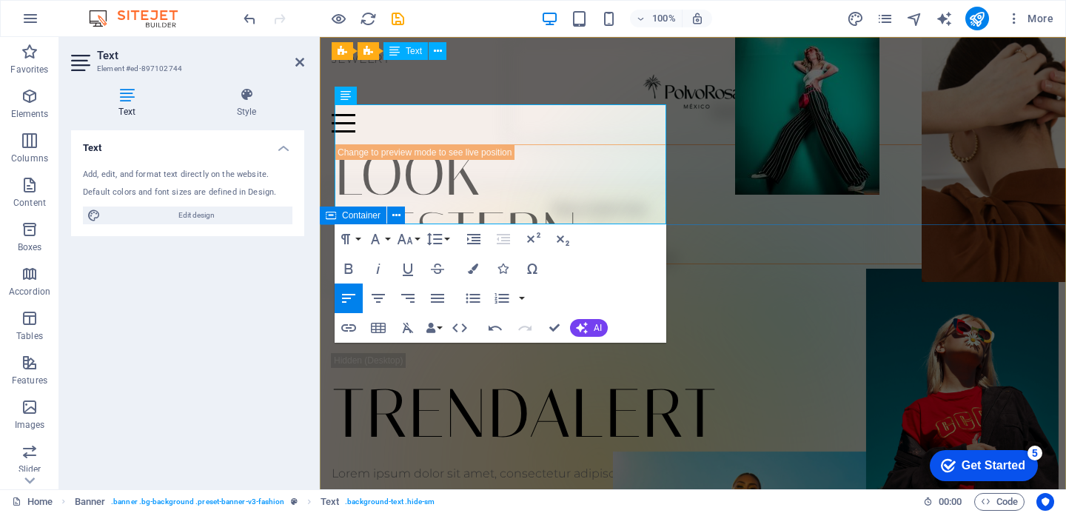
click at [734, 264] on div "TRENDALERT Lorem ipsum dolor sit amet, consectetur adipiscing elit. Venenatis s…" at bounding box center [693, 462] width 747 height 397
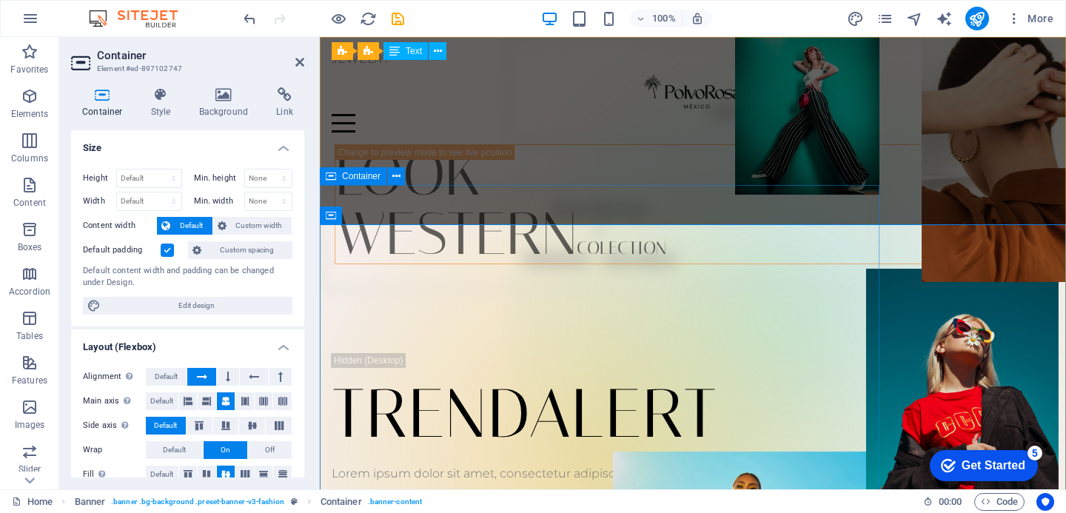
click at [708, 197] on div "Drop content here or Add elements Paste clipboard" at bounding box center [600, 237] width 560 height 105
select select "px"
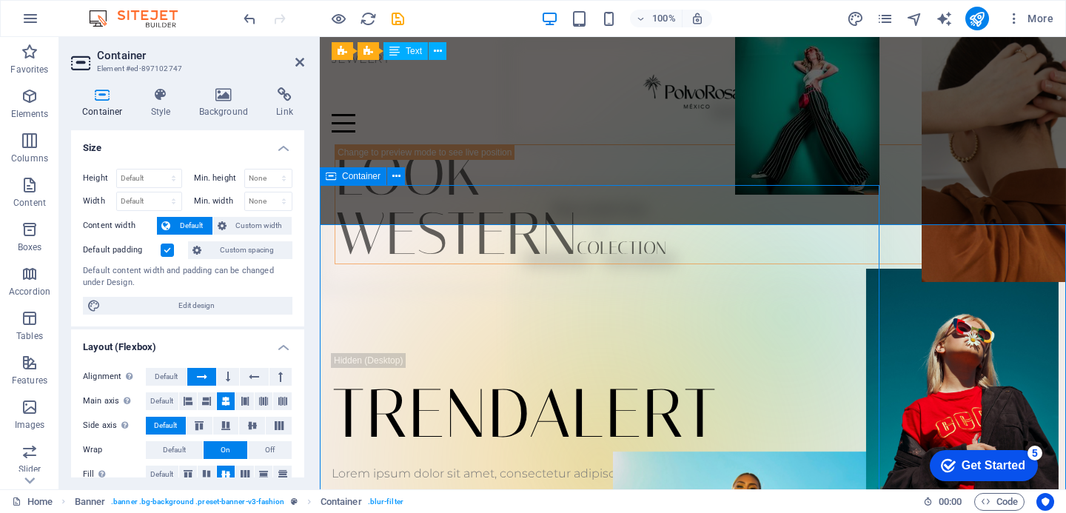
select select "px"
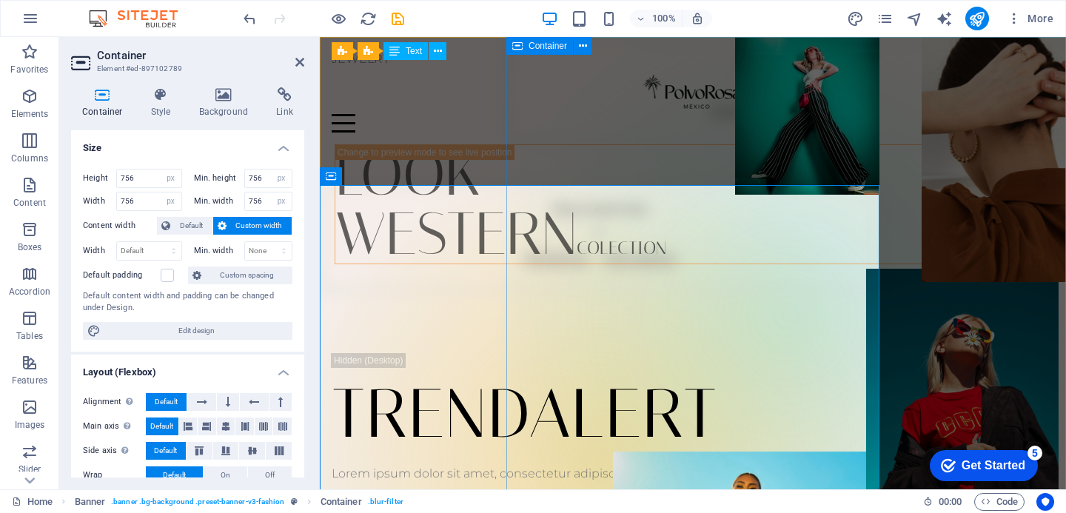
click at [916, 129] on div "Drop content here or Add elements Paste clipboard" at bounding box center [787, 89] width 560 height 105
select select "px"
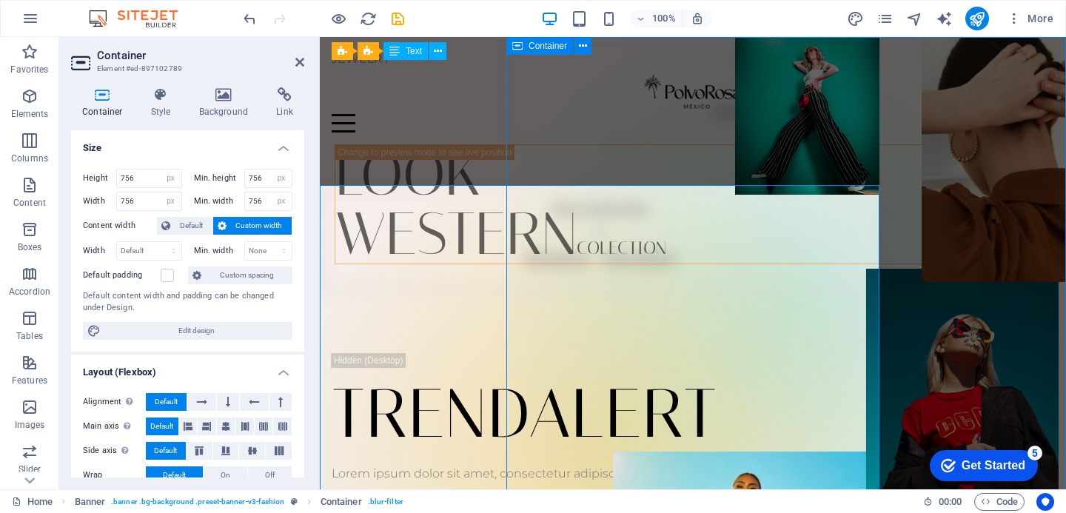
select select "px"
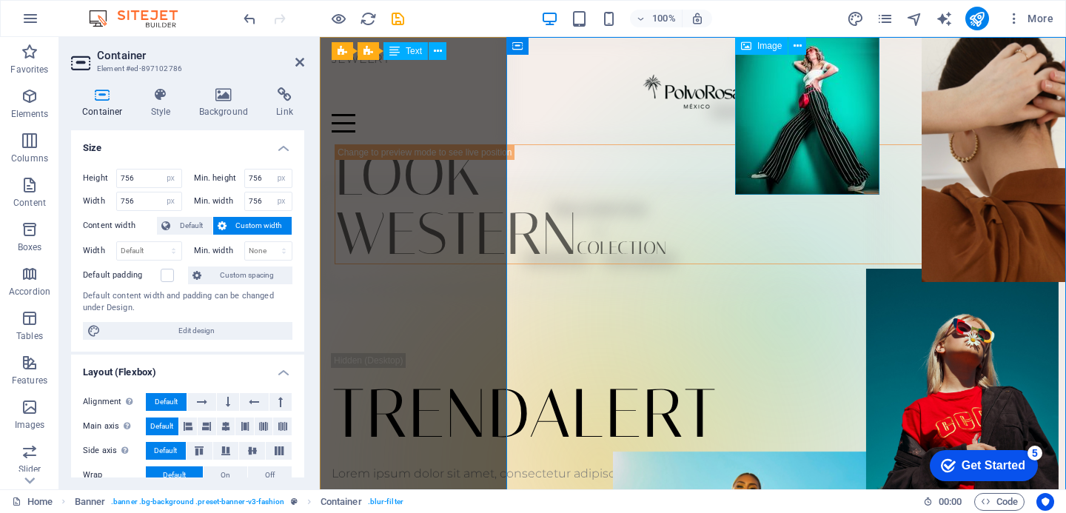
click at [832, 121] on figure at bounding box center [807, 116] width 144 height 158
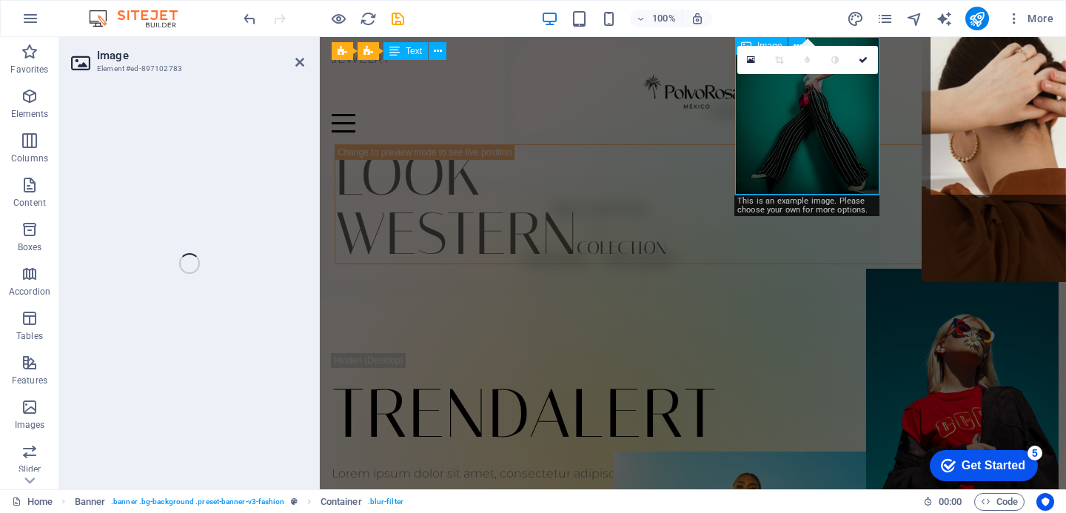
select select "px"
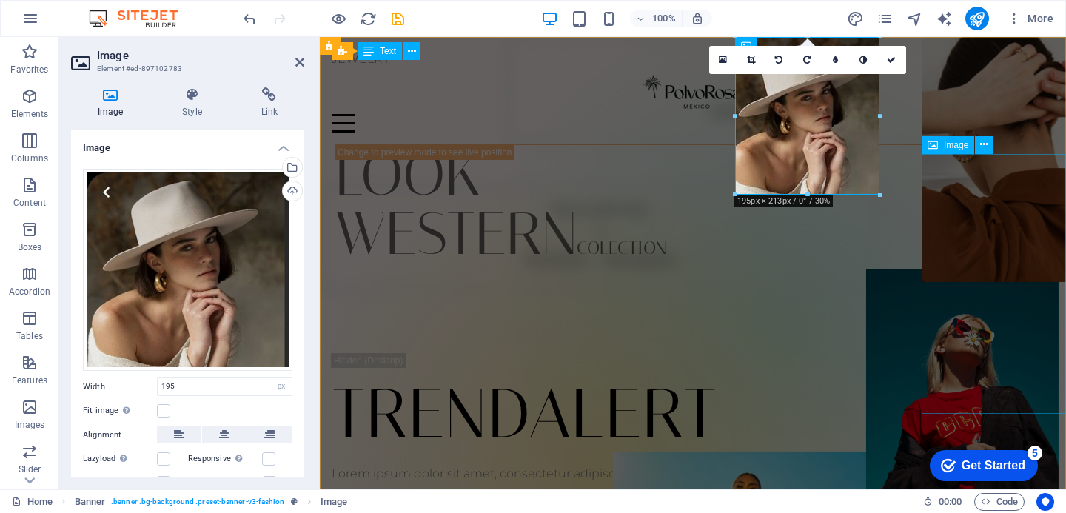
click at [968, 190] on figure at bounding box center [994, 152] width 144 height 261
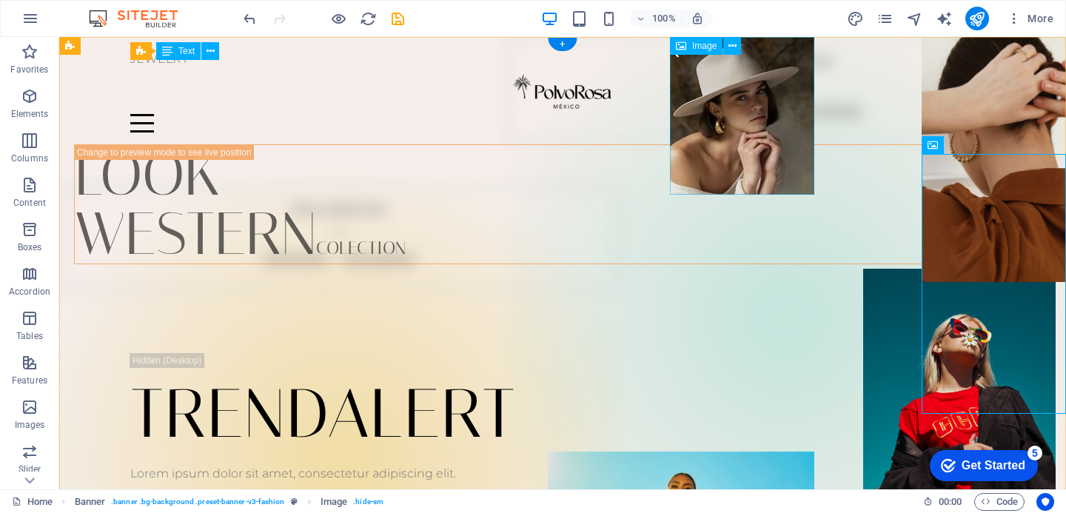
click at [704, 130] on figure at bounding box center [742, 116] width 144 height 158
select select "px"
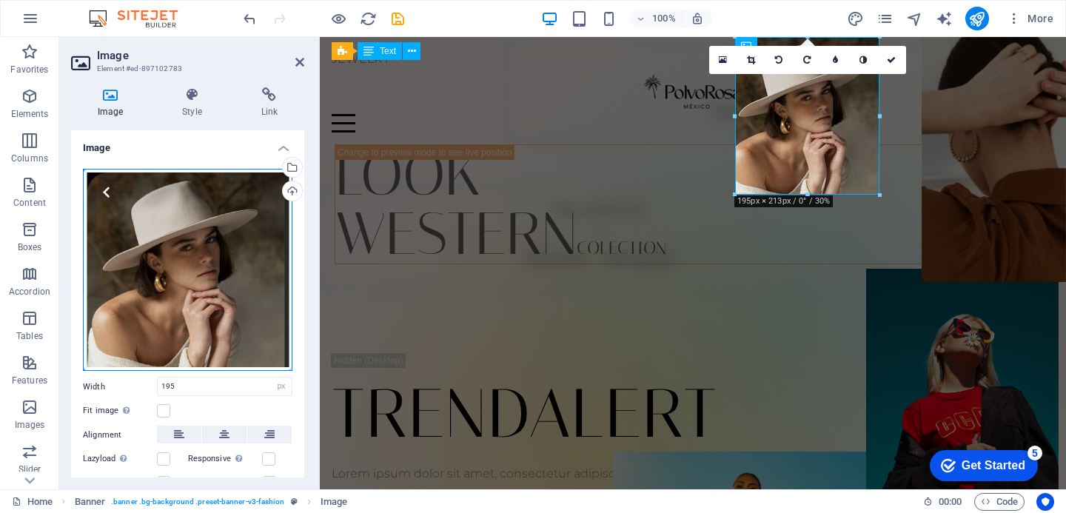
click at [141, 290] on div "Drag files here, click to choose files or select files from Files or our free s…" at bounding box center [188, 270] width 210 height 202
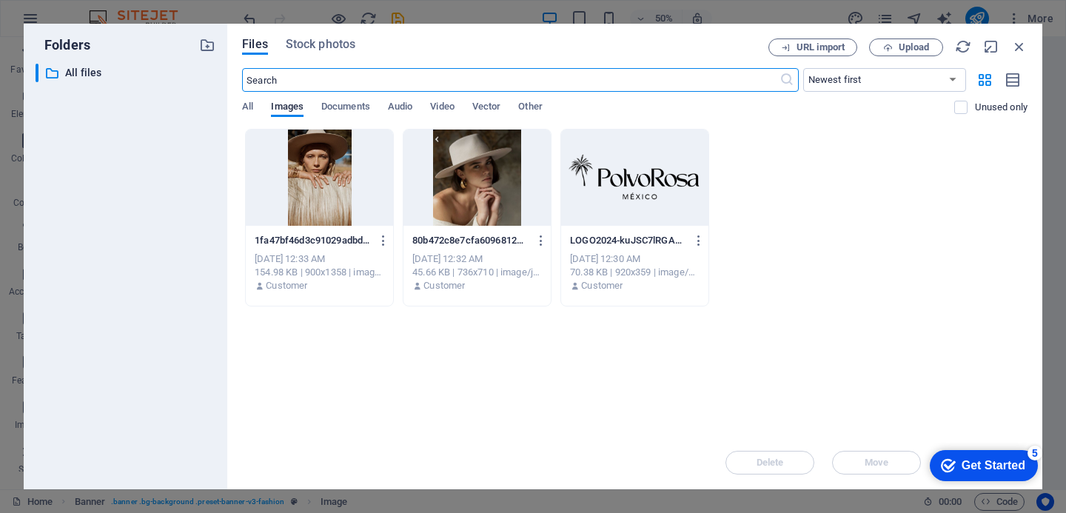
click at [340, 185] on div at bounding box center [319, 178] width 147 height 96
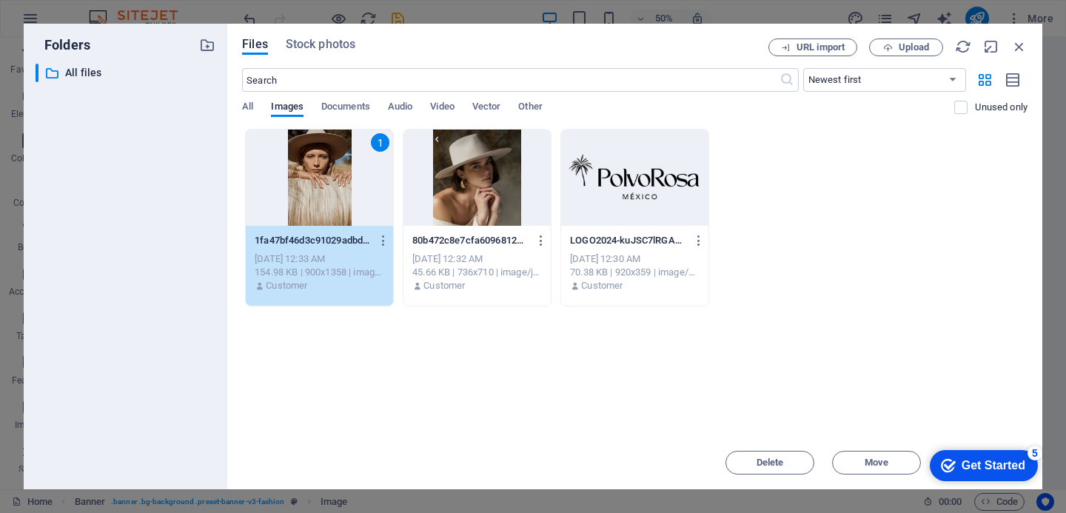
click at [978, 459] on div "Get Started" at bounding box center [994, 465] width 64 height 13
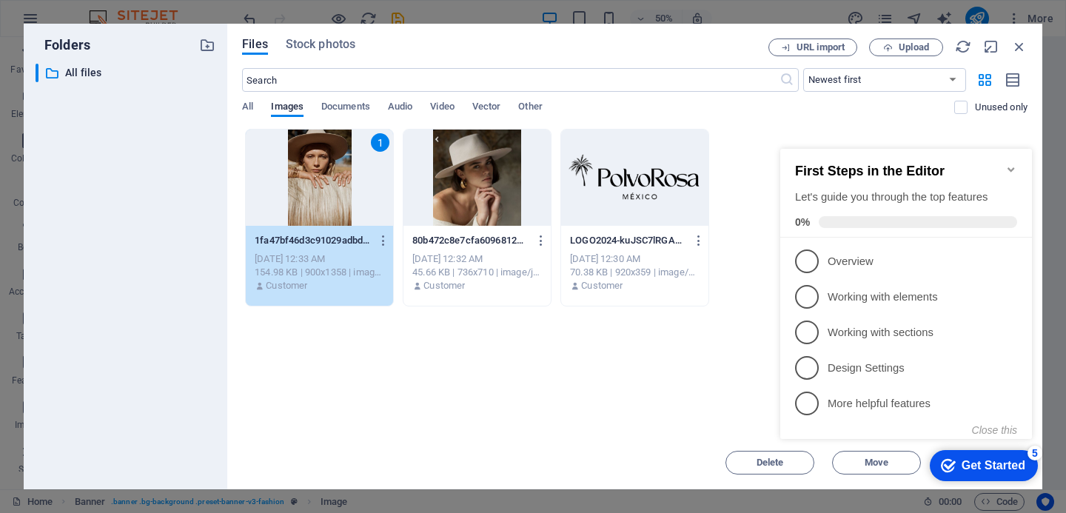
click at [1012, 167] on icon "Minimize checklist" at bounding box center [1011, 169] width 7 height 4
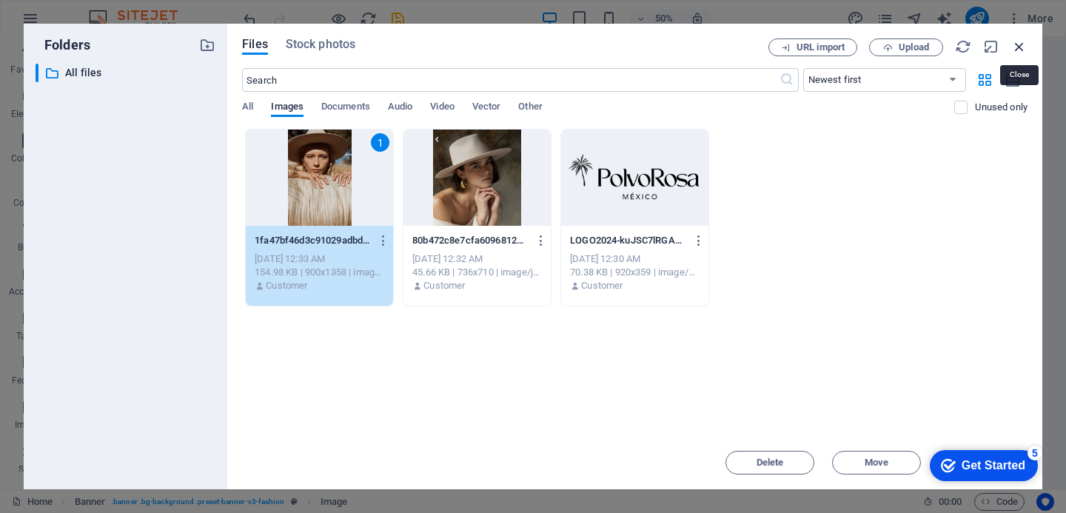
click at [1019, 44] on icon "button" at bounding box center [1020, 47] width 16 height 16
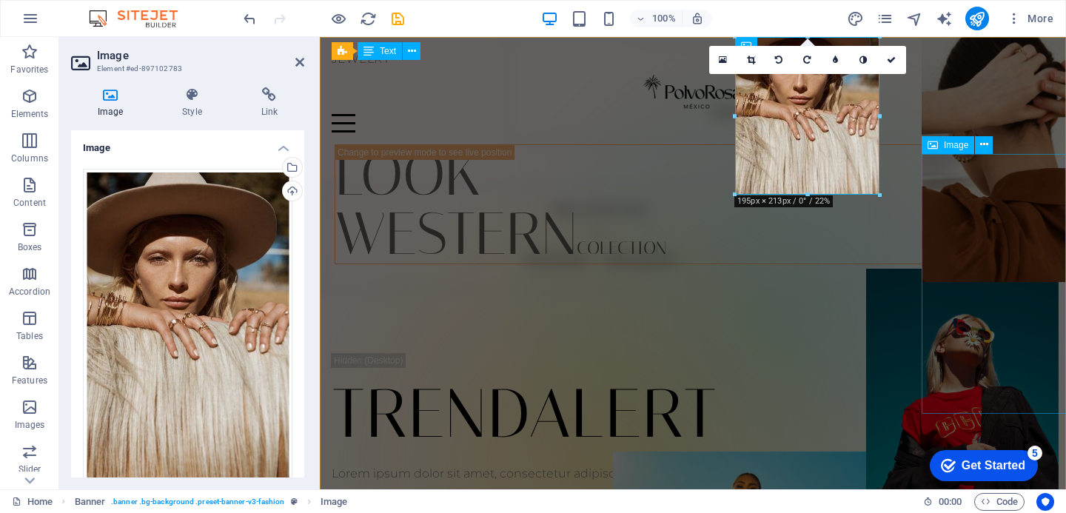
click at [962, 272] on figure at bounding box center [994, 152] width 144 height 261
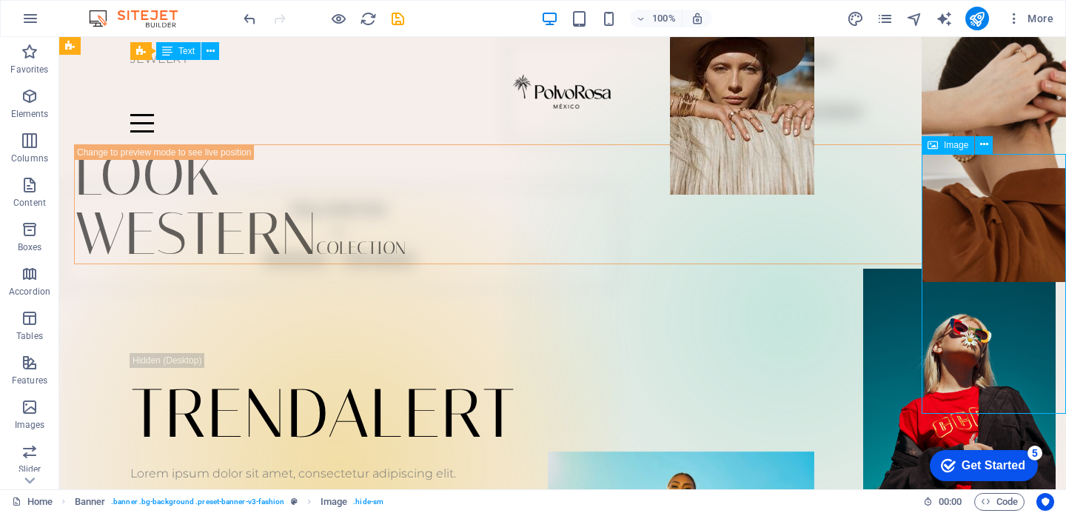
click at [962, 272] on figure at bounding box center [994, 152] width 144 height 261
select select "px"
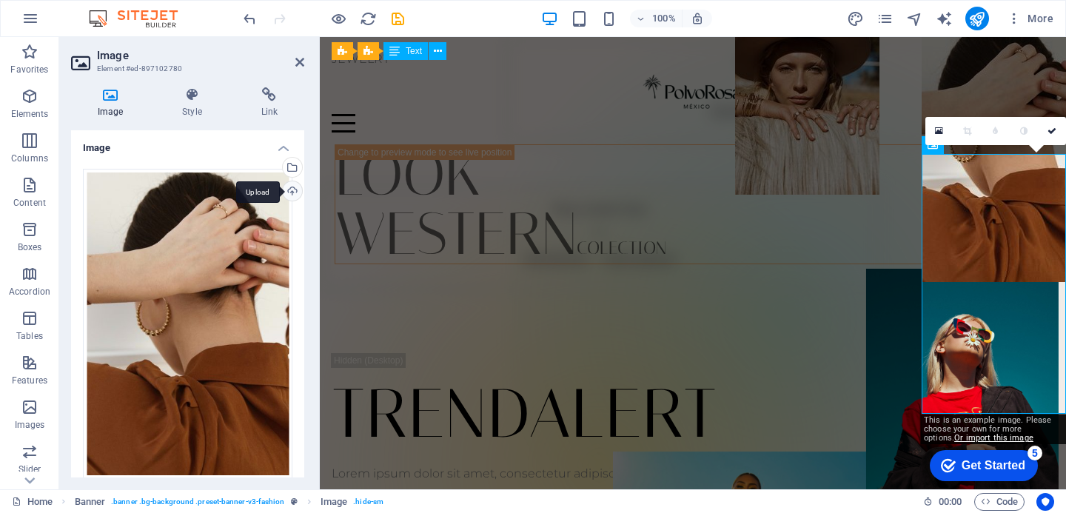
click at [293, 190] on div "Upload" at bounding box center [291, 192] width 22 height 22
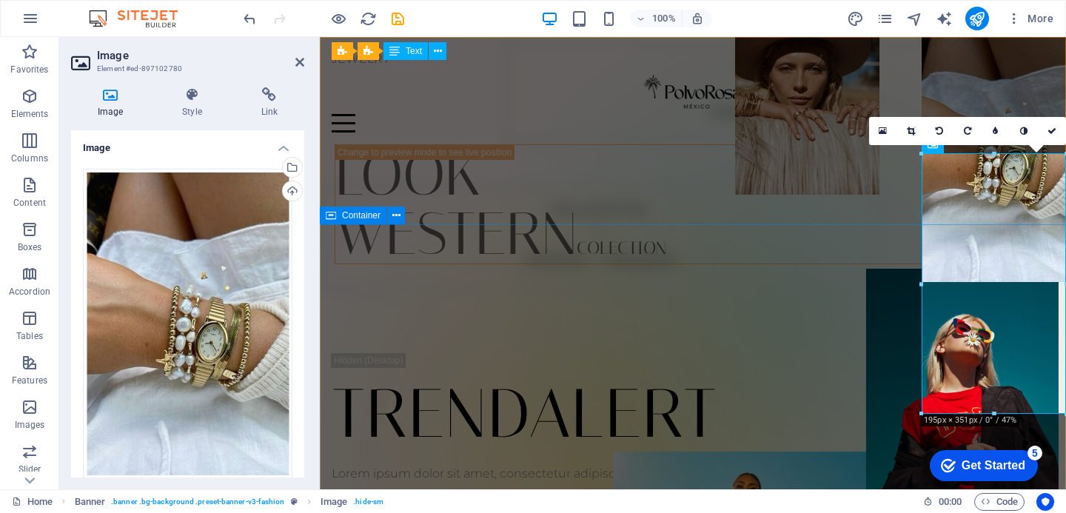
click at [539, 295] on div "TRENDALERT Lorem ipsum dolor sit amet, consectetur adipiscing elit. Venenatis s…" at bounding box center [693, 462] width 747 height 397
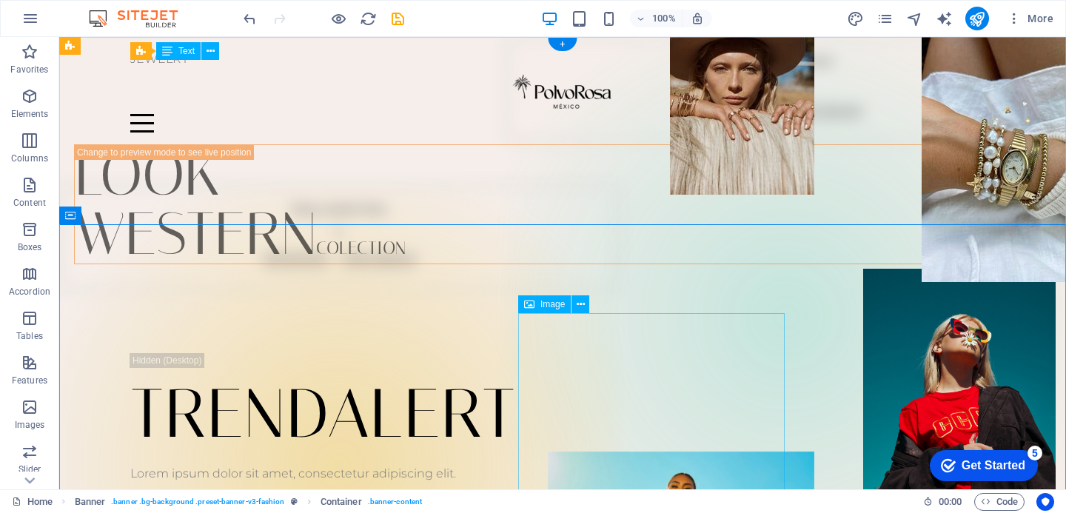
click at [550, 302] on span "Image" at bounding box center [553, 304] width 24 height 9
select select "px"
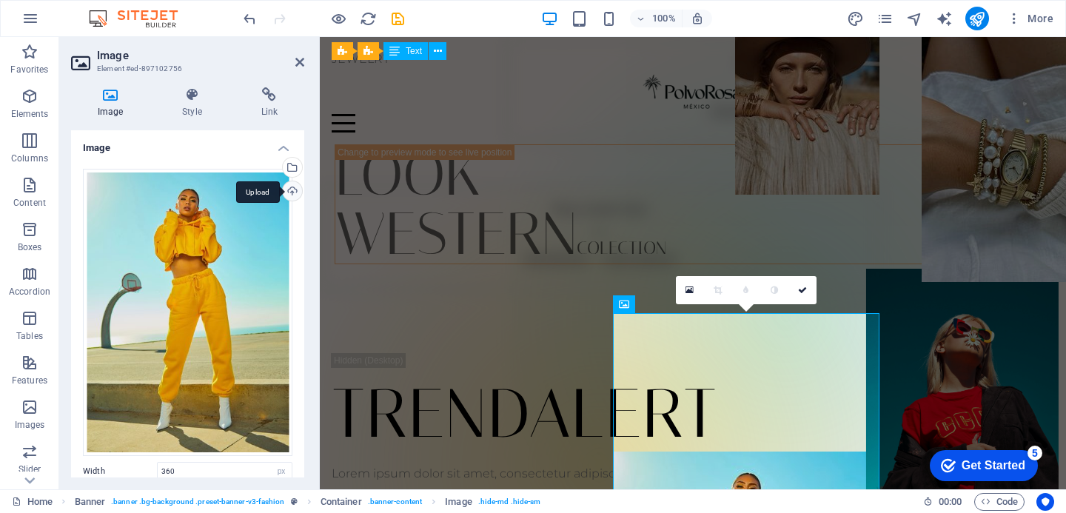
click at [290, 188] on div "Upload" at bounding box center [291, 192] width 22 height 22
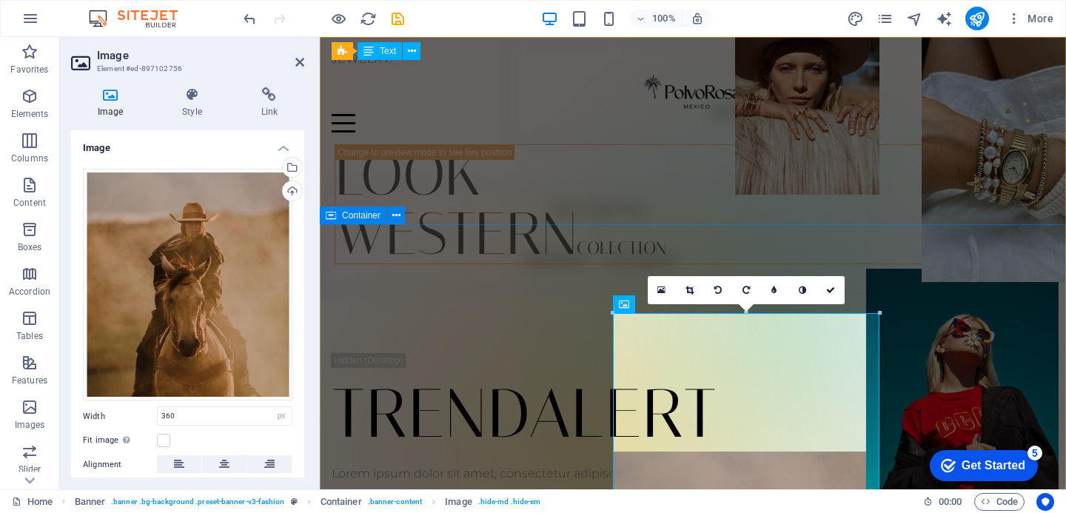
click at [534, 308] on div "TRENDALERT Lorem ipsum dolor sit amet, consectetur adipiscing elit. Venenatis s…" at bounding box center [693, 462] width 747 height 397
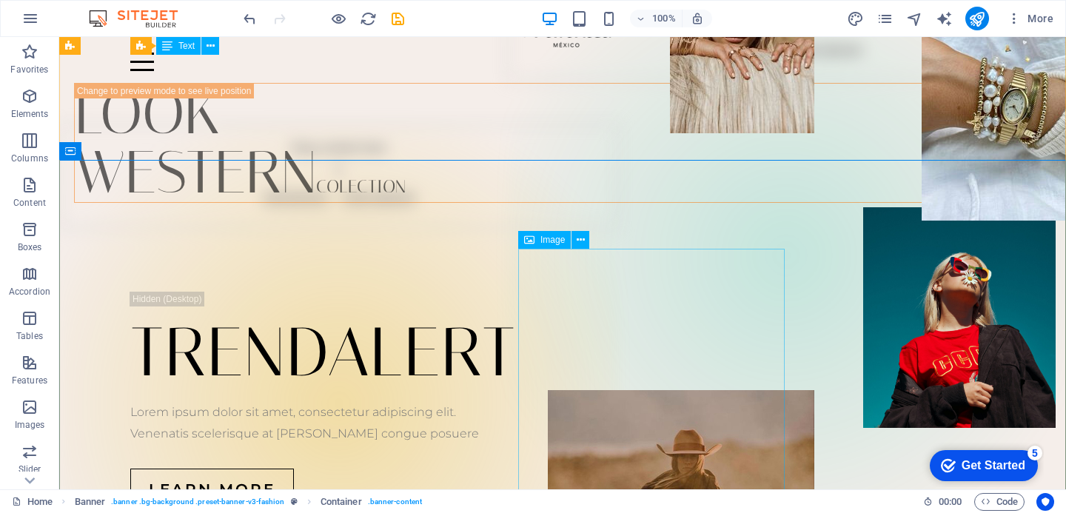
scroll to position [64, 0]
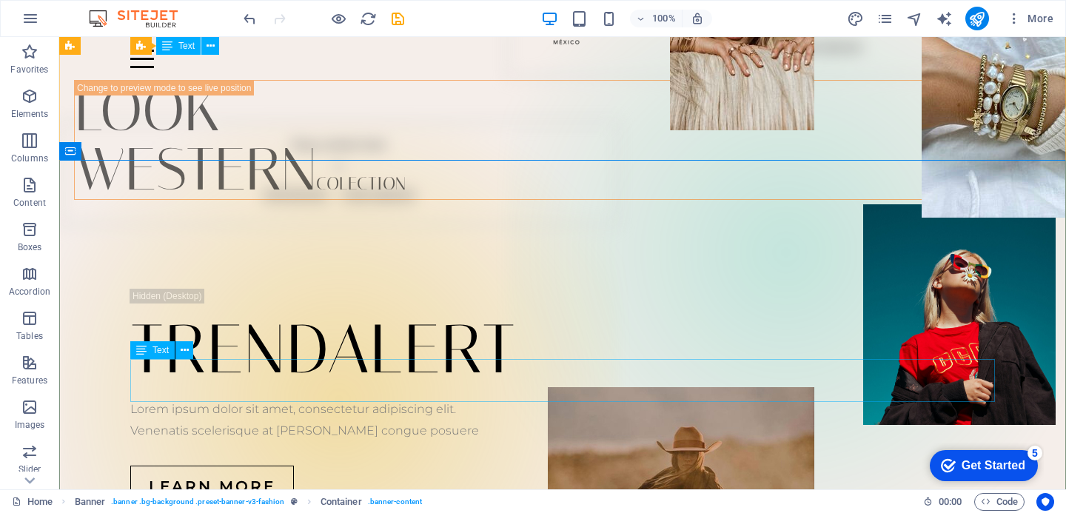
click at [233, 399] on div "Lorem ipsum dolor sit amet, consectetur adipiscing elit. Venenatis scelerisque …" at bounding box center [562, 420] width 865 height 43
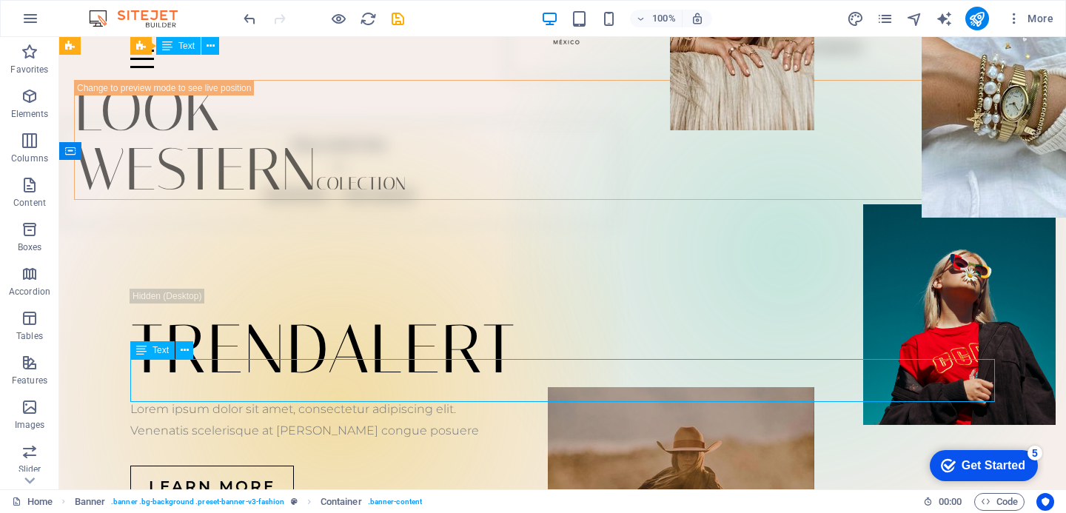
click at [233, 399] on div "Lorem ipsum dolor sit amet, consectetur adipiscing elit. Venenatis scelerisque …" at bounding box center [562, 420] width 865 height 43
click at [233, 364] on div "Drag here to replace the existing content. Press “Ctrl” if you want to create a…" at bounding box center [562, 263] width 1007 height 453
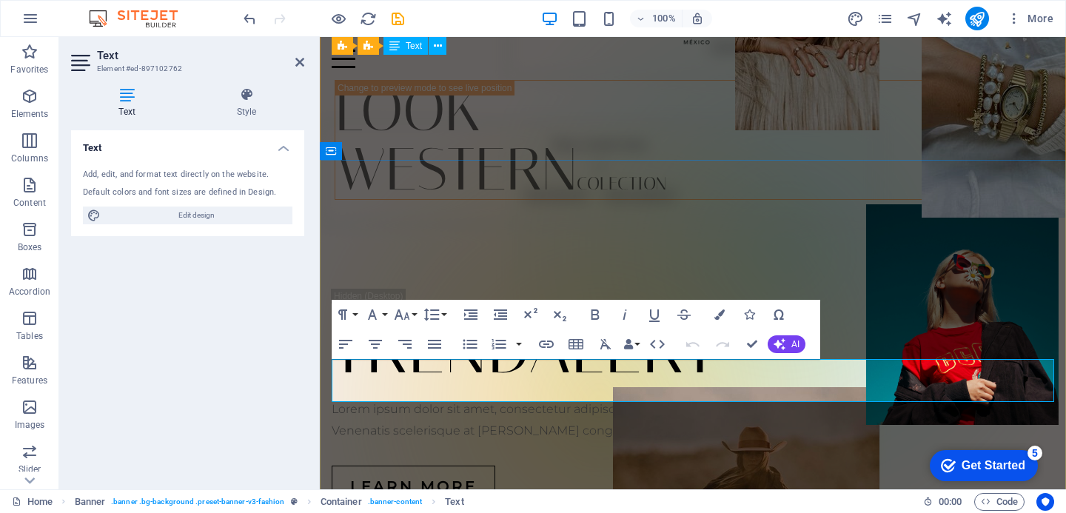
click at [589, 421] on p "Venenatis scelerisque at [PERSON_NAME] congue posuere" at bounding box center [693, 431] width 723 height 21
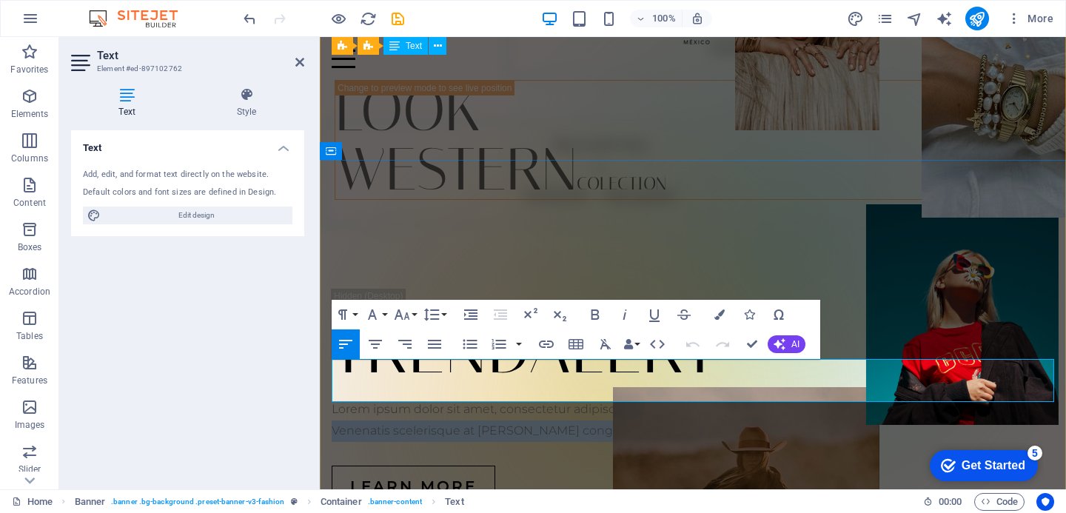
click at [589, 421] on p "Venenatis scelerisque at [PERSON_NAME] congue posuere" at bounding box center [693, 431] width 723 height 21
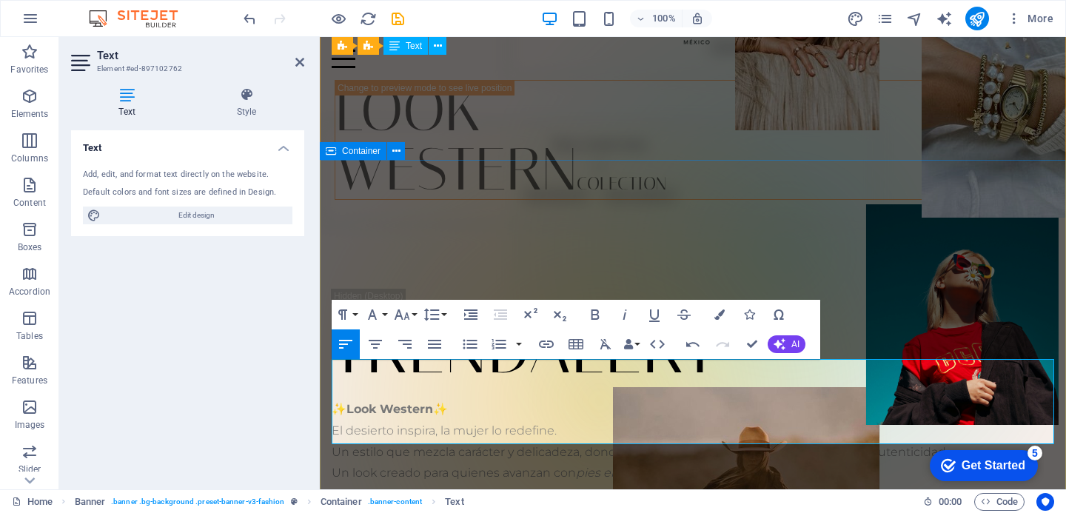
drag, startPoint x: 456, startPoint y: 374, endPoint x: 324, endPoint y: 373, distance: 132.6
click at [324, 373] on div "TRENDALERT ✨ Look Western ✨ El desierto inspira, la mujer lo redefine. Un estil…" at bounding box center [693, 420] width 747 height 440
click at [333, 399] on p "El desierto inspira, la mujer lo redefine. Un estilo que mezcla carácter y deli…" at bounding box center [693, 441] width 723 height 85
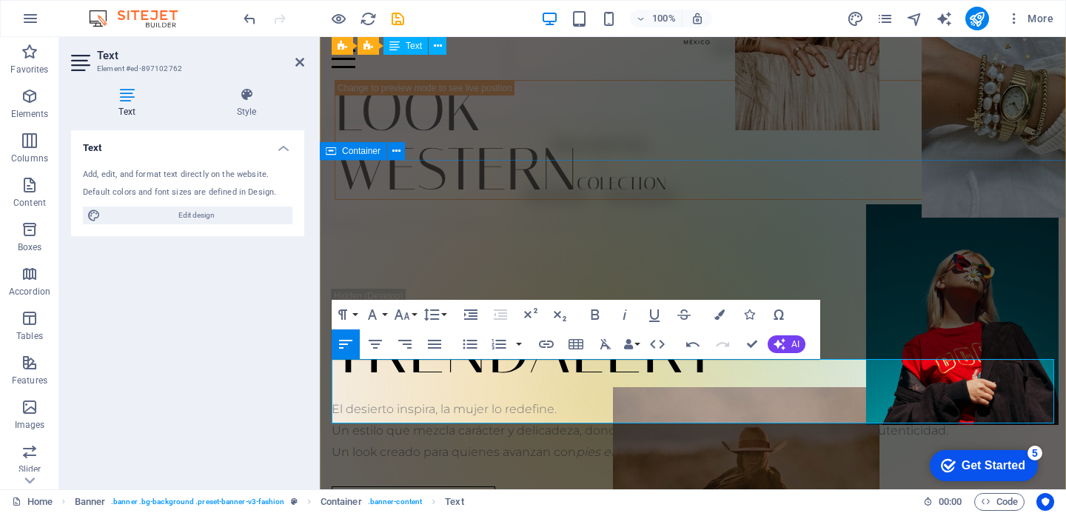
click at [853, 244] on div "TRENDALERT El desierto inspira, la mujer lo redefine. Un estilo que mezcla cará…" at bounding box center [693, 409] width 747 height 418
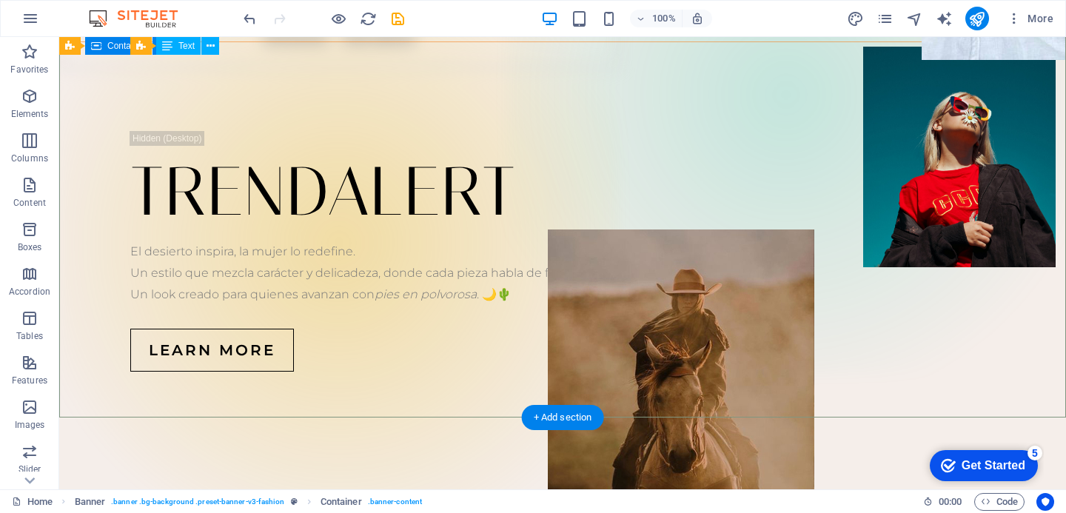
scroll to position [215, 0]
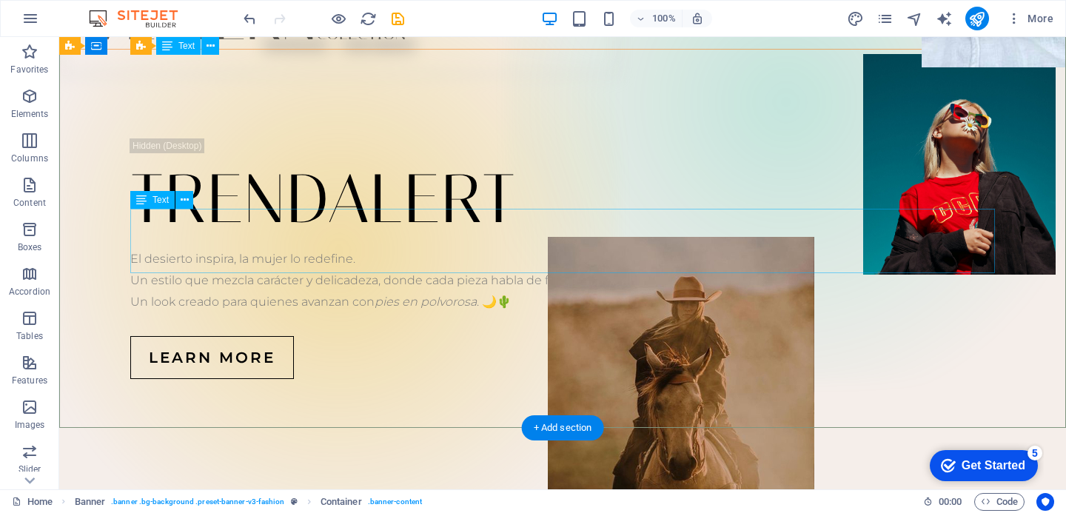
click at [430, 263] on div "El desierto inspira, la mujer lo redefine. Un estilo que mezcla carácter y deli…" at bounding box center [562, 281] width 865 height 64
click at [641, 304] on figure at bounding box center [681, 385] width 267 height 296
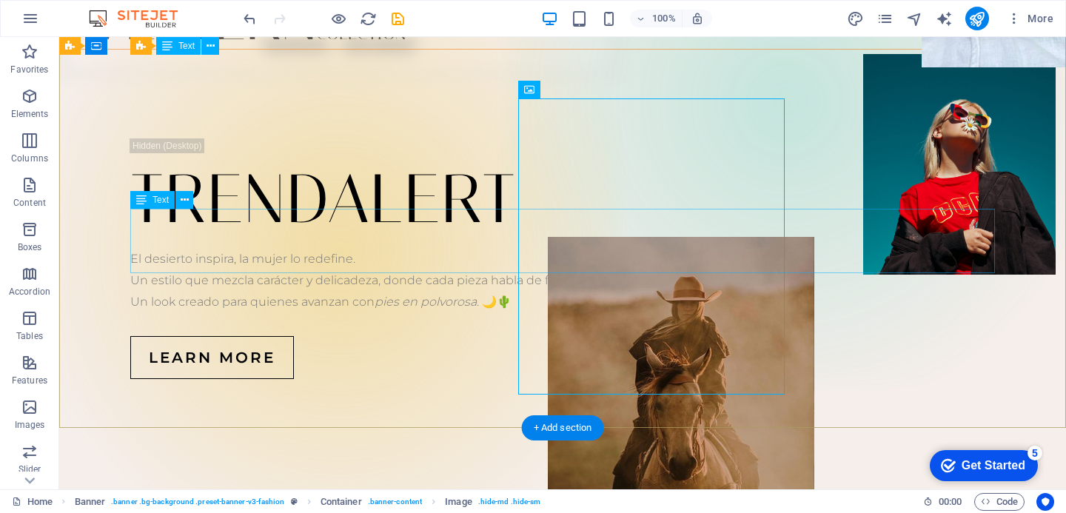
click at [473, 255] on div "El desierto inspira, la mujer lo redefine. Un estilo que mezcla carácter y deli…" at bounding box center [562, 281] width 865 height 64
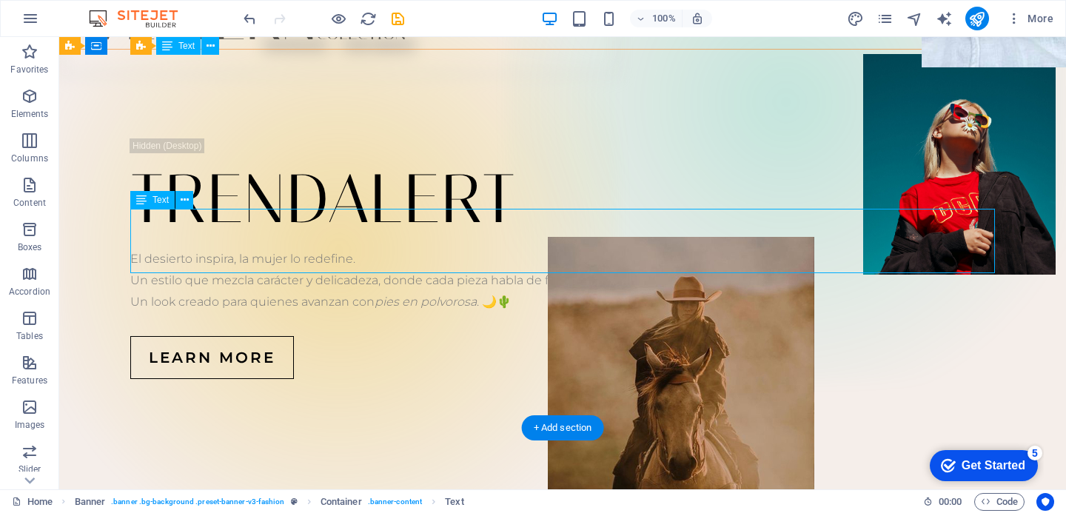
click at [473, 255] on div "El desierto inspira, la mujer lo redefine. Un estilo que mezcla carácter y deli…" at bounding box center [562, 281] width 865 height 64
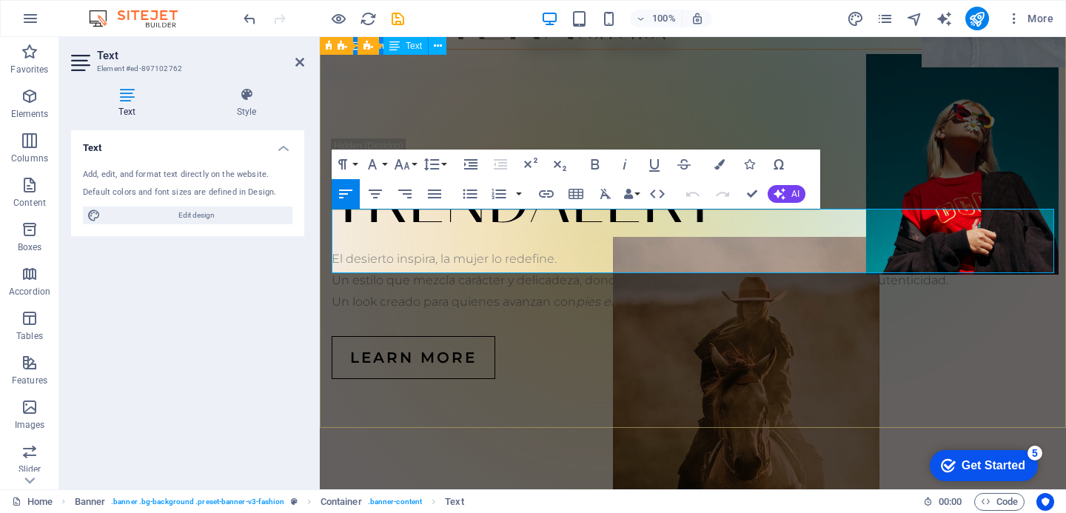
click at [604, 364] on div "TRENDALERT El desierto inspira, la mujer lo redefine. Un estilo que mezcla cará…" at bounding box center [693, 259] width 747 height 418
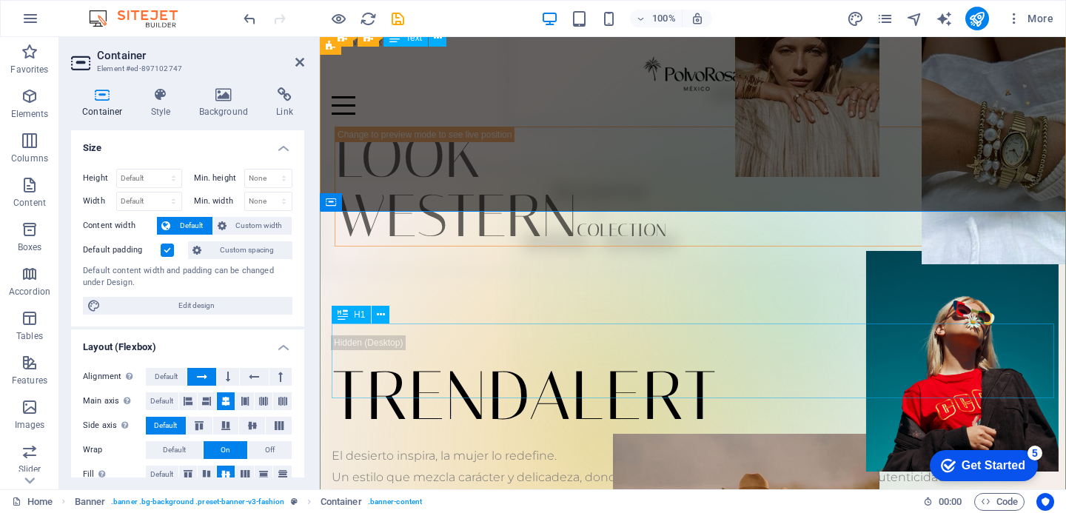
scroll to position [0, 0]
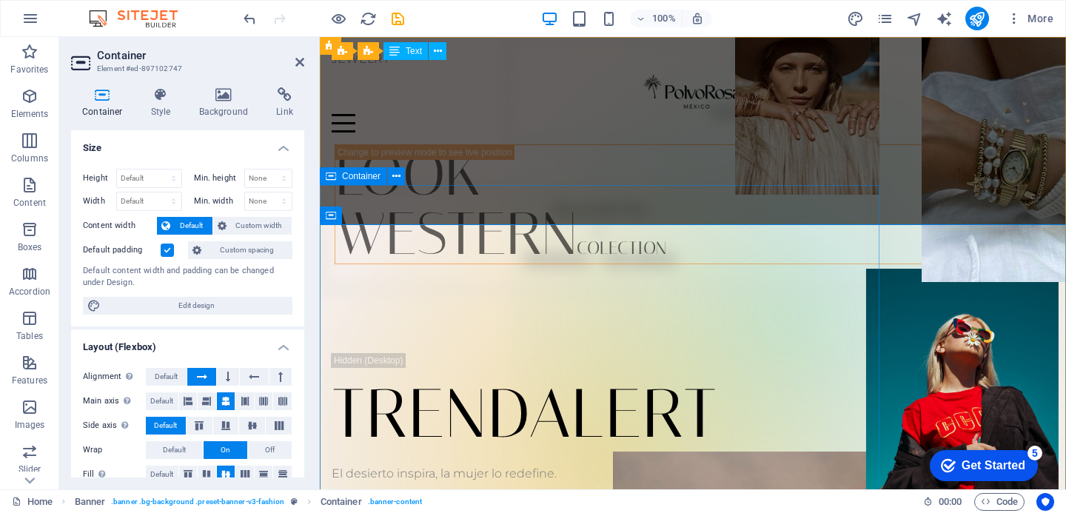
click at [695, 193] on div "Drop content here or Add elements Paste clipboard" at bounding box center [600, 237] width 560 height 105
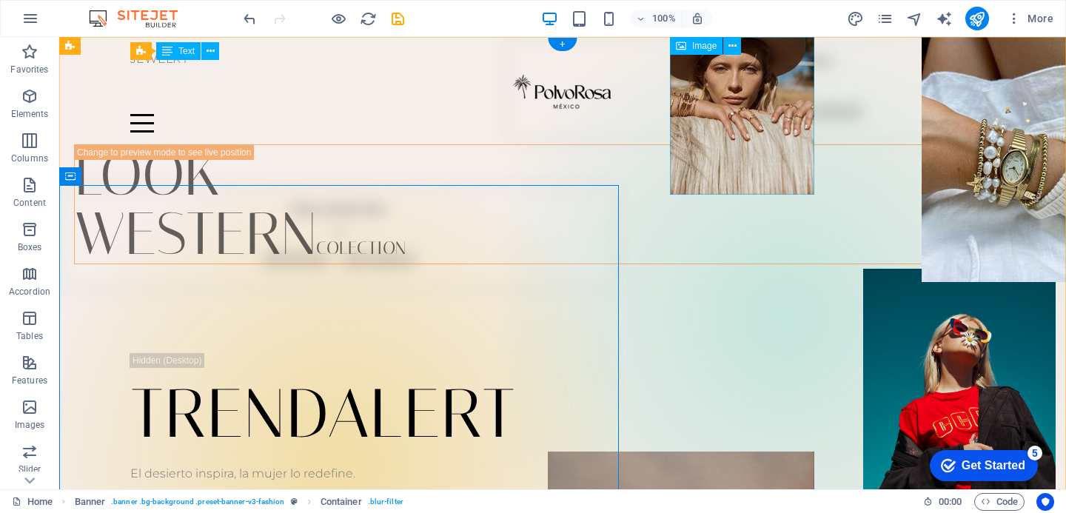
click at [695, 193] on figure at bounding box center [742, 116] width 144 height 158
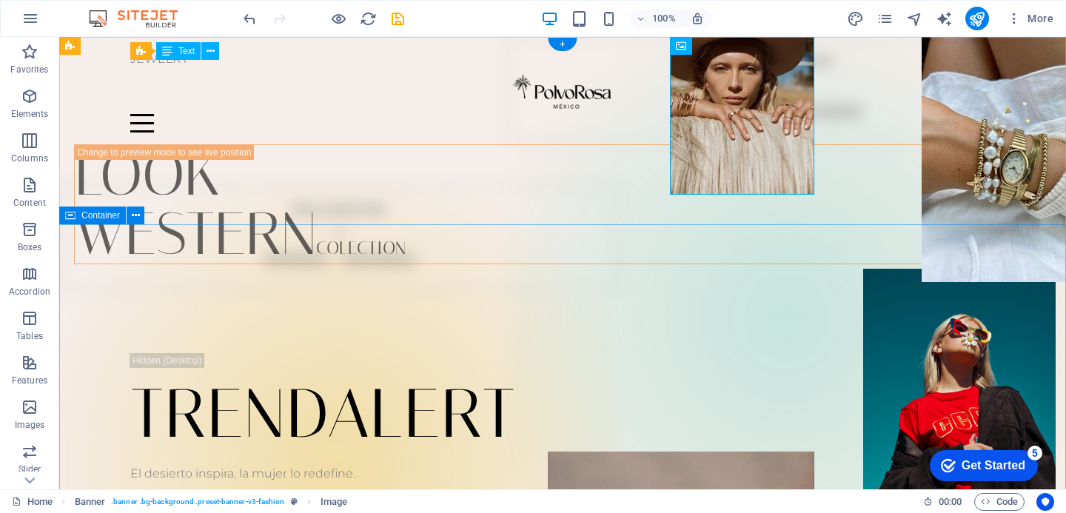
click at [548, 266] on div "TRENDALERT El desierto inspira, la mujer lo redefine. Un estilo que mezcla cará…" at bounding box center [562, 473] width 1007 height 418
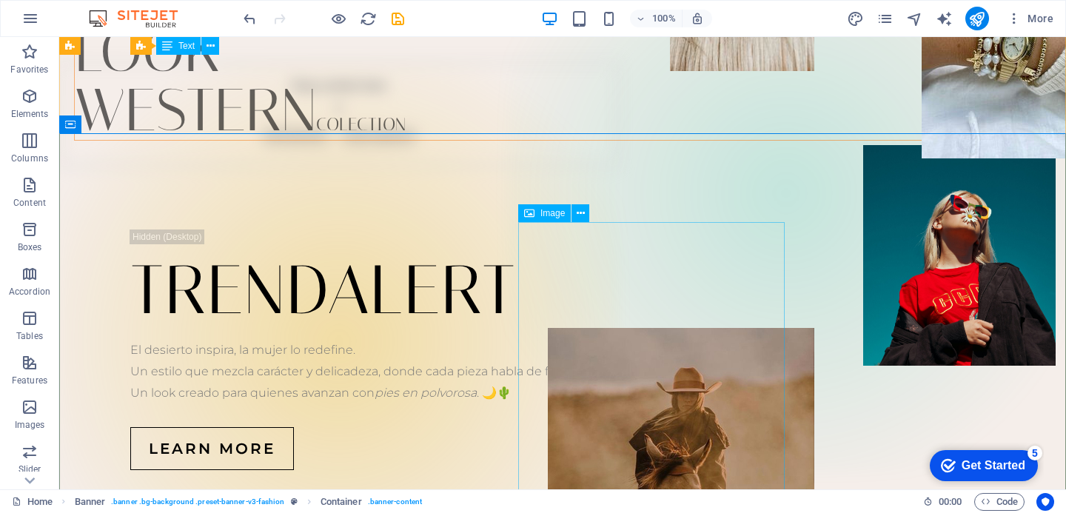
scroll to position [127, 0]
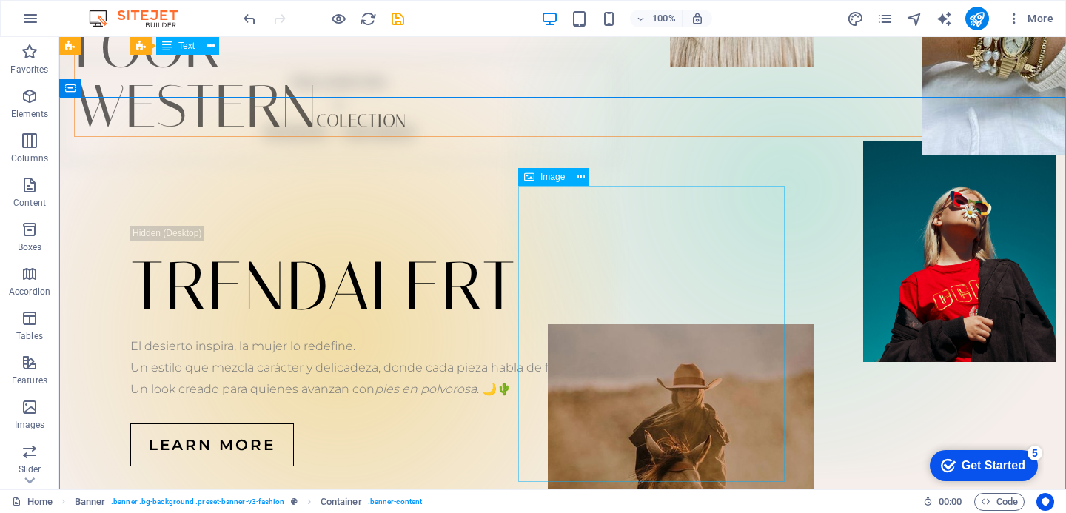
click at [575, 324] on figure at bounding box center [681, 472] width 267 height 296
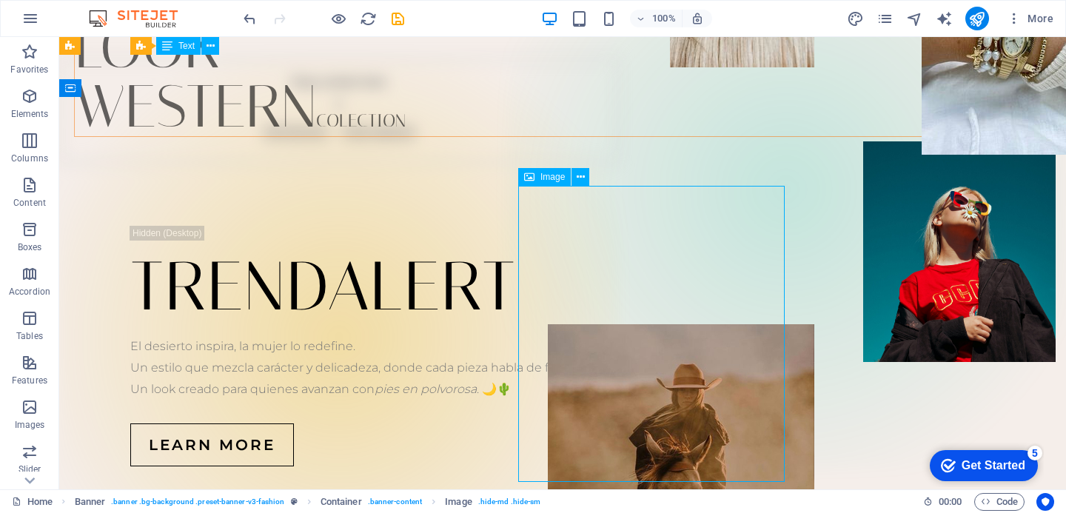
drag, startPoint x: 552, startPoint y: 267, endPoint x: 674, endPoint y: 264, distance: 122.2
click at [676, 324] on figure at bounding box center [681, 472] width 267 height 296
click at [583, 181] on icon at bounding box center [581, 178] width 8 height 16
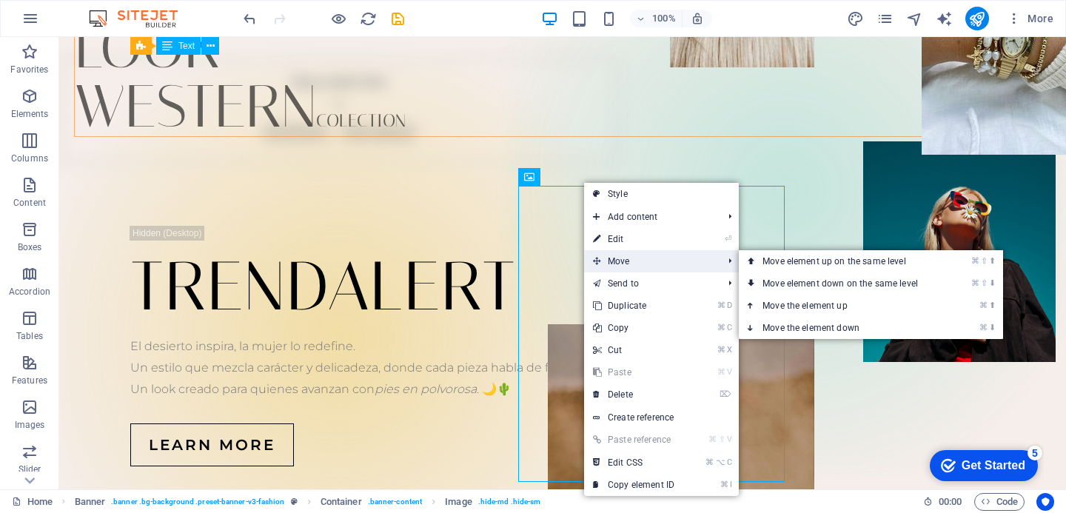
click at [615, 260] on span "Move" at bounding box center [650, 261] width 133 height 22
click at [818, 330] on link "⌘ ⬇ Move the element down" at bounding box center [843, 328] width 209 height 22
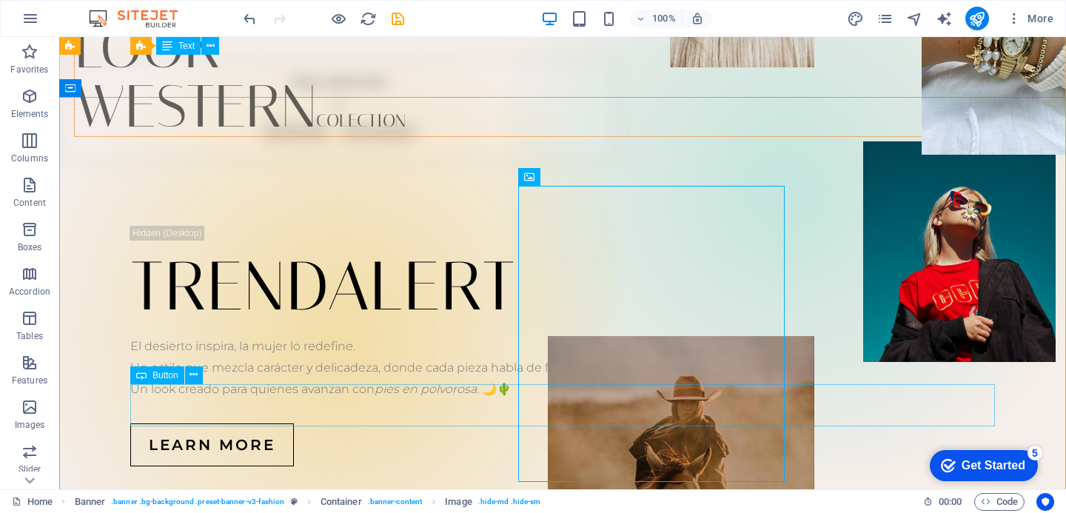
click at [820, 424] on div "Learn more" at bounding box center [562, 445] width 865 height 43
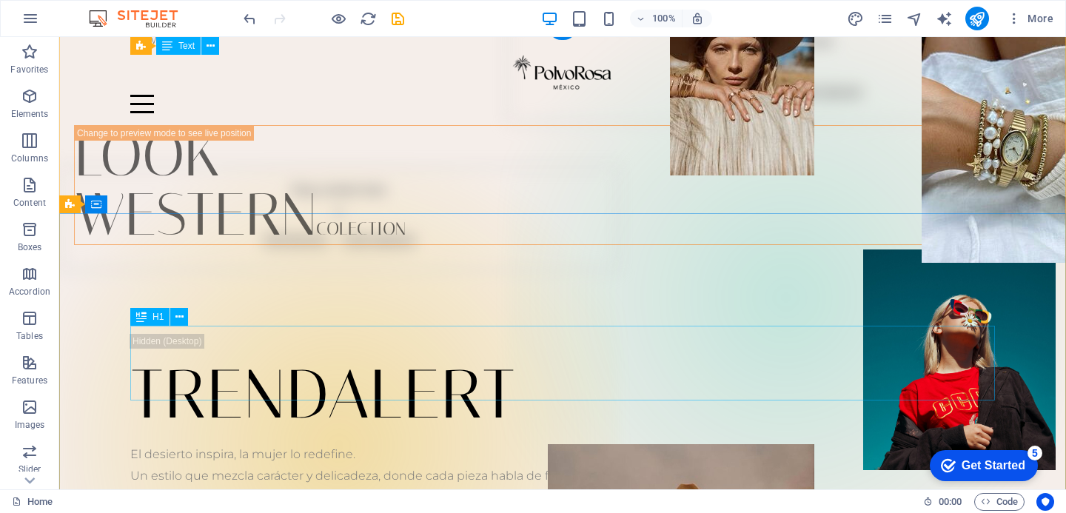
scroll to position [0, 0]
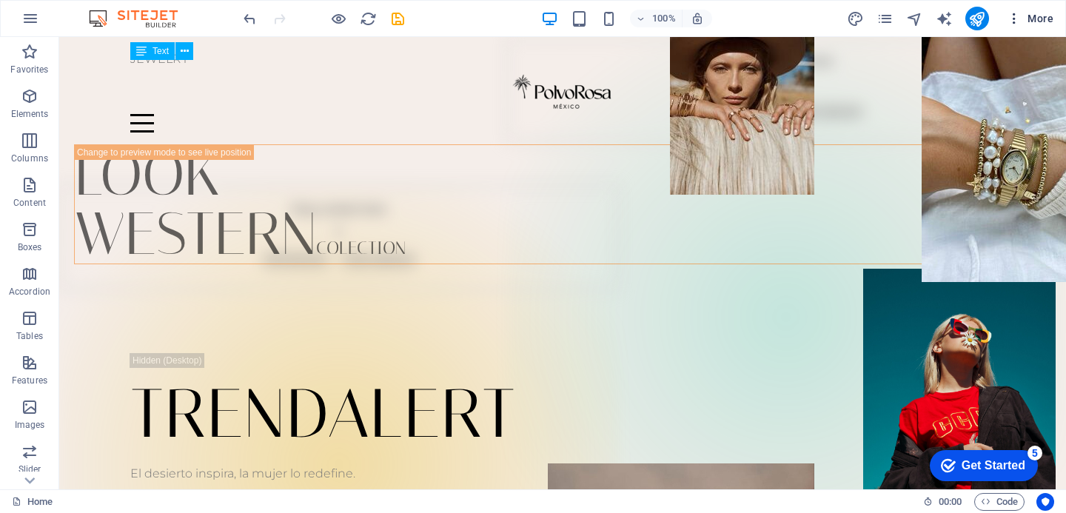
click at [1014, 21] on icon "button" at bounding box center [1014, 18] width 15 height 15
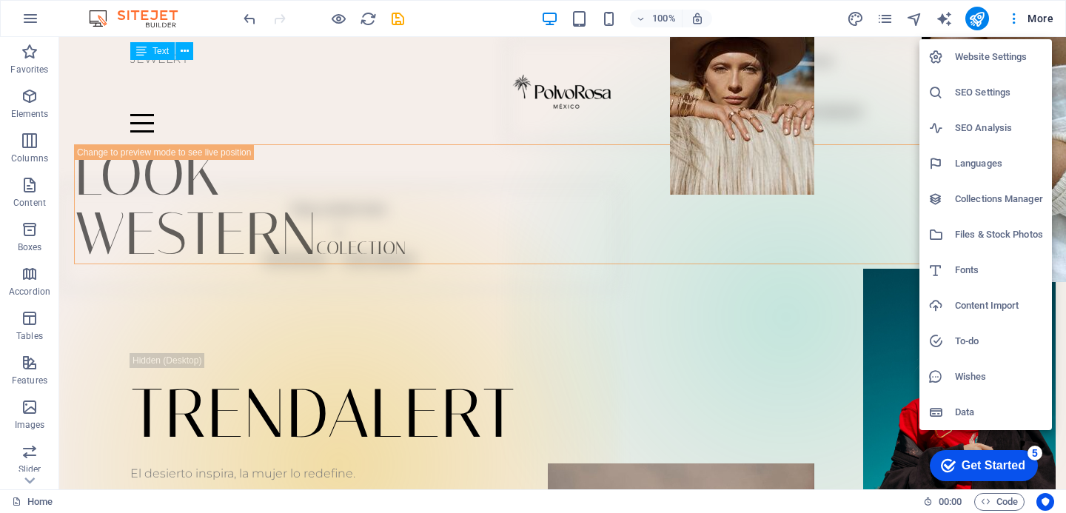
click at [856, 27] on div at bounding box center [533, 256] width 1066 height 513
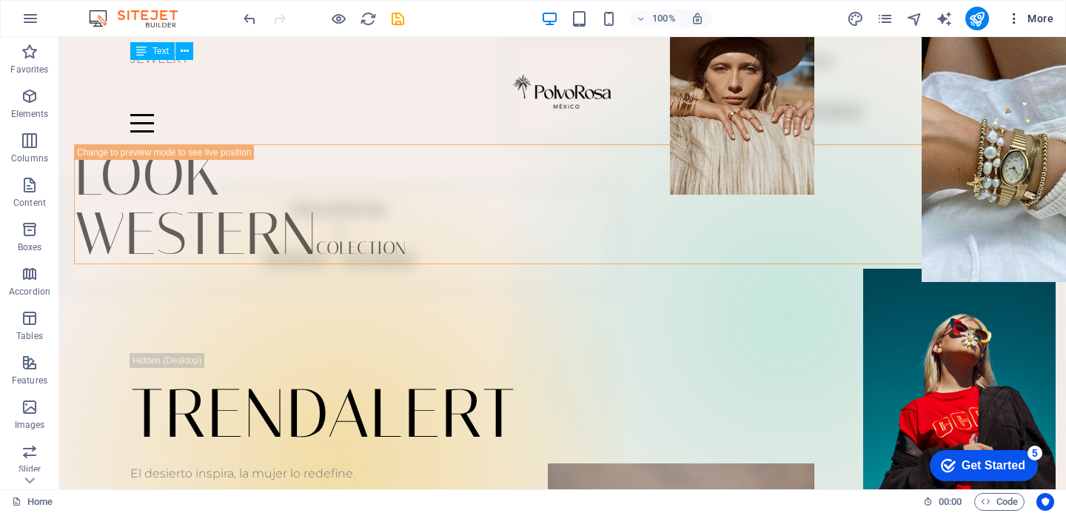
click at [1036, 21] on span "More" at bounding box center [1030, 18] width 47 height 15
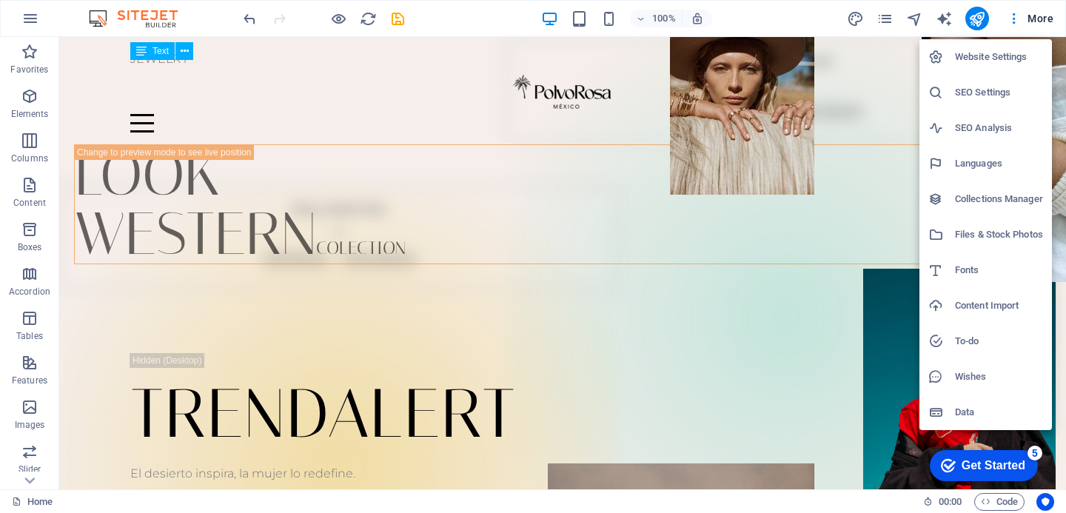
click at [884, 201] on div at bounding box center [533, 256] width 1066 height 513
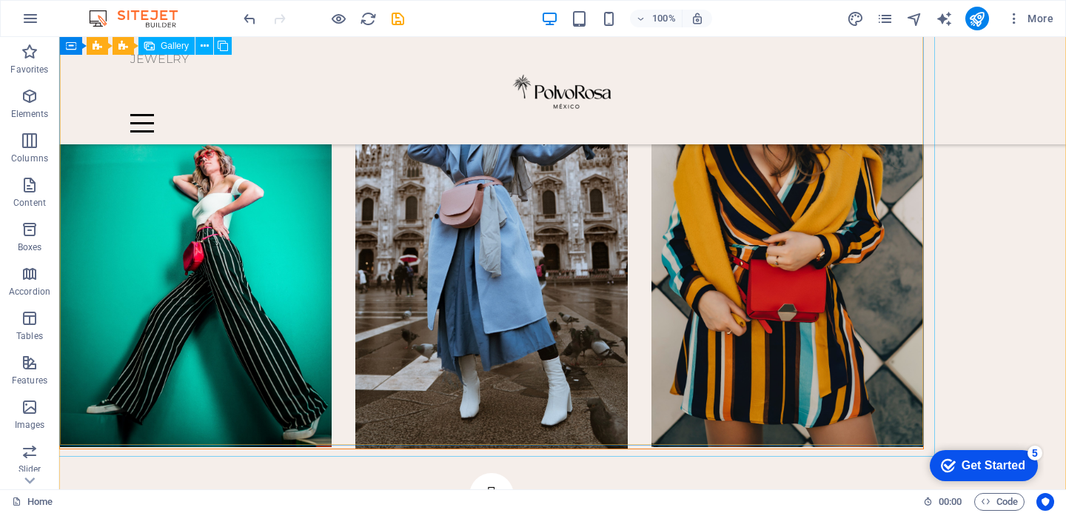
scroll to position [654, 0]
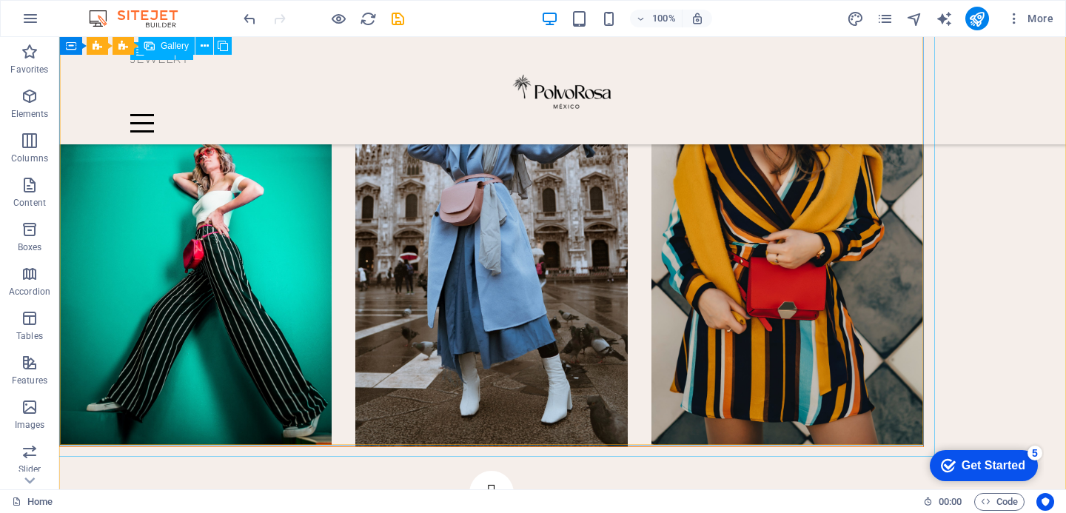
click at [547, 233] on li at bounding box center [491, 225] width 272 height 441
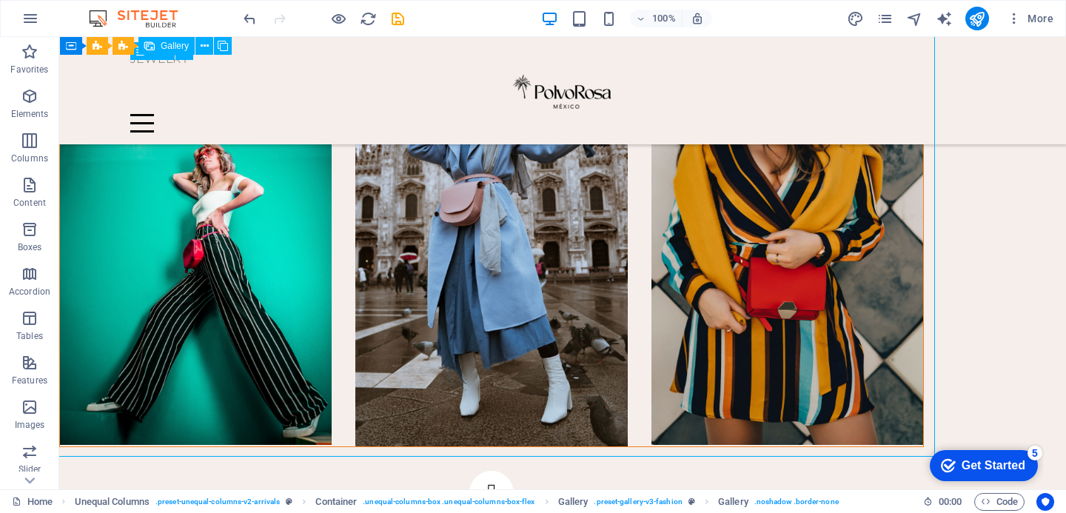
click at [547, 233] on li at bounding box center [491, 225] width 272 height 441
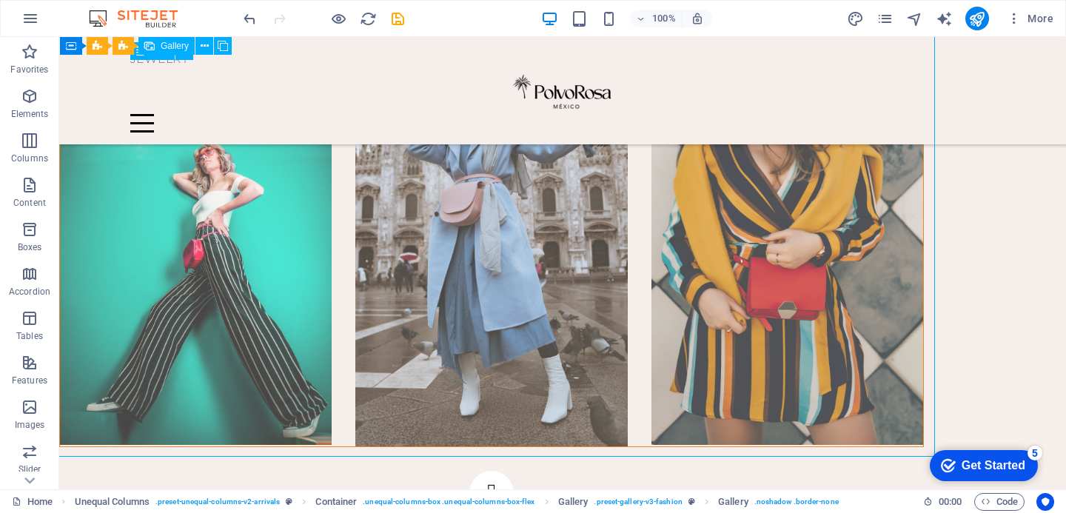
click at [295, 247] on li at bounding box center [196, 225] width 272 height 441
select select "%"
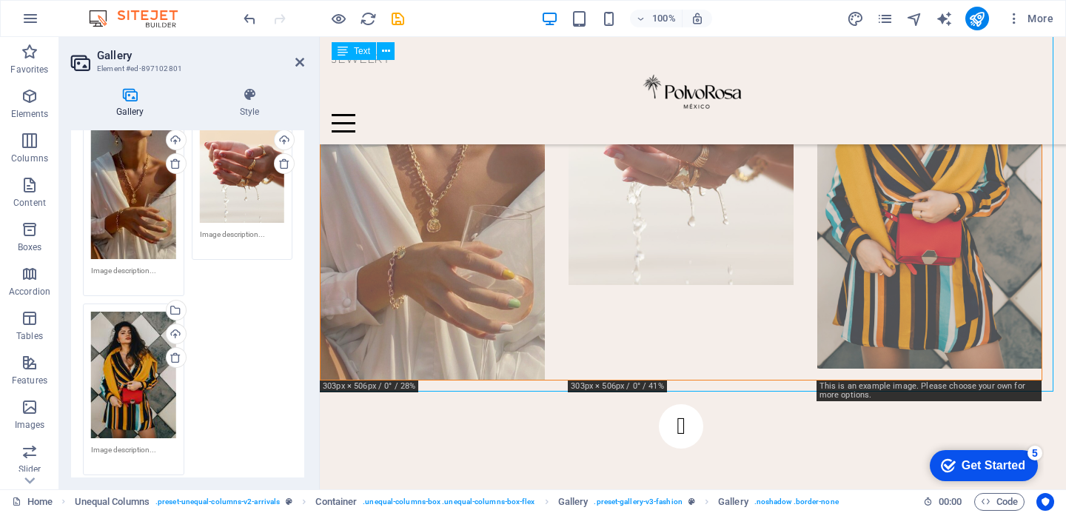
scroll to position [137, 0]
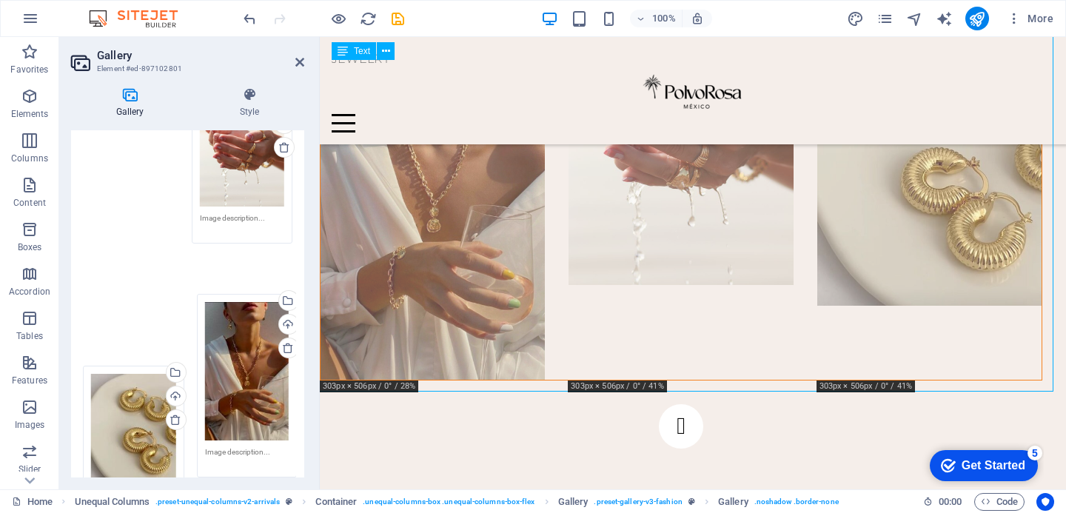
drag, startPoint x: 155, startPoint y: 221, endPoint x: 269, endPoint y: 284, distance: 130.6
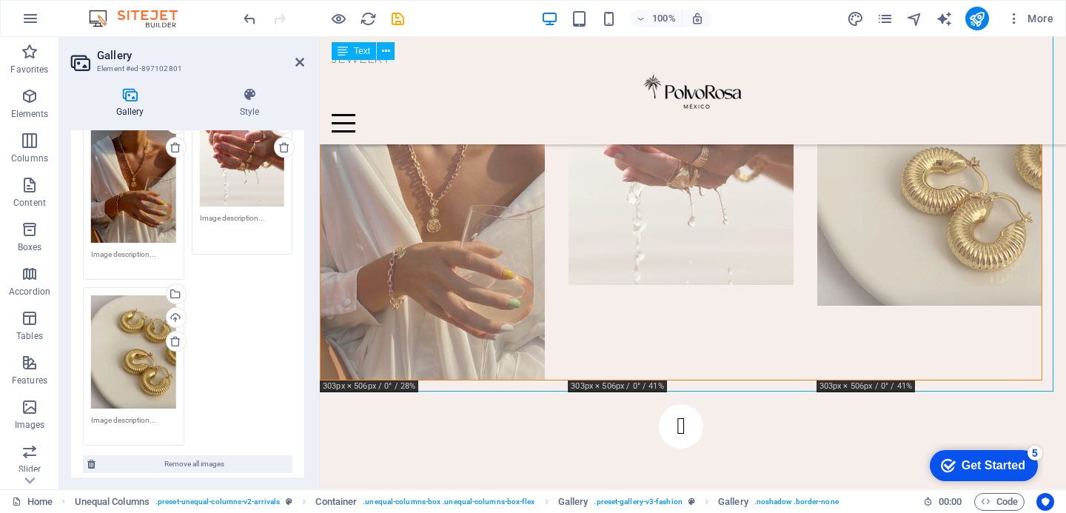
drag, startPoint x: 227, startPoint y: 224, endPoint x: 210, endPoint y: 221, distance: 16.6
click at [210, 221] on textarea at bounding box center [242, 229] width 85 height 33
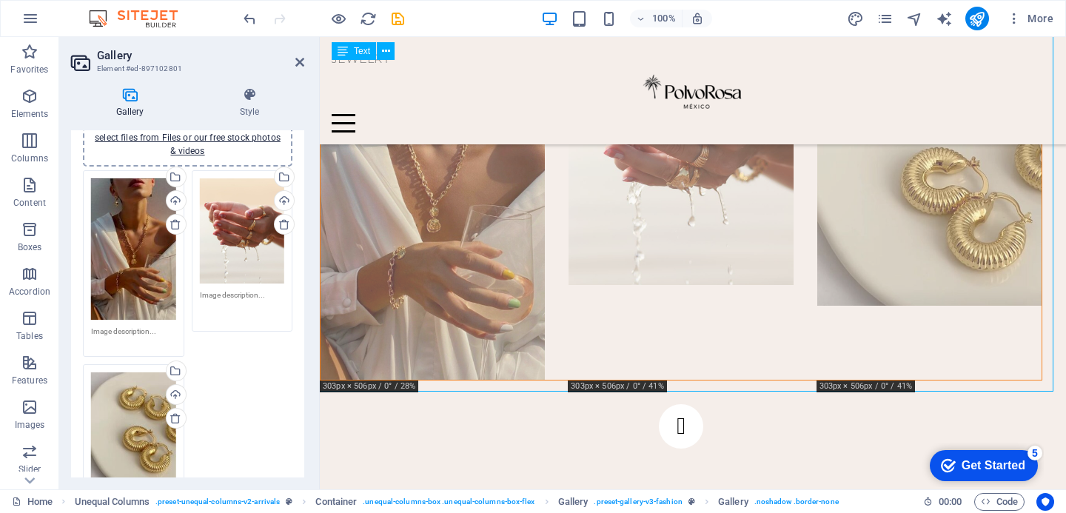
scroll to position [57, 0]
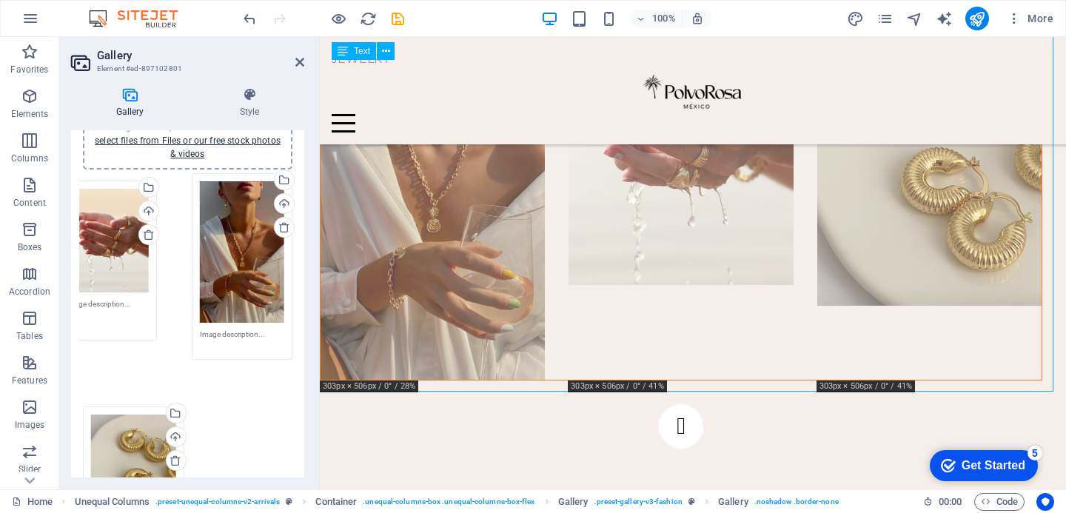
drag, startPoint x: 238, startPoint y: 192, endPoint x: 123, endPoint y: 201, distance: 115.2
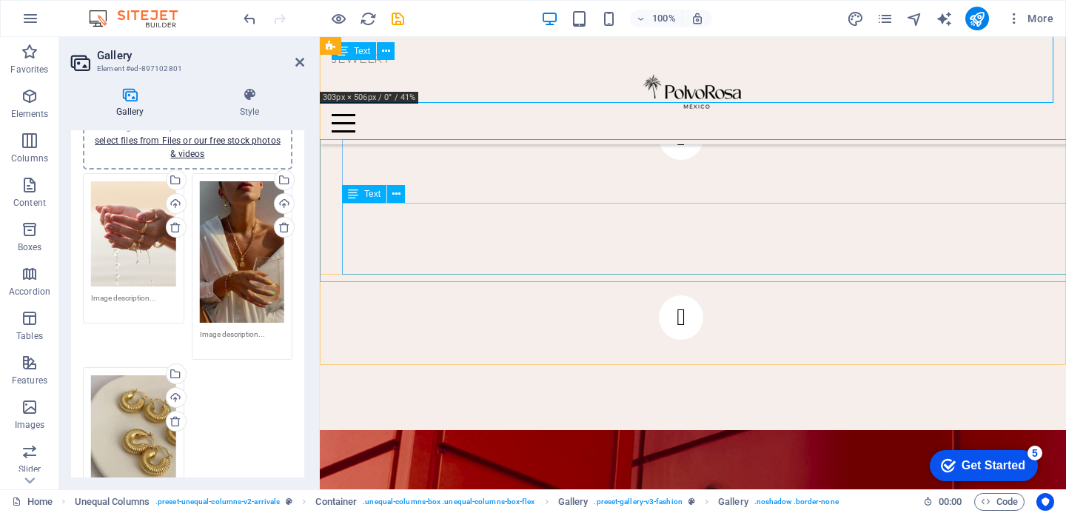
scroll to position [947, 0]
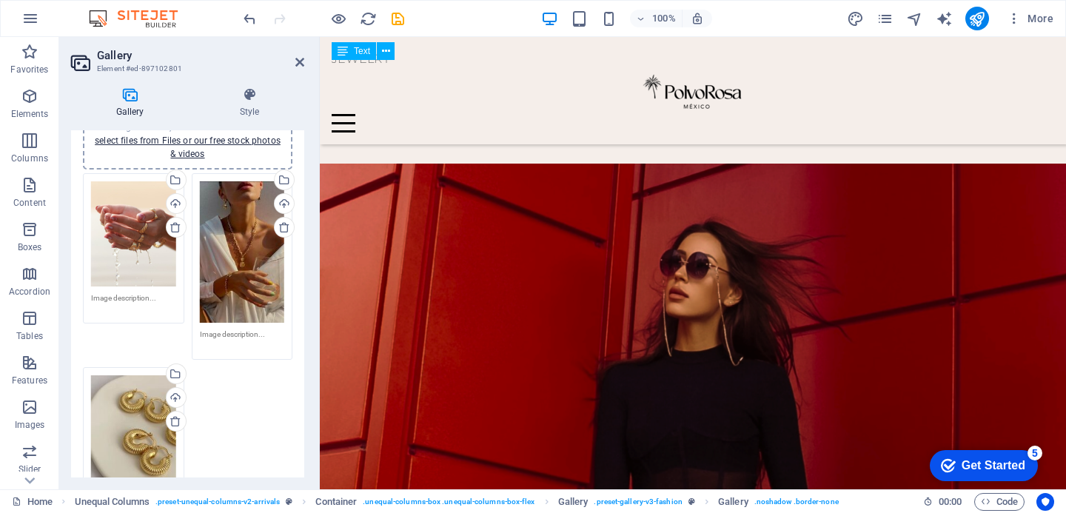
click at [477, 222] on figure at bounding box center [693, 497] width 747 height 667
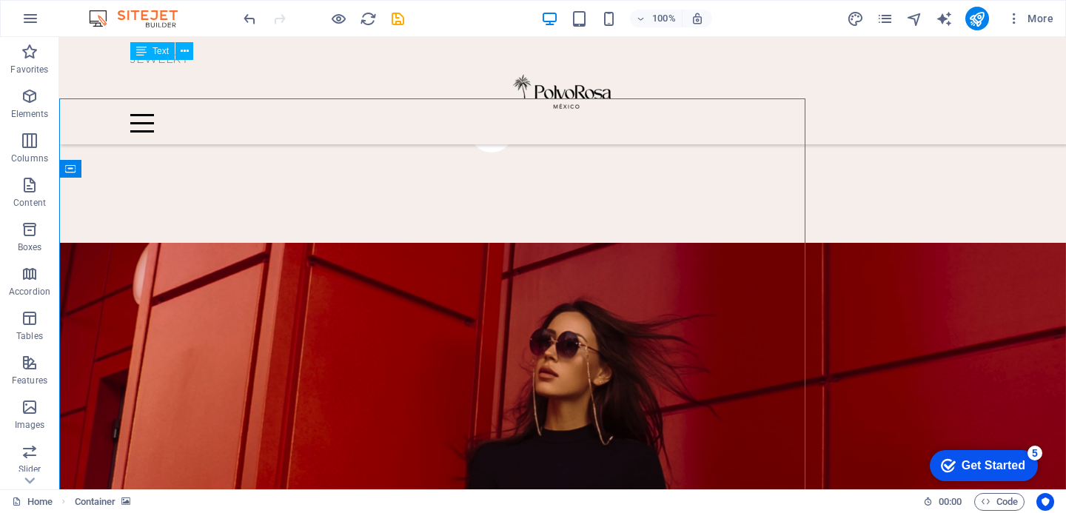
scroll to position [1186, 0]
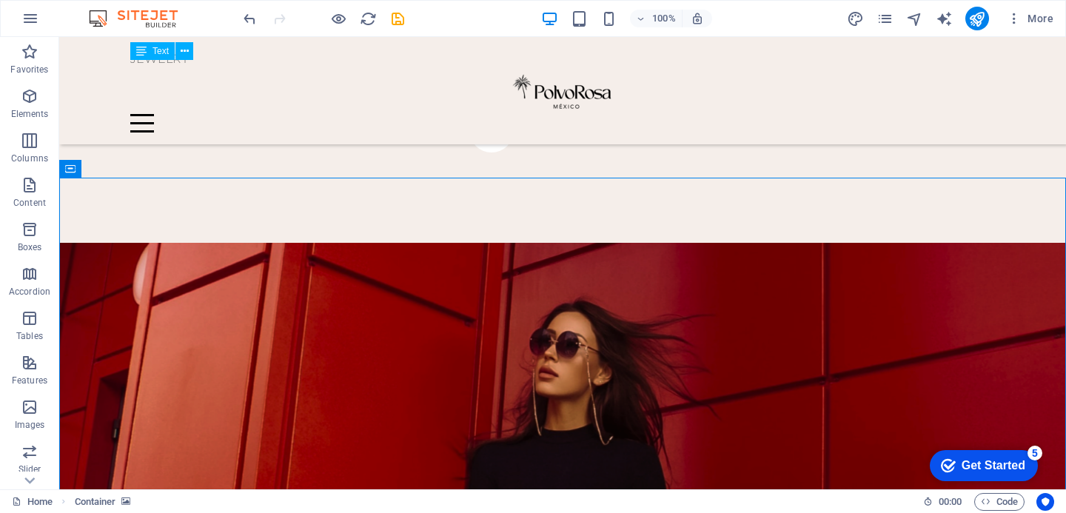
select select "px"
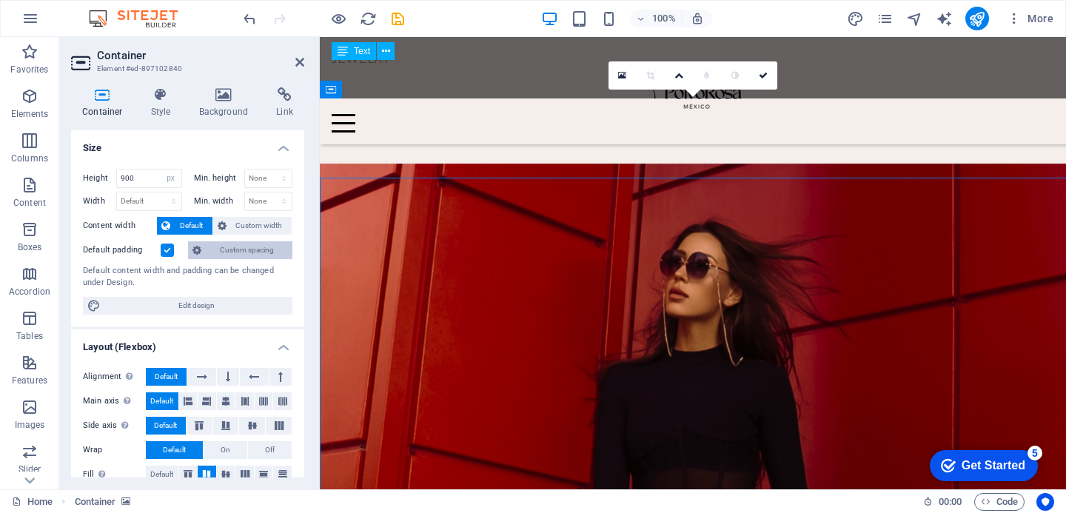
scroll to position [1209, 0]
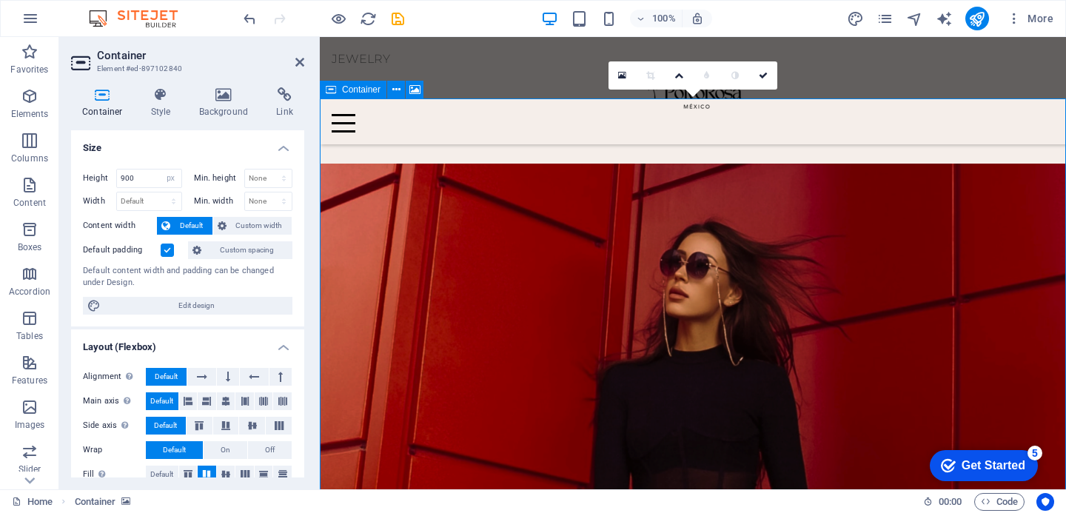
click at [357, 93] on span "Container" at bounding box center [361, 89] width 39 height 9
click at [415, 92] on icon at bounding box center [415, 90] width 11 height 16
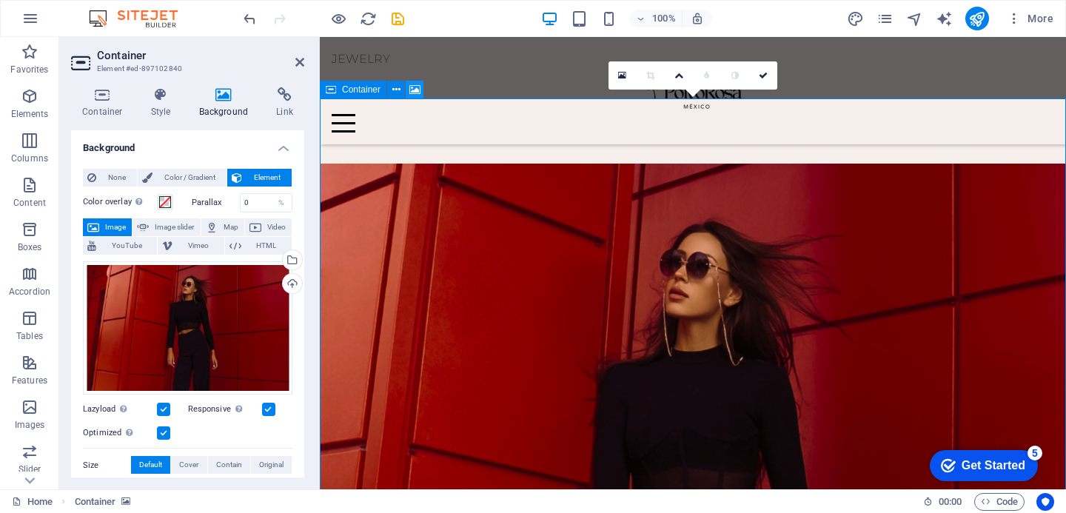
click at [415, 92] on icon at bounding box center [415, 90] width 11 height 16
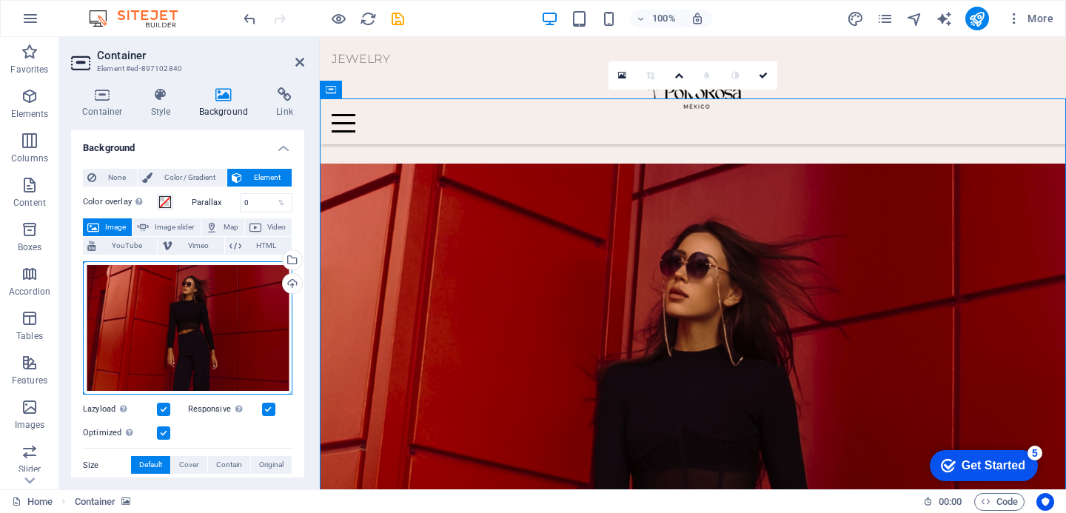
click at [204, 330] on div "Drag files here, click to choose files or select files from Files or our free s…" at bounding box center [188, 328] width 210 height 134
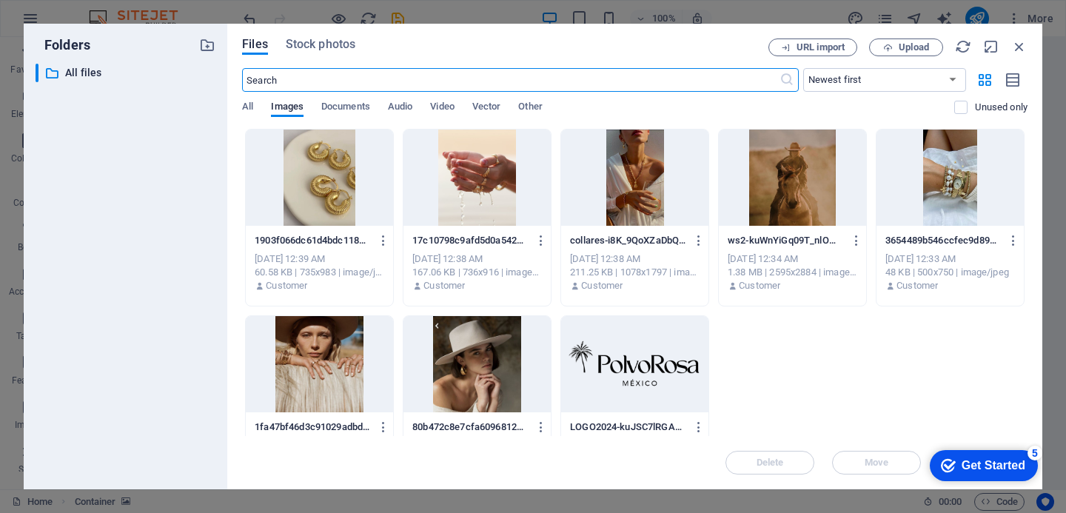
scroll to position [1498, 0]
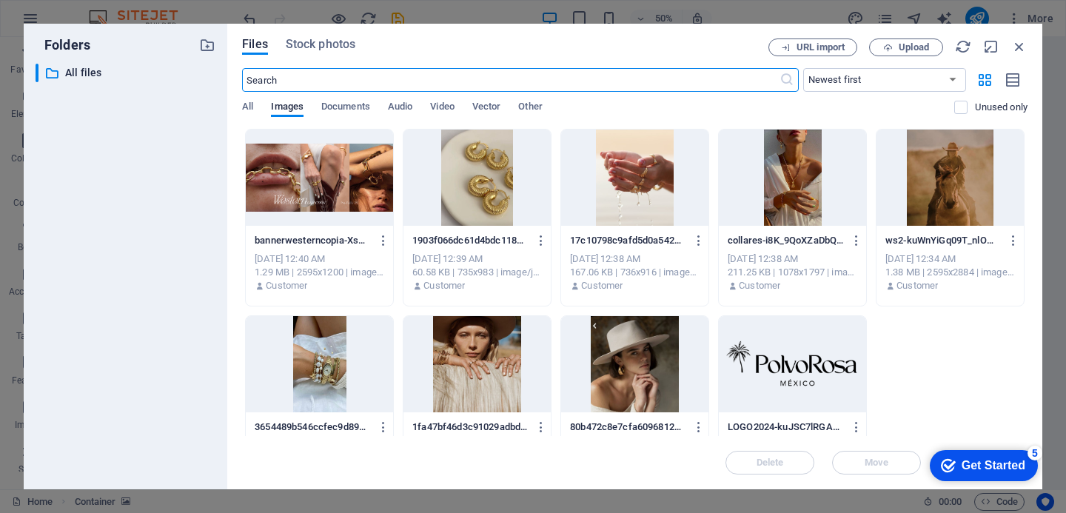
click at [353, 190] on div at bounding box center [319, 178] width 147 height 96
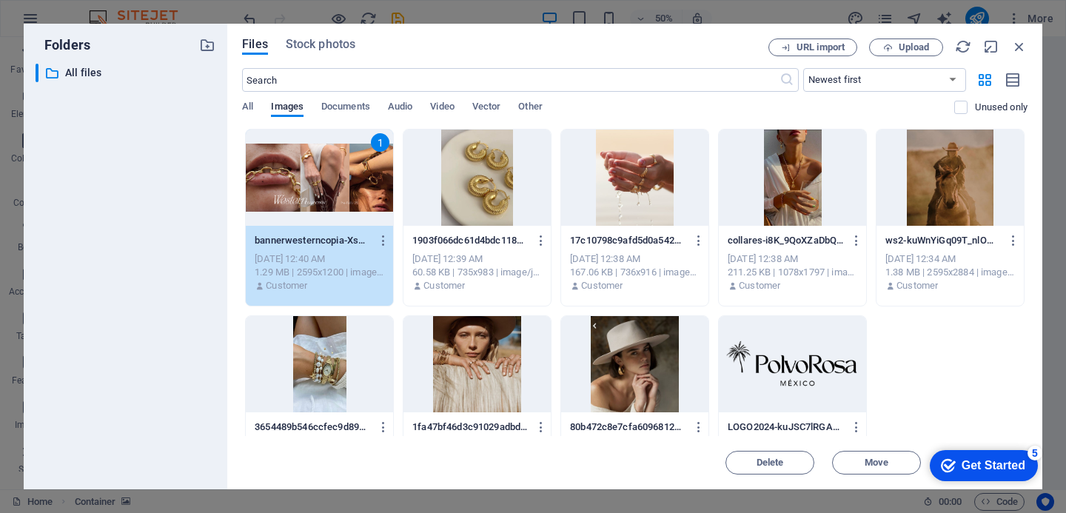
click at [353, 190] on div "1" at bounding box center [319, 178] width 147 height 96
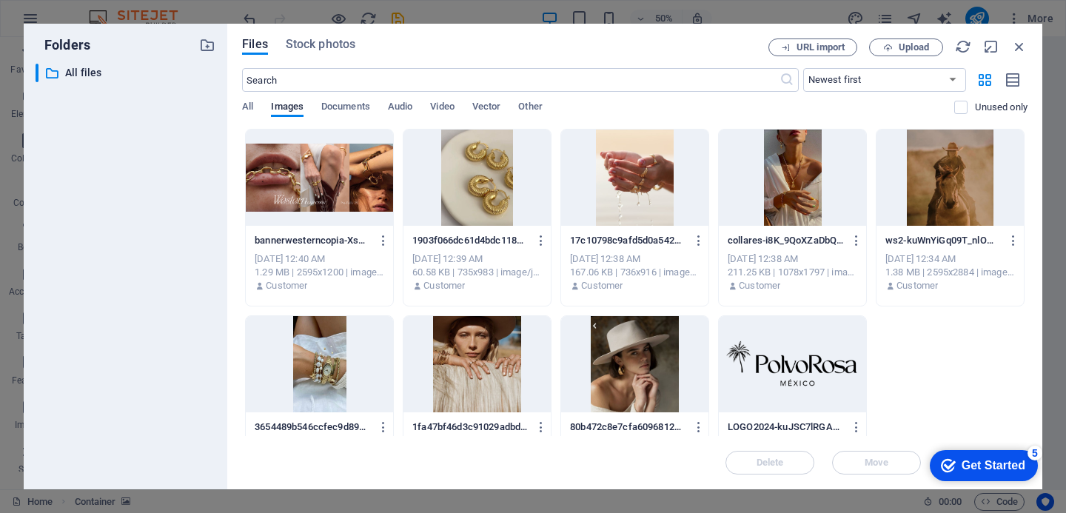
click at [353, 190] on div at bounding box center [319, 178] width 147 height 96
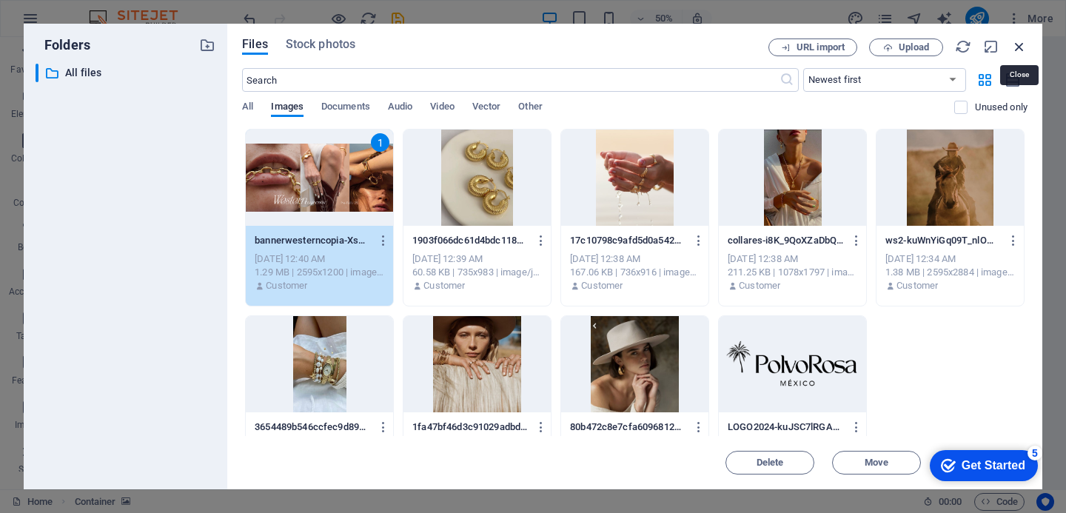
click at [1021, 43] on icon "button" at bounding box center [1020, 47] width 16 height 16
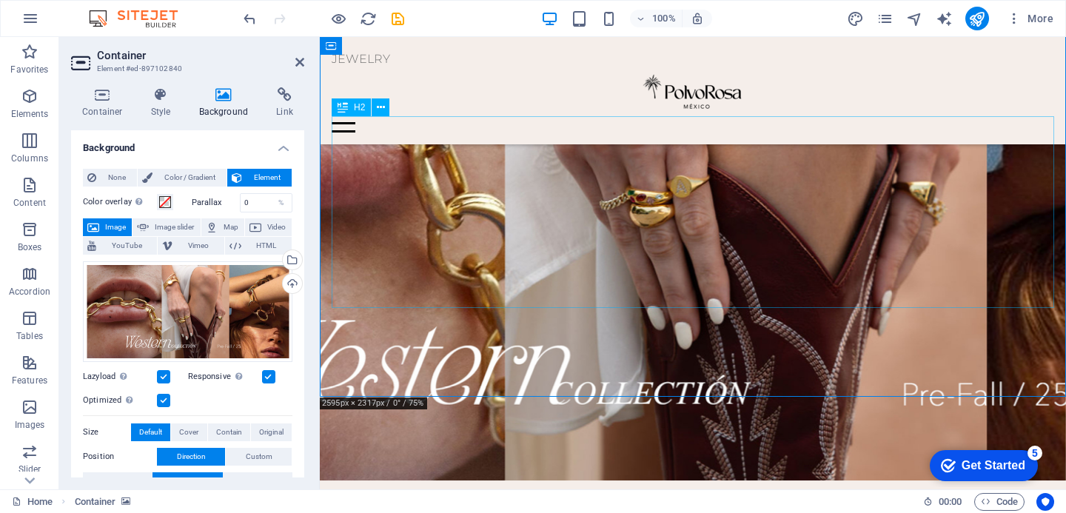
scroll to position [1554, 0]
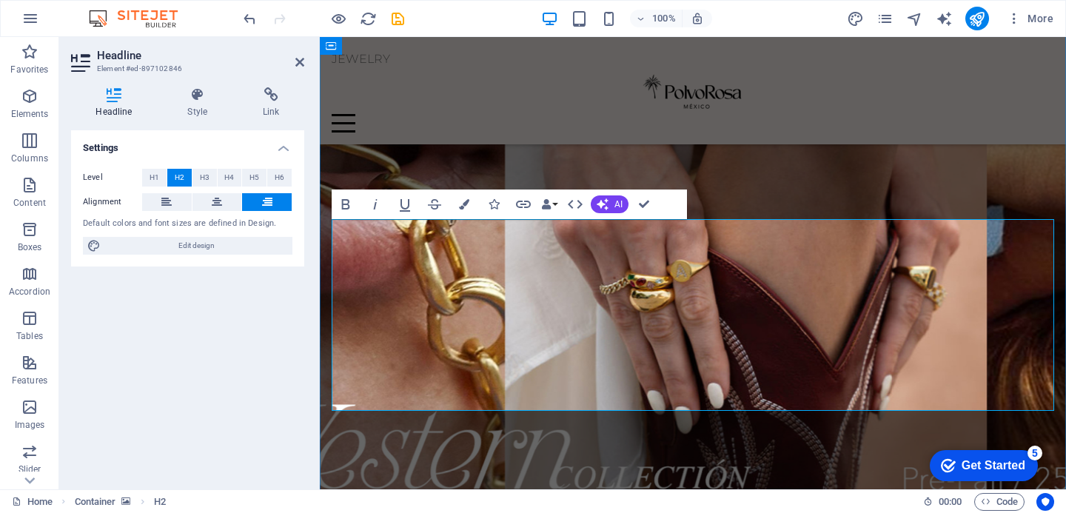
scroll to position [1603, 0]
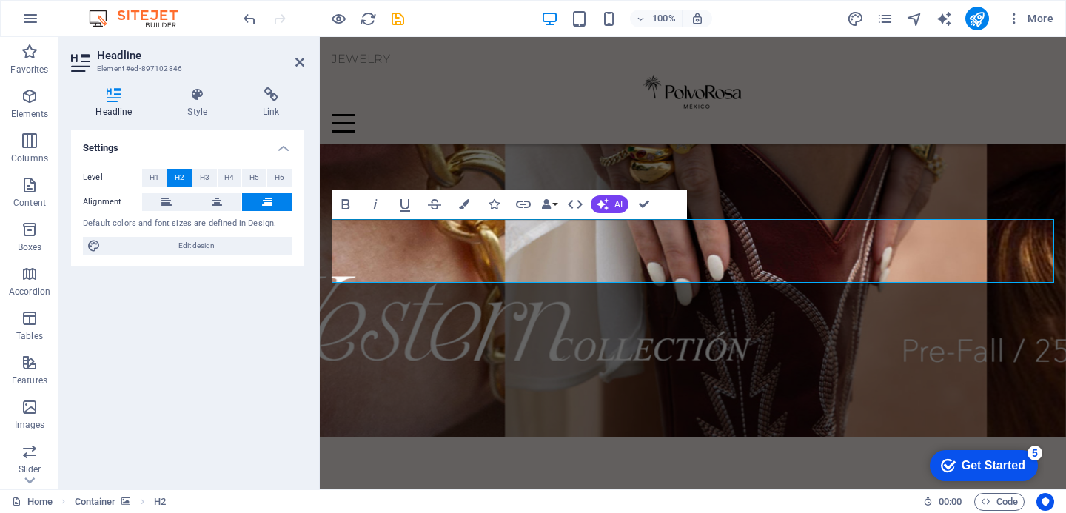
click at [718, 118] on figure at bounding box center [693, 103] width 747 height 667
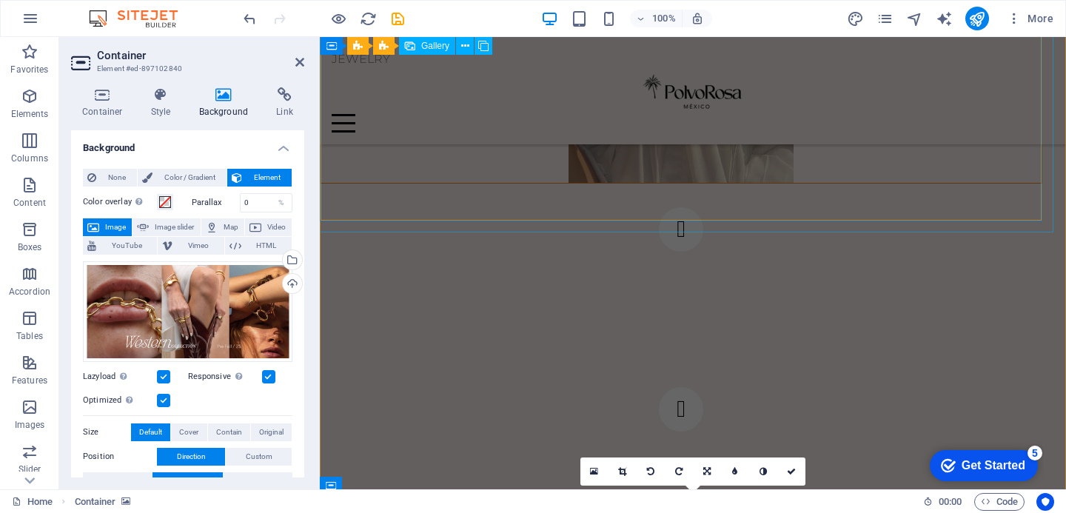
scroll to position [880, 0]
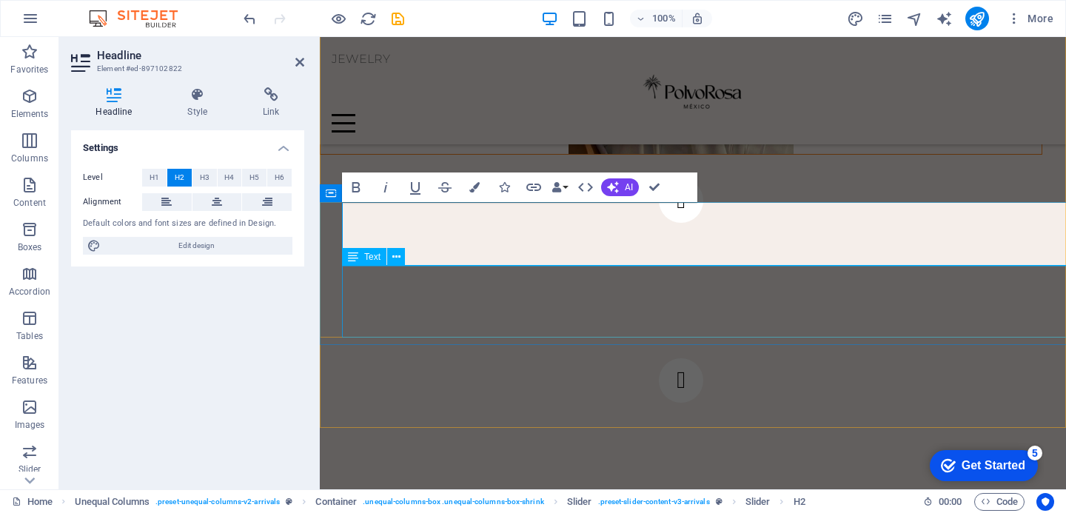
click at [456, 301] on div "New Arrival 3 Lorem ipsum dolor sit amet, consectetur adipiscing elit. Condimen…" at bounding box center [693, 95] width 747 height 798
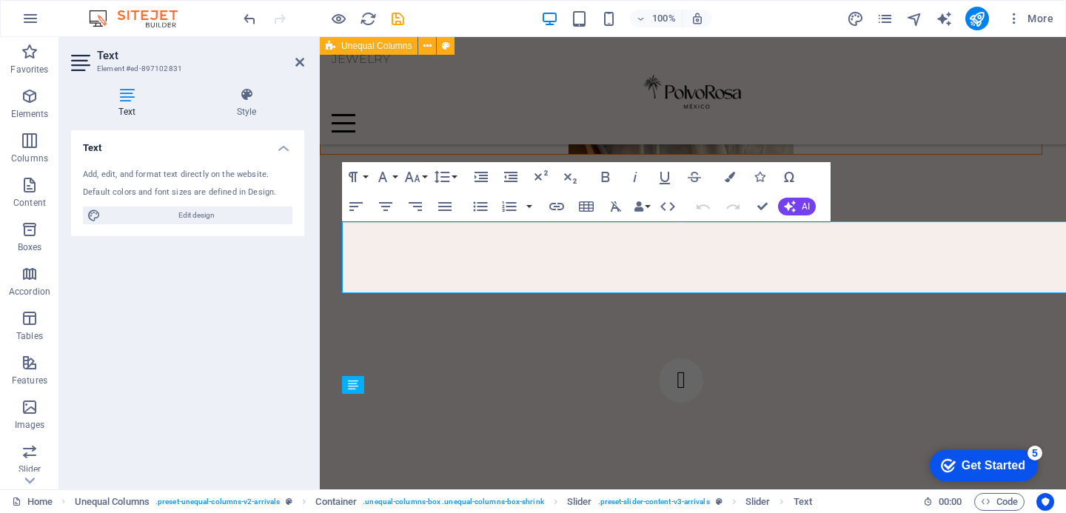
click at [456, 301] on div "New Arrival 3 Lorem ipsum dolor sit amet, consectetur adipiscing elit. Condimen…" at bounding box center [693, 95] width 747 height 798
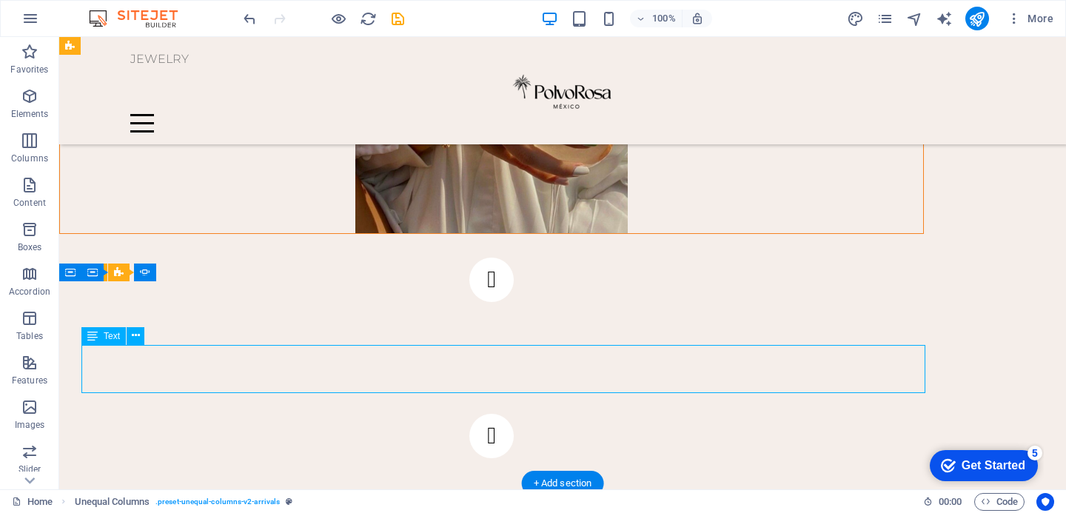
click at [106, 370] on div "SUMERGETE EN EL ESTILO Lorem ipsum dolor sit amet, consectetur adipiscing elit.…" at bounding box center [562, 122] width 1007 height 853
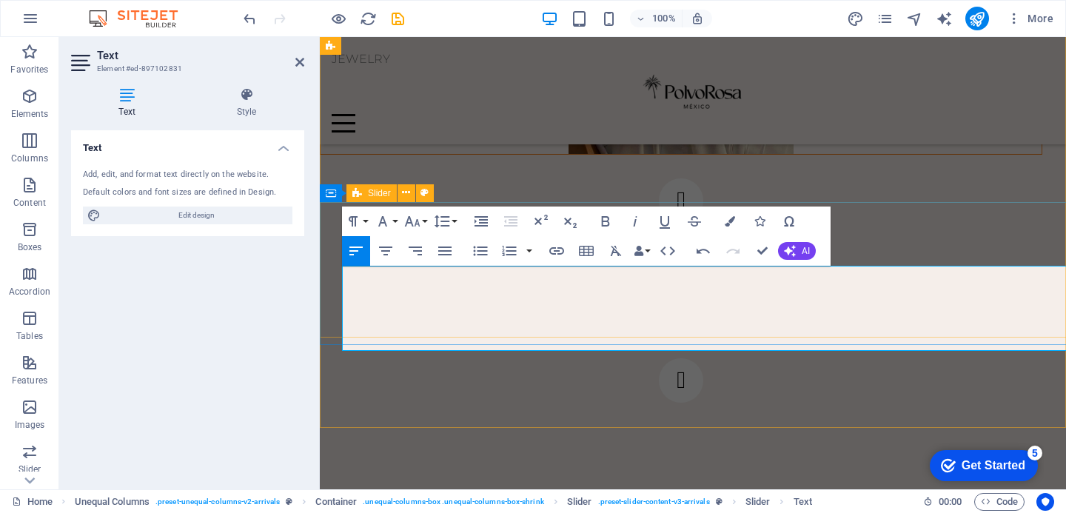
drag, startPoint x: 467, startPoint y: 276, endPoint x: 336, endPoint y: 276, distance: 131.8
click at [336, 276] on div "SUMERGETE EN EL ESTILO Lorem ipsum dolor sit amet, consectetur adipiscing elit.…" at bounding box center [681, 290] width 723 height 225
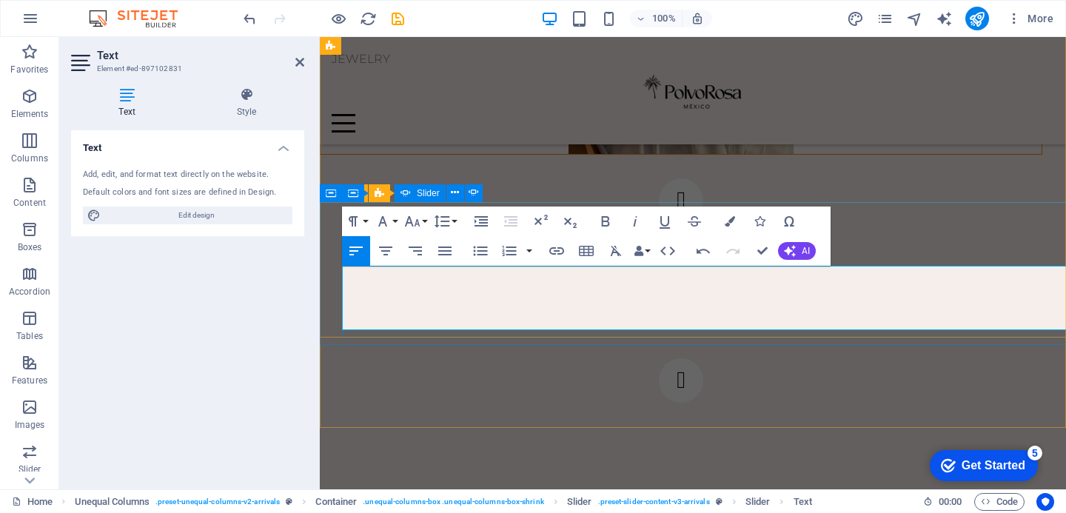
click at [844, 335] on div "SUMERGETE EN EL ESTILO Lorem ipsum dolor sit amet, consectetur adipiscing elit.…" at bounding box center [681, 290] width 678 height 225
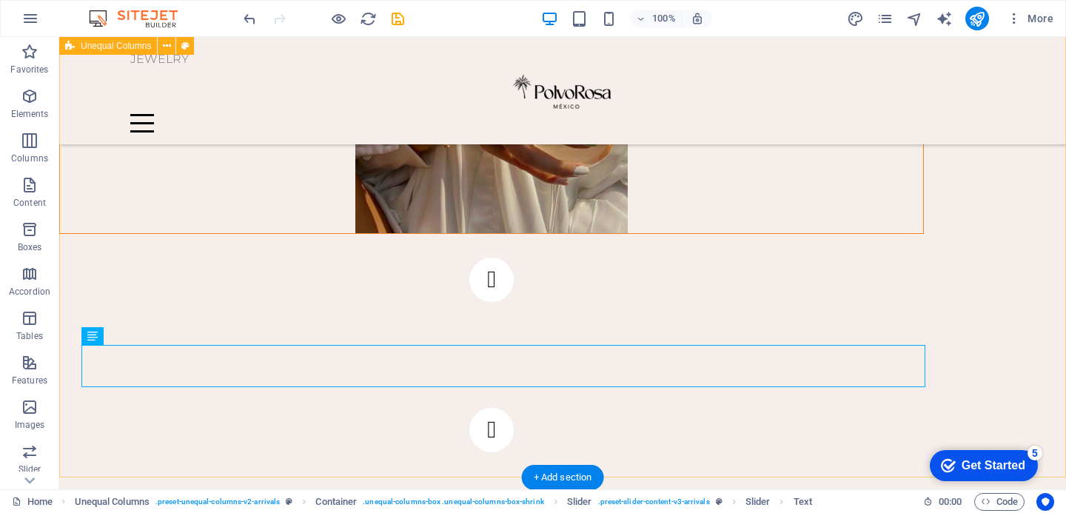
click at [964, 243] on div "SUMERGETE EN EL ESTILO Entre tonos tierra, texturas que evocan el desierto y jo…" at bounding box center [562, 119] width 1007 height 847
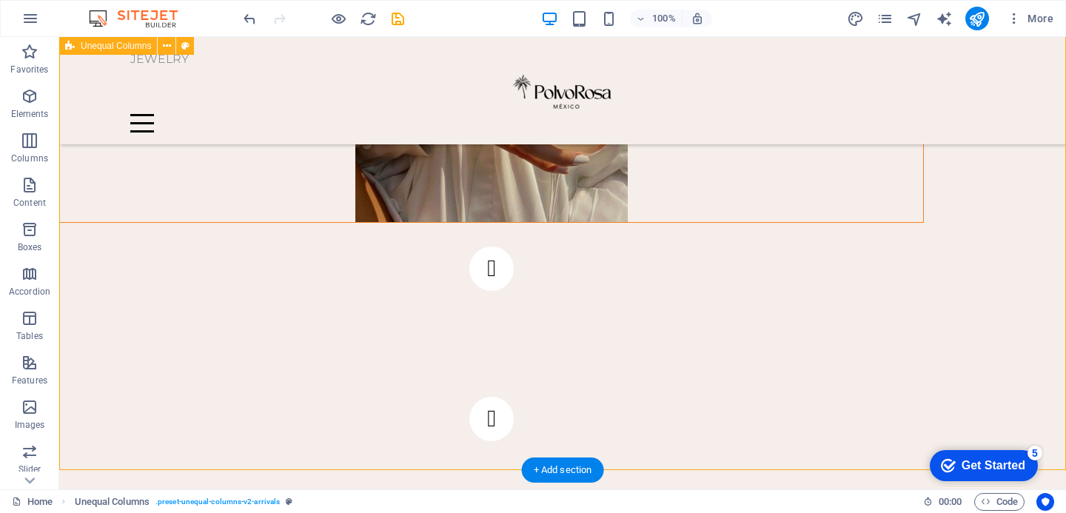
scroll to position [892, 0]
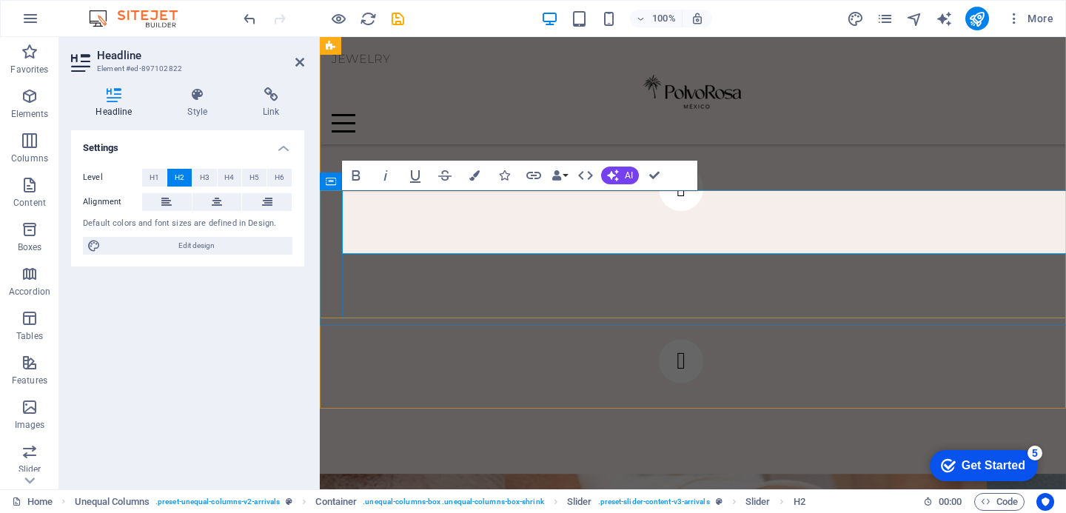
drag, startPoint x: 472, startPoint y: 216, endPoint x: 455, endPoint y: 216, distance: 16.3
drag, startPoint x: 628, startPoint y: 222, endPoint x: 352, endPoint y: 238, distance: 276.7
drag, startPoint x: 708, startPoint y: 221, endPoint x: 927, endPoint y: 224, distance: 218.5
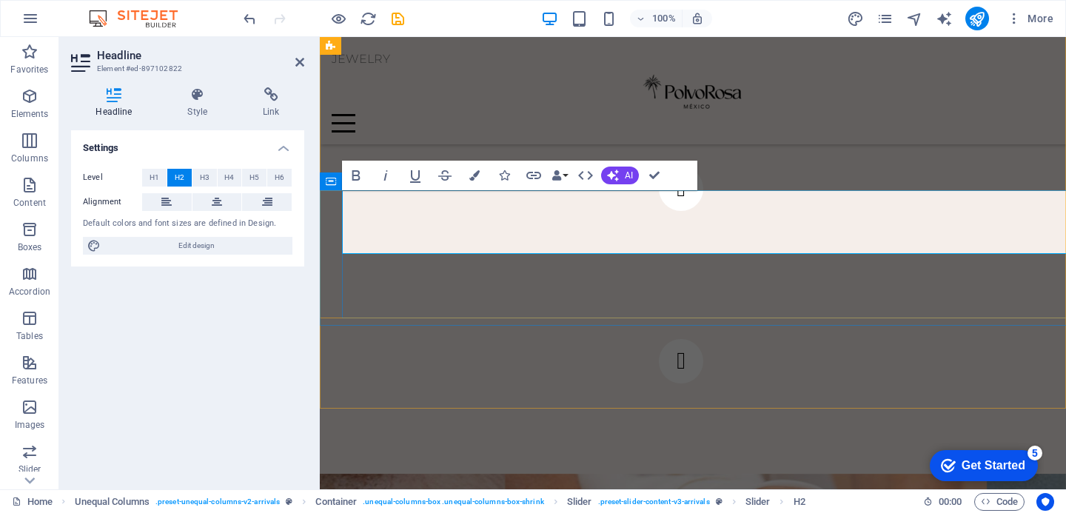
click at [852, 353] on div "SUMERGETE EN EL ESTILO Entre tonos tierra, texturas que evocan el desierto y jo…" at bounding box center [693, 79] width 747 height 790
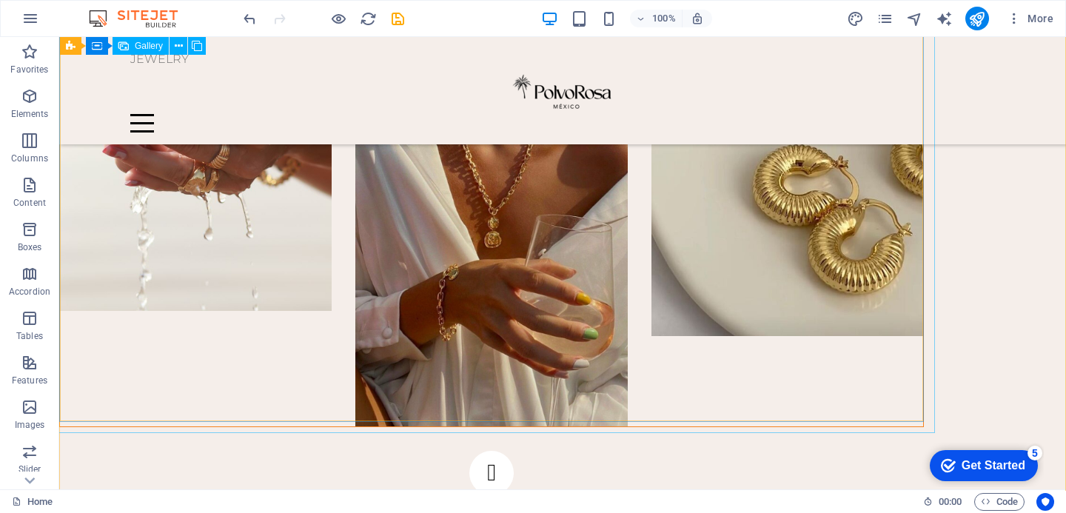
scroll to position [691, 0]
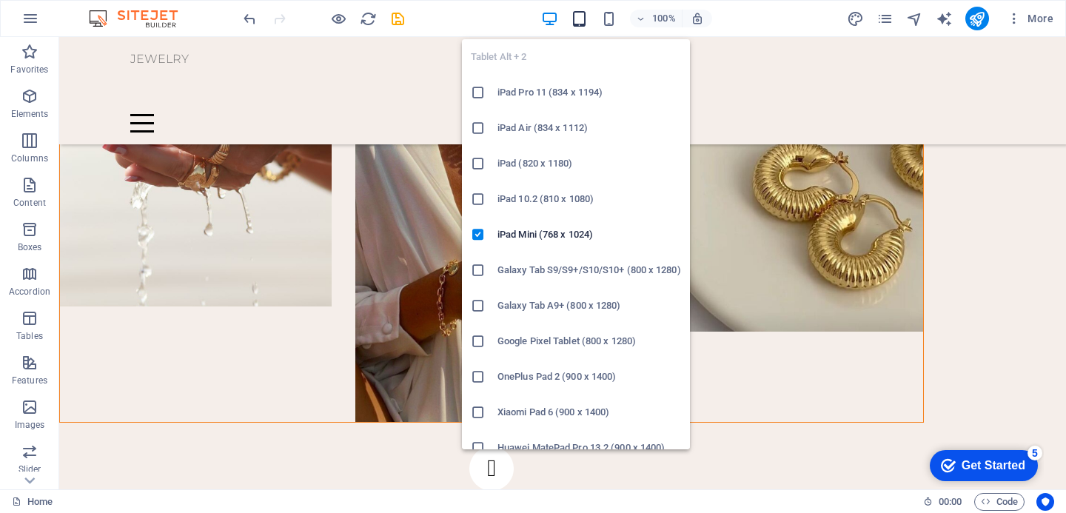
click at [581, 21] on icon "button" at bounding box center [579, 18] width 17 height 17
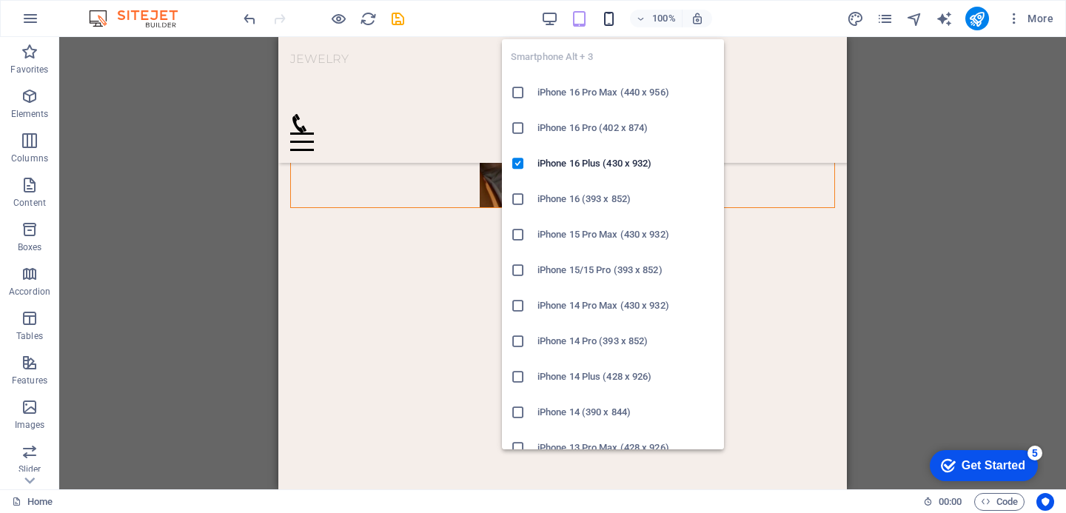
click at [609, 20] on icon "button" at bounding box center [609, 18] width 17 height 17
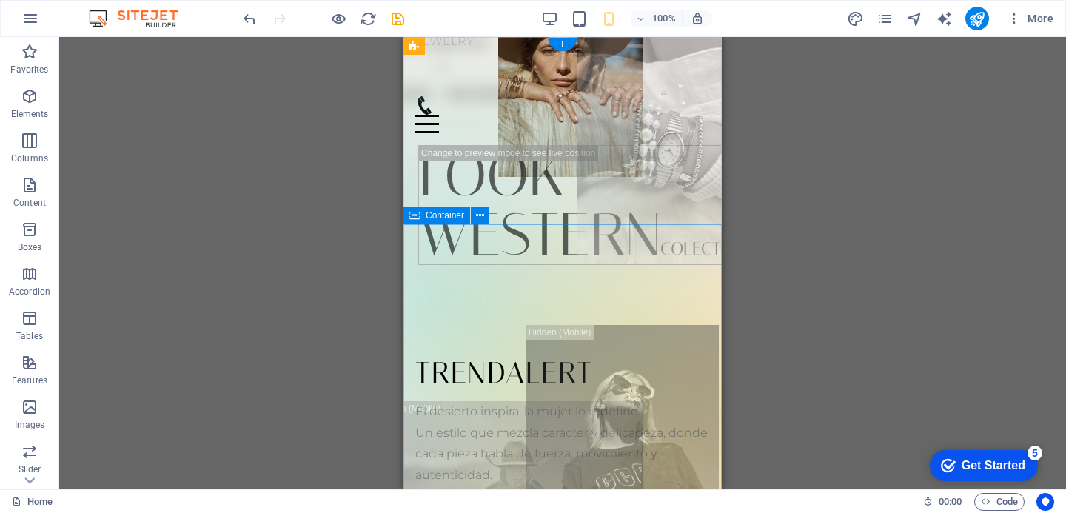
scroll to position [0, 0]
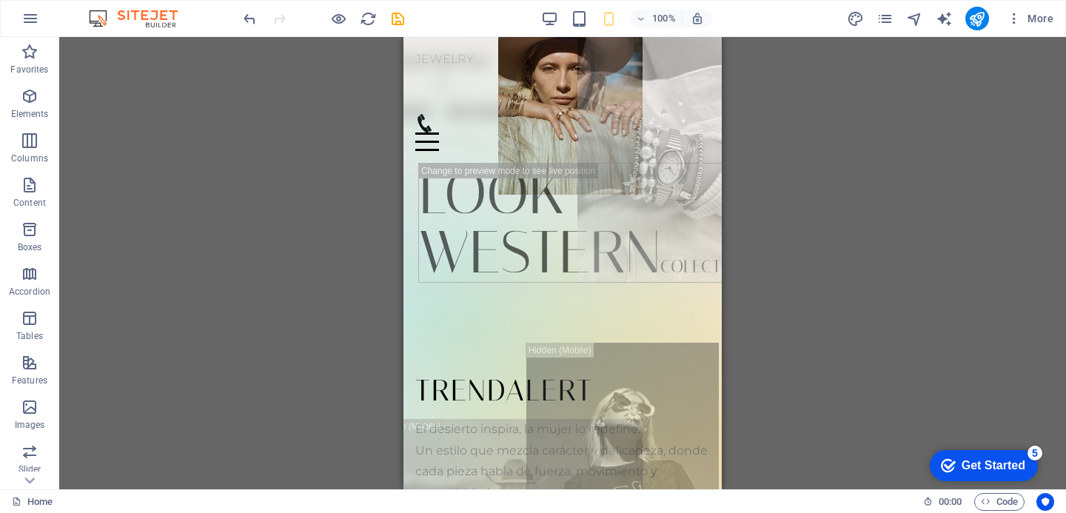
click at [875, 190] on div "H1 Banner Container Placeholder Container Text Menu Bar Text Spacer Spacer Text…" at bounding box center [562, 263] width 1007 height 453
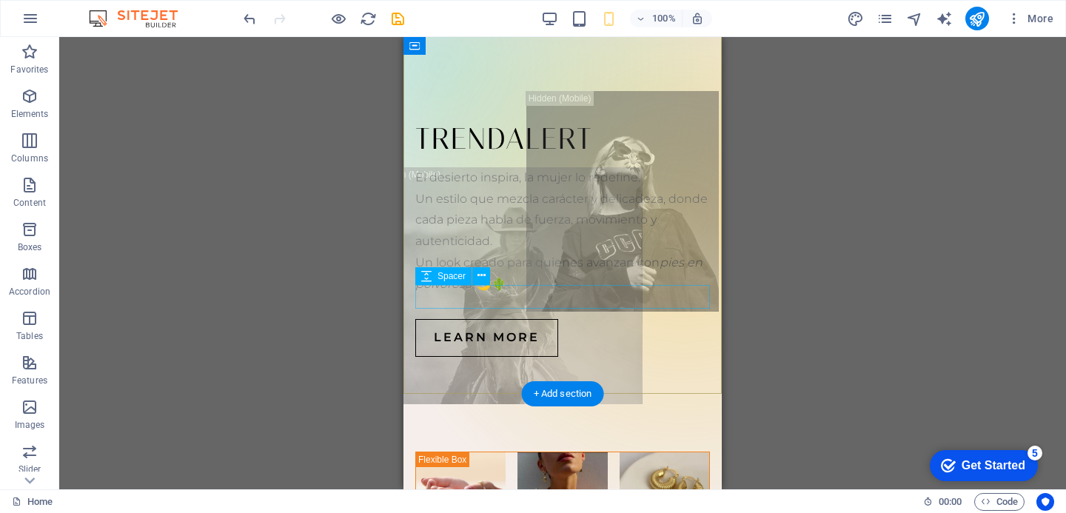
scroll to position [256, 0]
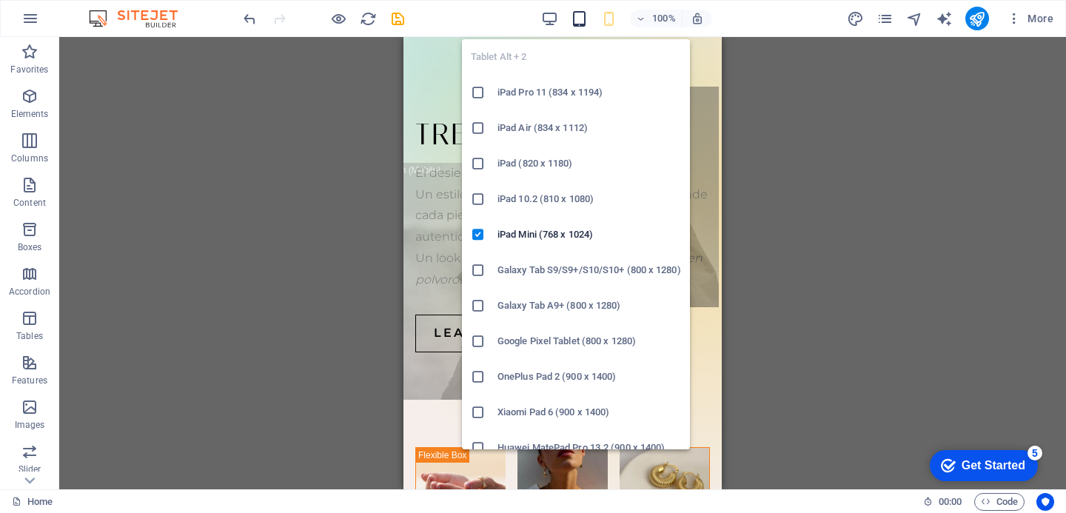
click at [583, 21] on icon "button" at bounding box center [579, 18] width 17 height 17
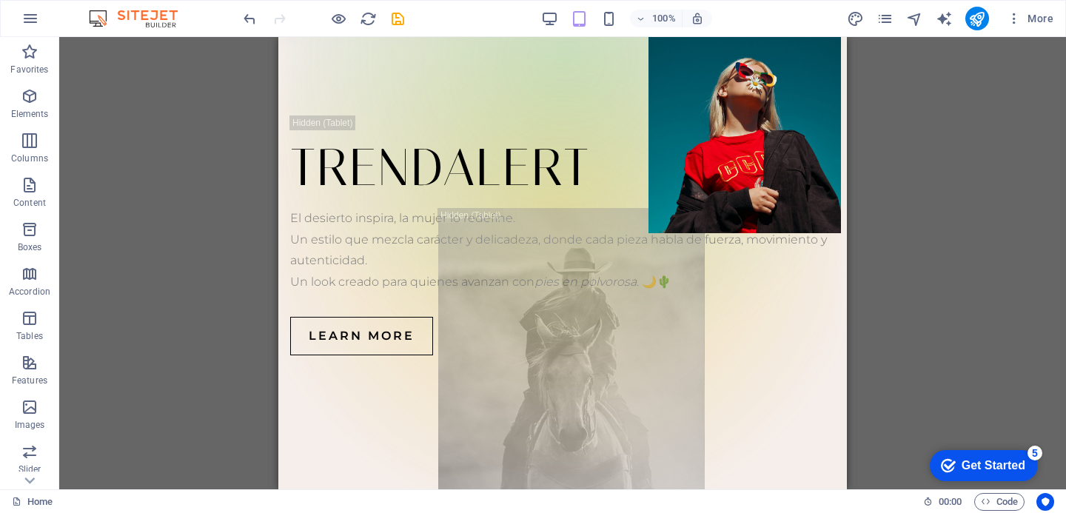
click at [939, 232] on div "H1 Banner Banner Container Placeholder Container Text Menu Bar Text Spacer Spac…" at bounding box center [562, 263] width 1007 height 453
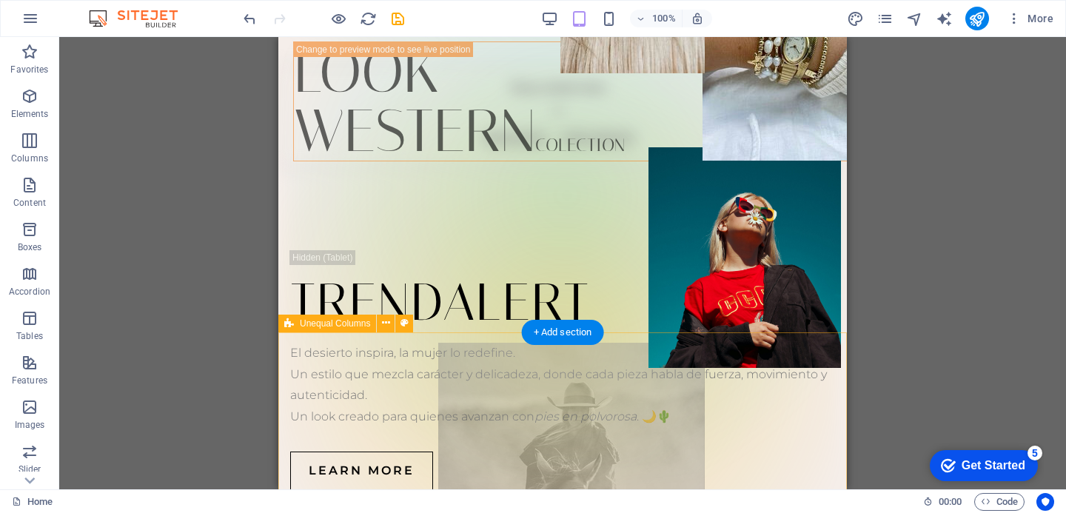
scroll to position [0, 0]
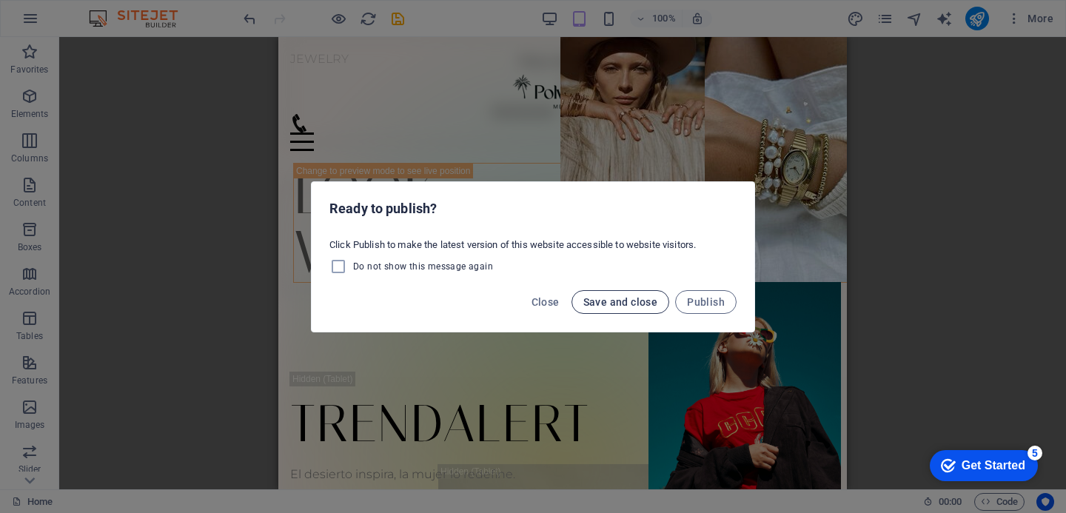
click at [616, 304] on span "Save and close" at bounding box center [621, 302] width 75 height 12
